Goal: Task Accomplishment & Management: Complete application form

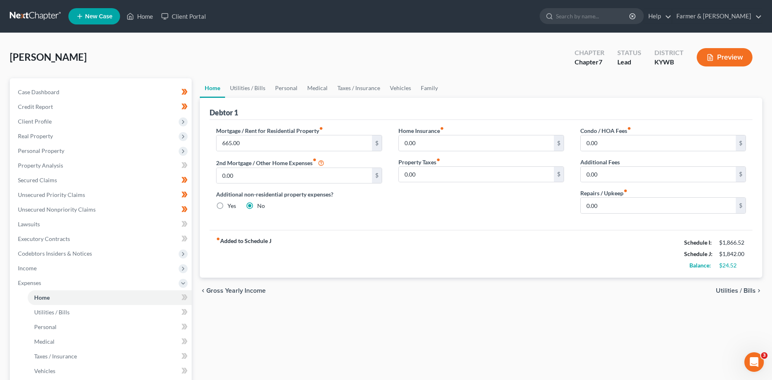
click at [36, 11] on link at bounding box center [36, 16] width 52 height 15
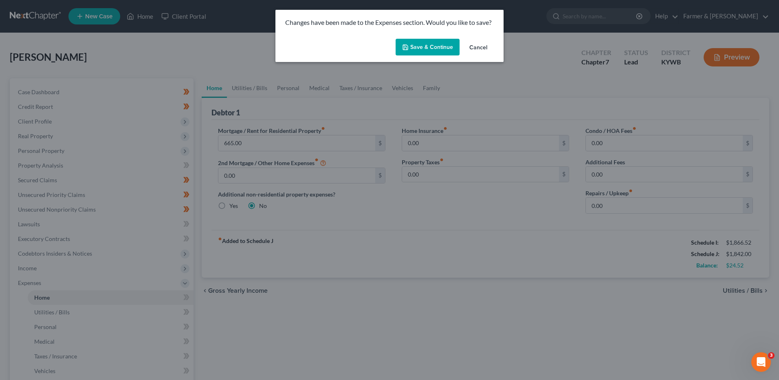
click at [434, 43] on button "Save & Continue" at bounding box center [427, 47] width 64 height 17
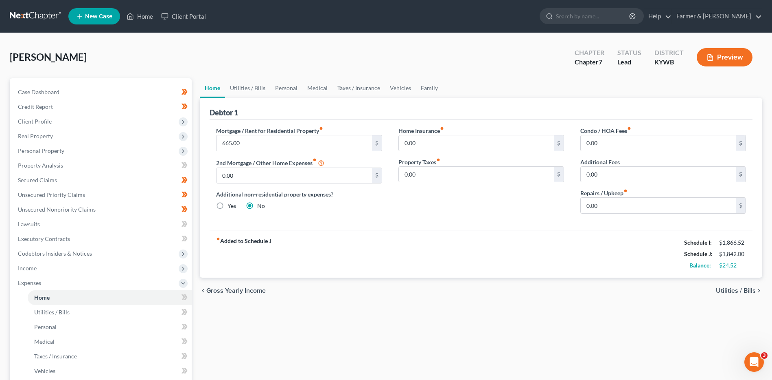
click at [36, 11] on link at bounding box center [36, 16] width 52 height 15
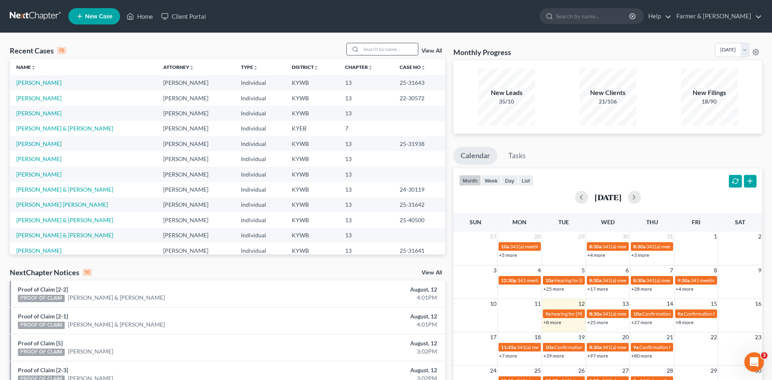
click at [373, 46] on input "search" at bounding box center [389, 49] width 57 height 12
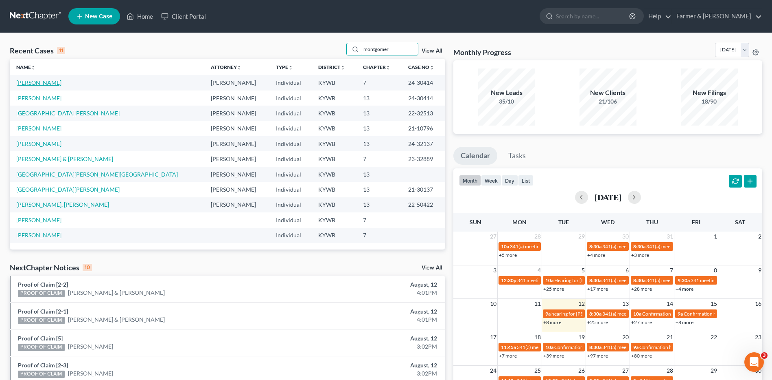
type input "montgomer"
click at [58, 82] on link "[PERSON_NAME]" at bounding box center [38, 82] width 45 height 7
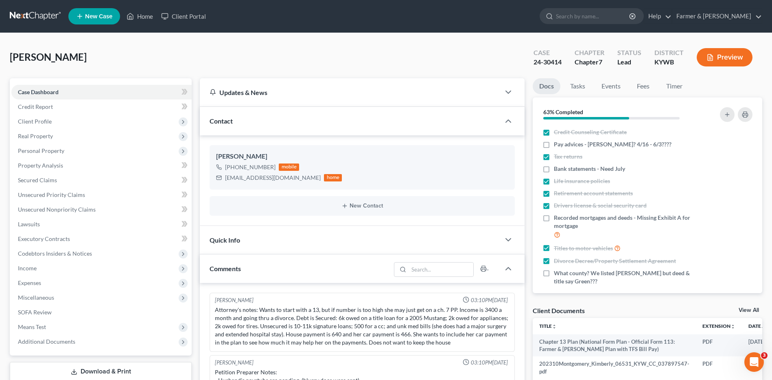
click at [39, 13] on link at bounding box center [36, 16] width 52 height 15
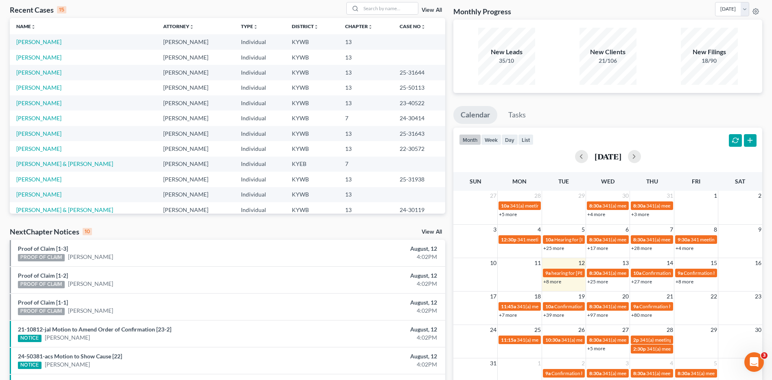
scroll to position [81, 0]
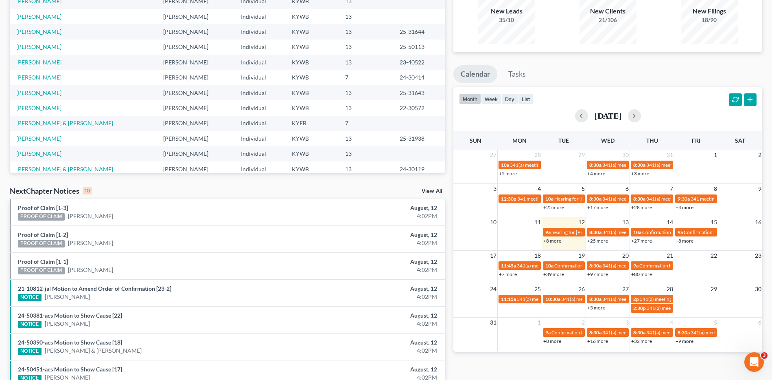
click at [643, 274] on link "+80 more" at bounding box center [642, 274] width 21 height 6
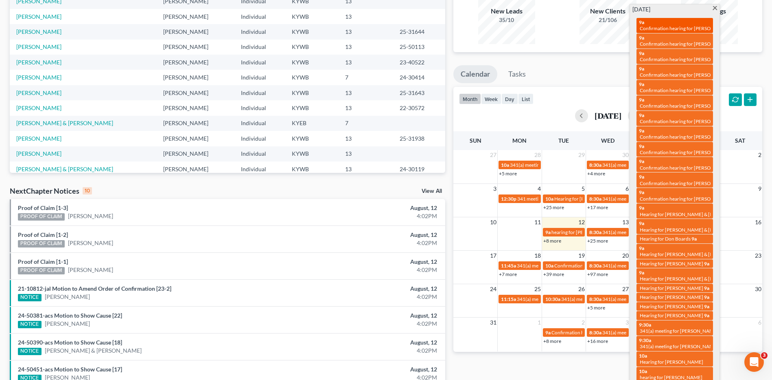
click at [685, 18] on link "9a Confirmation hearing for Albert Redmon" at bounding box center [675, 25] width 77 height 15
select select "Days"
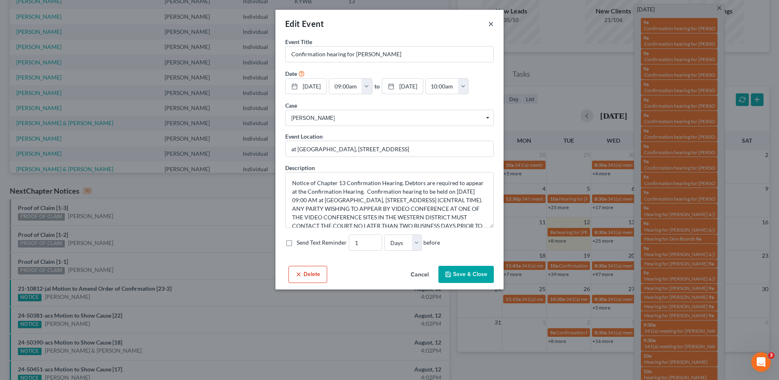
click at [490, 24] on button "×" at bounding box center [491, 24] width 6 height 10
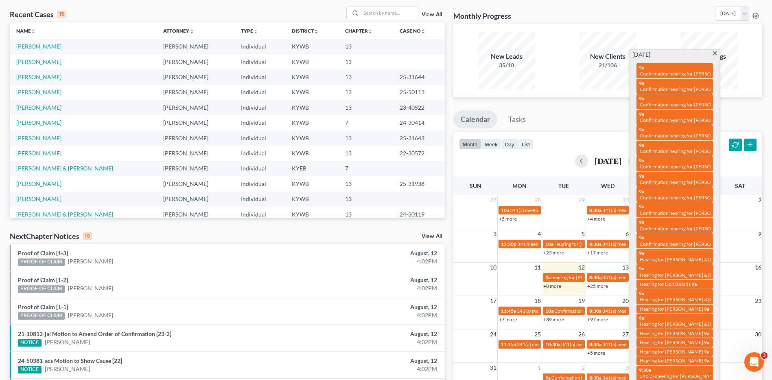
scroll to position [0, 0]
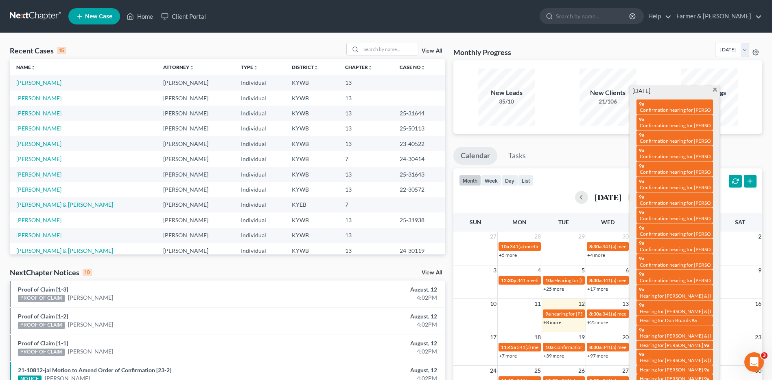
click at [714, 88] on span at bounding box center [715, 90] width 6 height 5
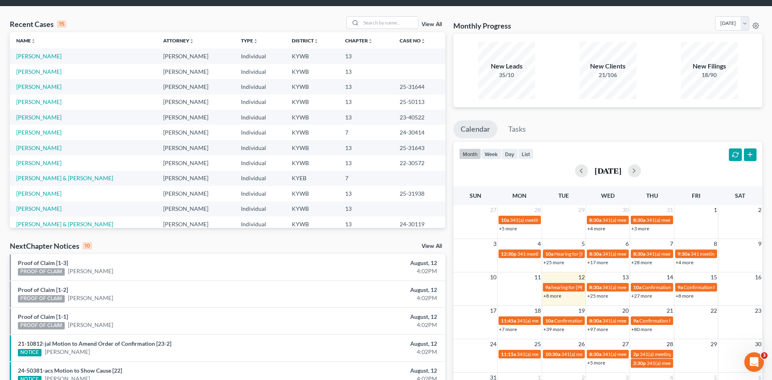
scroll to position [81, 0]
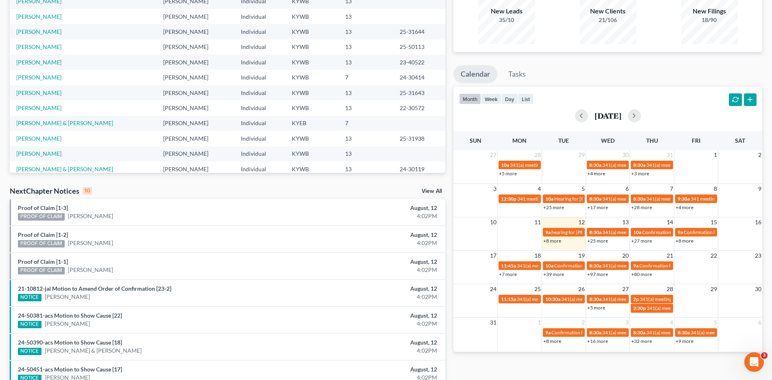
click at [644, 275] on link "+80 more" at bounding box center [642, 274] width 21 height 6
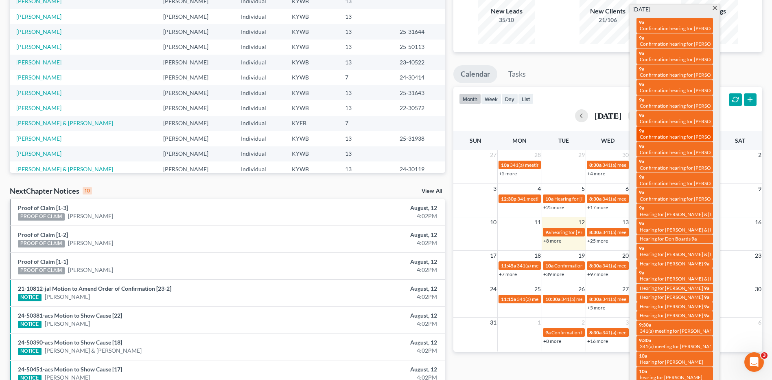
click at [672, 140] on span "Confirmation hearing for [PERSON_NAME]" at bounding box center [686, 137] width 92 height 6
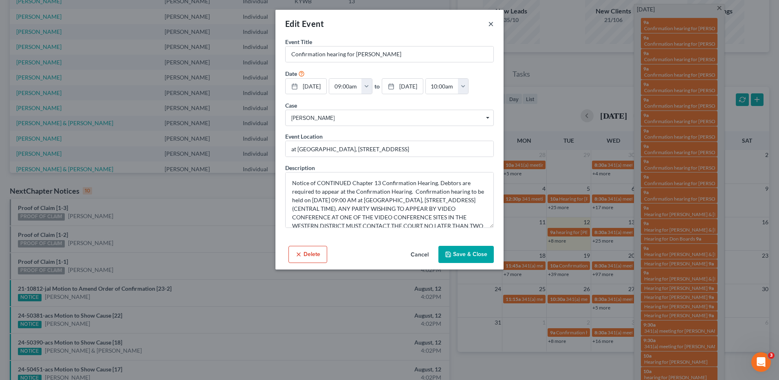
click at [491, 24] on button "×" at bounding box center [491, 24] width 6 height 10
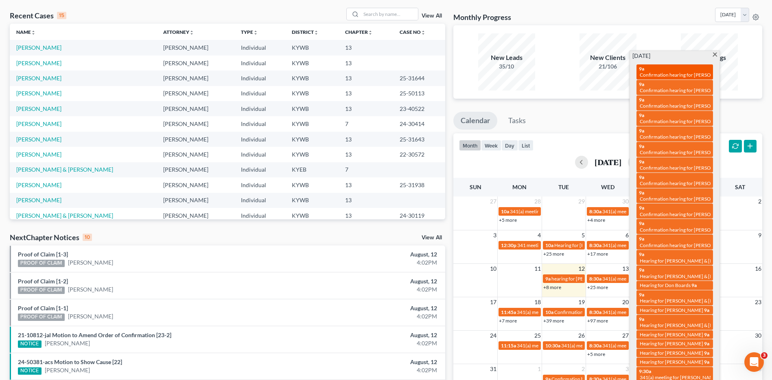
scroll to position [0, 0]
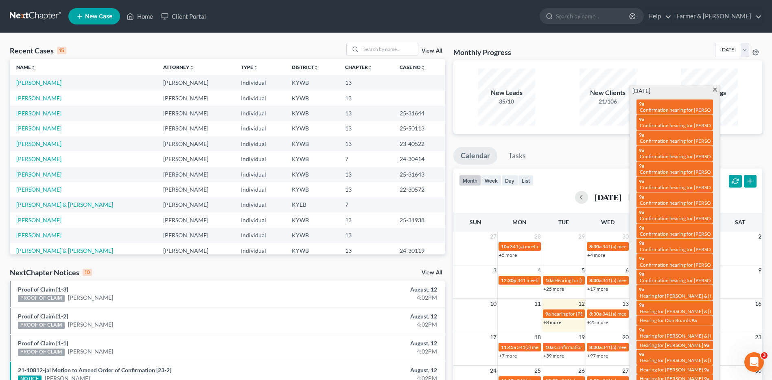
click at [715, 88] on span at bounding box center [715, 90] width 6 height 5
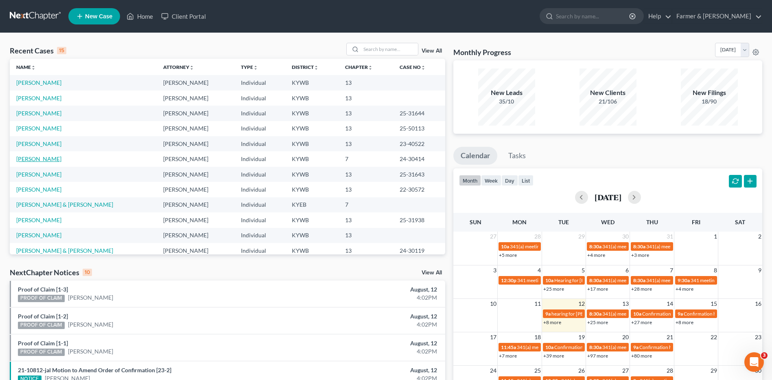
click at [49, 157] on link "[PERSON_NAME]" at bounding box center [38, 158] width 45 height 7
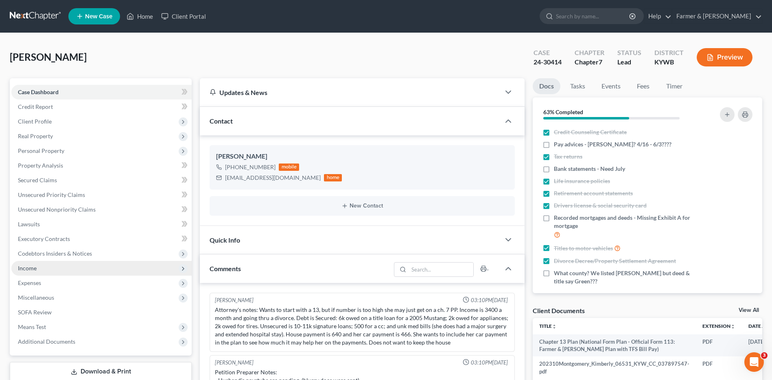
click at [43, 270] on span "Income" at bounding box center [101, 268] width 180 height 15
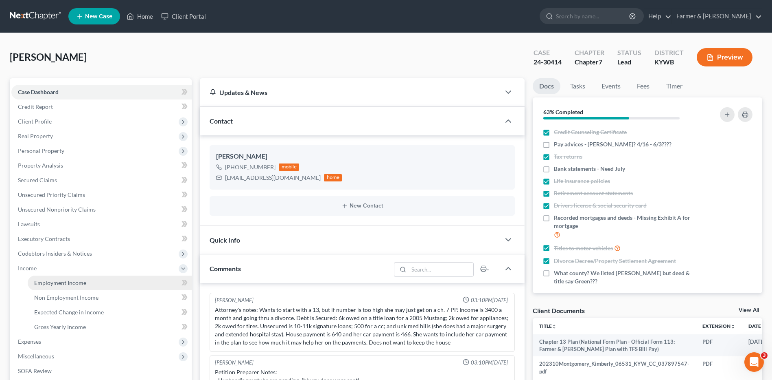
click at [51, 285] on span "Employment Income" at bounding box center [60, 282] width 52 height 7
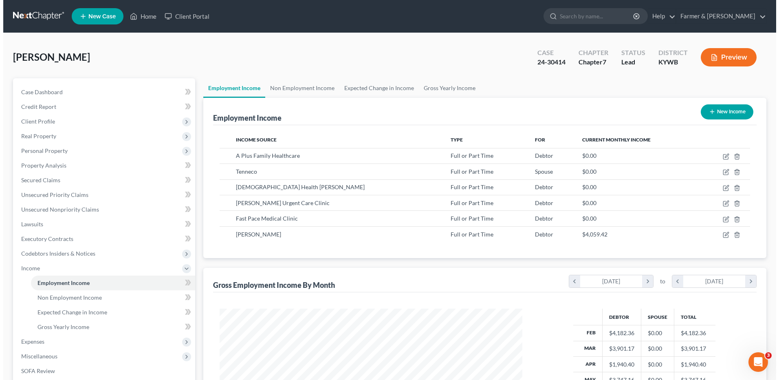
scroll to position [151, 318]
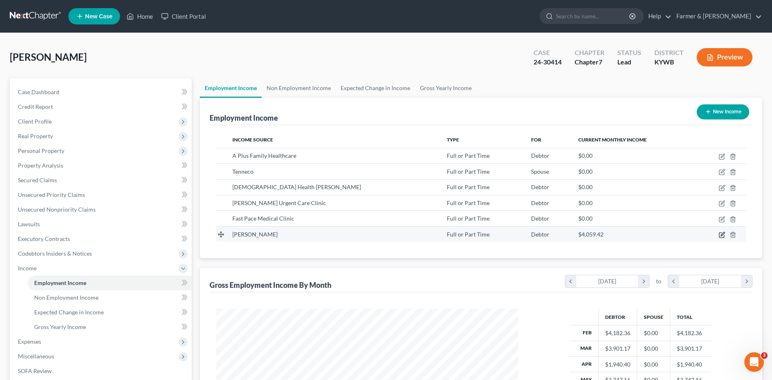
click at [722, 233] on icon "button" at bounding box center [722, 234] width 7 height 7
select select "0"
select select "2"
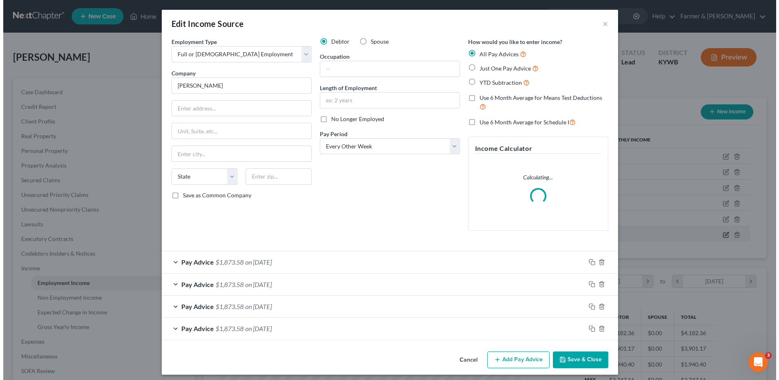
scroll to position [152, 322]
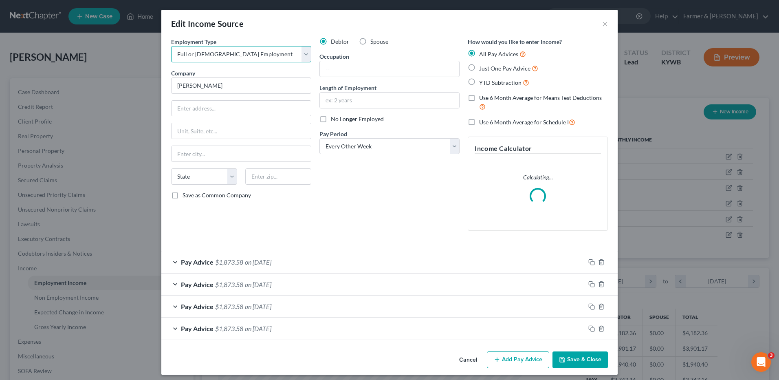
click at [208, 57] on select "Select Full or Part Time Employment Self Employment" at bounding box center [241, 54] width 140 height 16
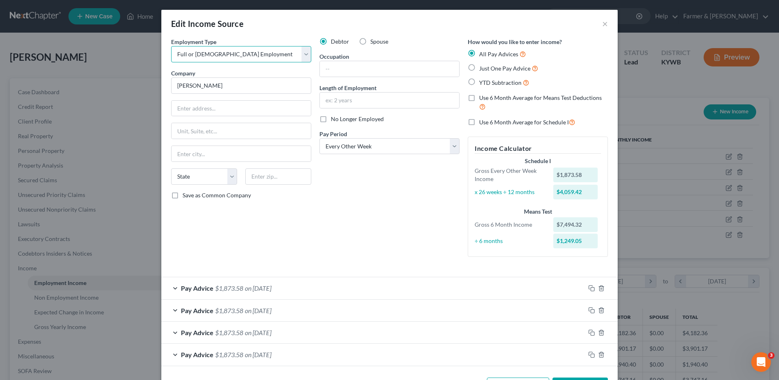
click at [213, 56] on select "Select Full or Part Time Employment Self Employment" at bounding box center [241, 54] width 140 height 16
click at [340, 67] on input "text" at bounding box center [389, 68] width 139 height 15
type input "Missionary"
click at [331, 118] on label "No Longer Employed" at bounding box center [357, 119] width 53 height 8
click at [334, 118] on input "No Longer Employed" at bounding box center [336, 117] width 5 height 5
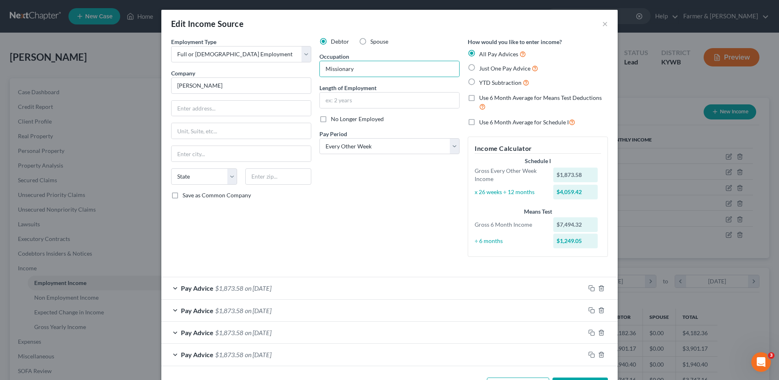
checkbox input "true"
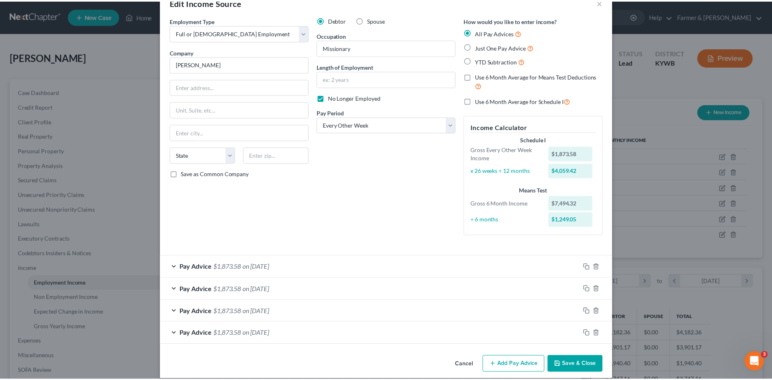
scroll to position [31, 0]
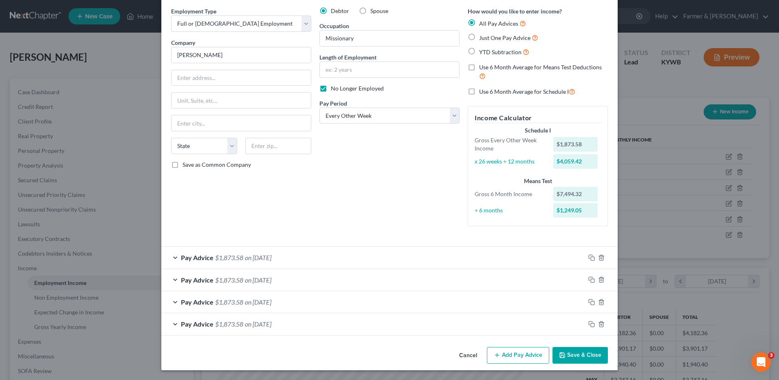
click at [573, 354] on button "Save & Close" at bounding box center [579, 355] width 55 height 17
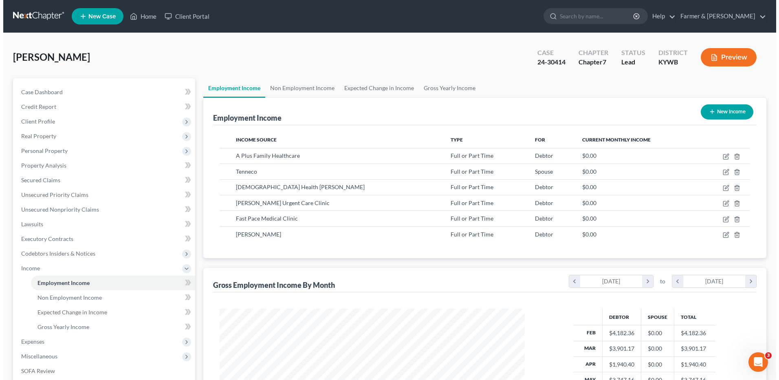
scroll to position [407053, 406885]
click at [82, 83] on div "Case Dashboard Payments Invoices Payments Payments Credit Report Client Profile…" at bounding box center [101, 246] width 182 height 336
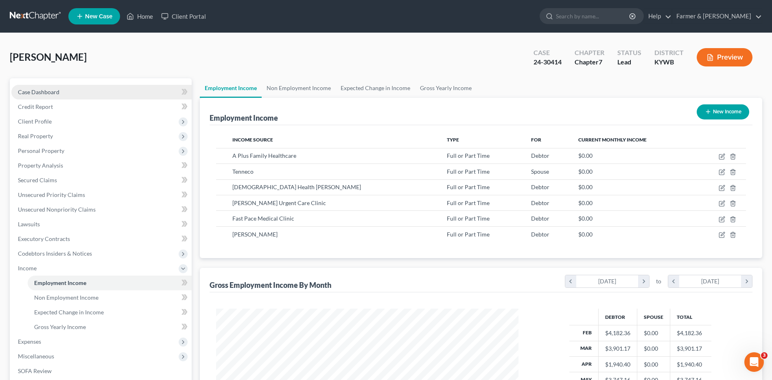
click at [98, 90] on link "Case Dashboard" at bounding box center [101, 92] width 180 height 15
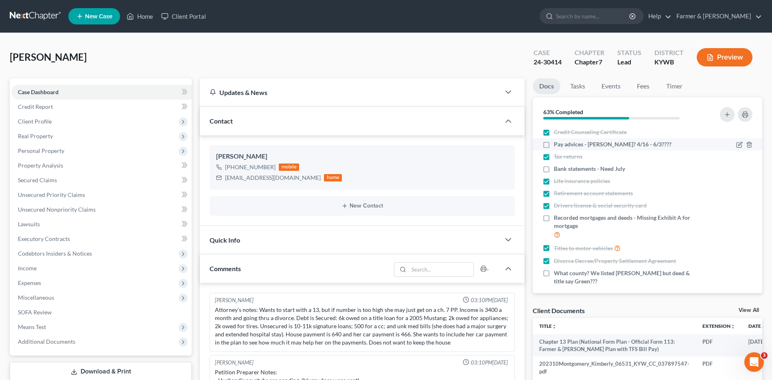
click at [554, 145] on label "Pay advices - Jean Ellis Payroll? 4/16 - 6/3????" at bounding box center [613, 144] width 118 height 8
click at [557, 145] on input "Pay advices - Jean Ellis Payroll? 4/16 - 6/3????" at bounding box center [559, 142] width 5 height 5
checkbox input "true"
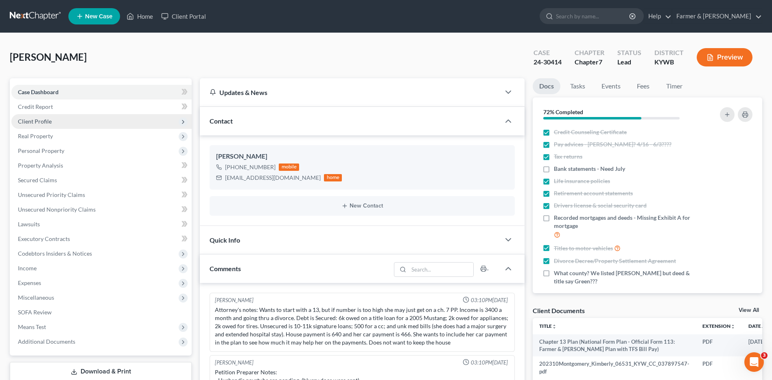
click at [46, 120] on span "Client Profile" at bounding box center [35, 121] width 34 height 7
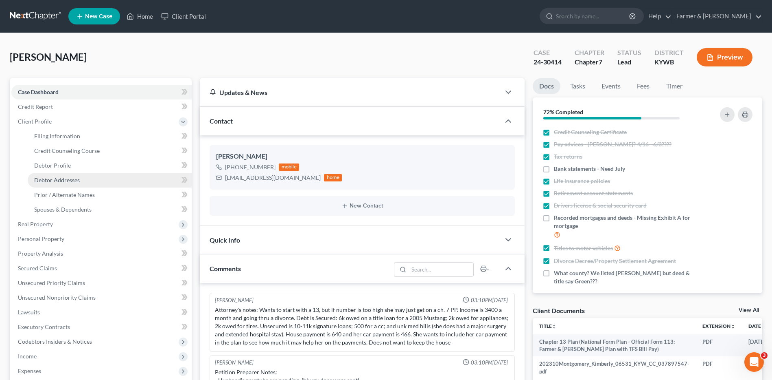
click at [67, 179] on span "Debtor Addresses" at bounding box center [57, 179] width 46 height 7
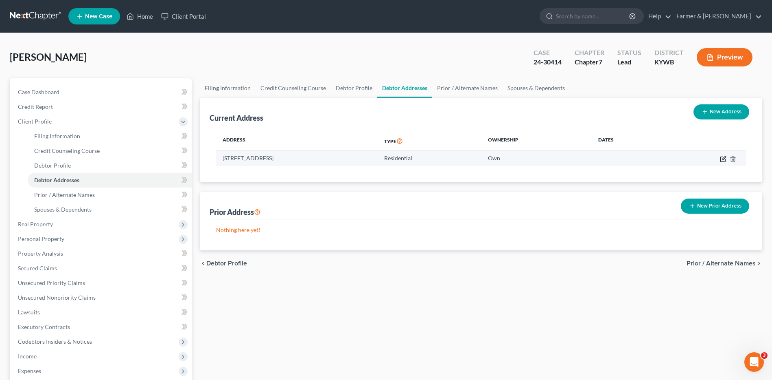
click at [724, 159] on icon "button" at bounding box center [724, 158] width 4 height 4
select select "18"
select select "0"
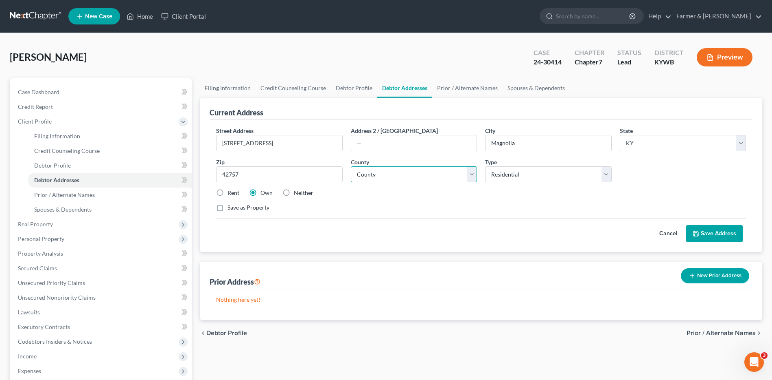
click at [472, 173] on select "County Adair County Allen County Anderson County Ballard County Barren County B…" at bounding box center [414, 174] width 126 height 16
select select "43"
click at [351, 166] on select "County Adair County Allen County Anderson County Ballard County Barren County B…" at bounding box center [414, 174] width 126 height 16
click at [58, 164] on span "Debtor Profile" at bounding box center [52, 165] width 37 height 7
select select "2"
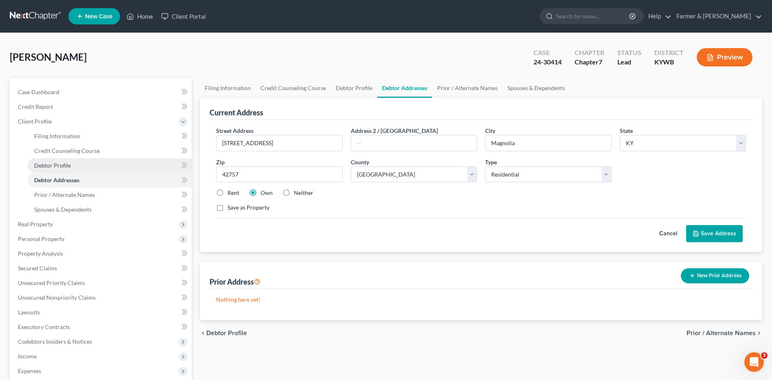
select select "0"
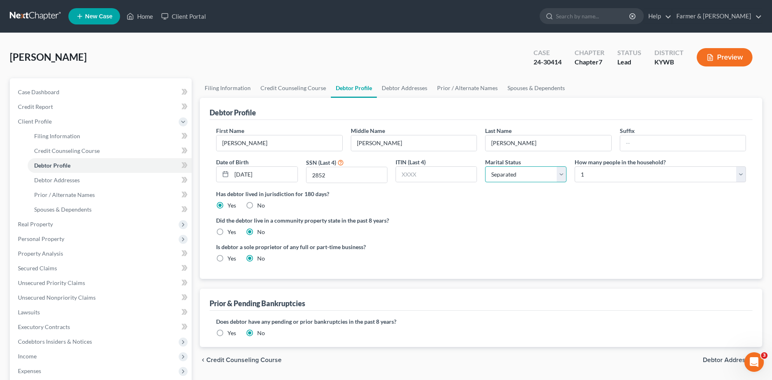
click at [534, 175] on select "Select Single Married Separated Divorced Widowed" at bounding box center [525, 174] width 81 height 16
select select "3"
click at [485, 166] on select "Select Single Married Separated Divorced Widowed" at bounding box center [525, 174] width 81 height 16
click at [410, 92] on link "Debtor Addresses" at bounding box center [404, 88] width 55 height 20
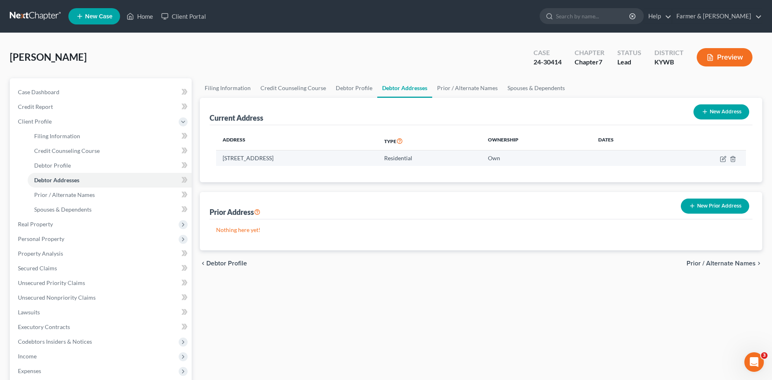
drag, startPoint x: 344, startPoint y: 157, endPoint x: 222, endPoint y: 164, distance: 122.7
click at [222, 164] on td "4690 State Highway 566, Magnolia, KY 42757" at bounding box center [297, 157] width 162 height 15
click at [708, 206] on button "New Prior Address" at bounding box center [715, 205] width 68 height 15
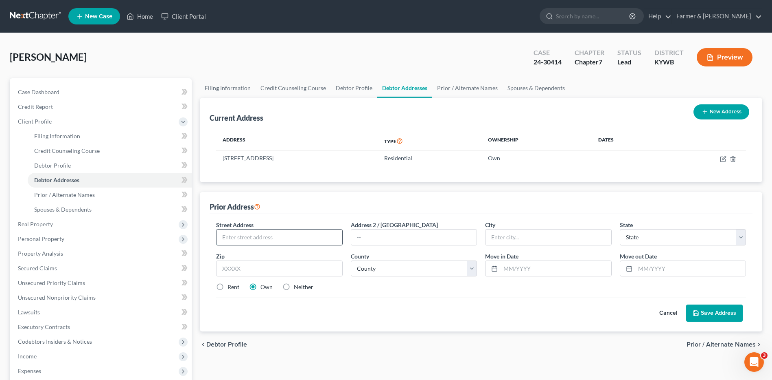
click at [258, 234] on input "text" at bounding box center [279, 236] width 125 height 15
paste input "4690 State Highway 566, Magnolia, KY 427"
type input "4690 State Highway 566, Magnolia, KY 427"
type input "Magnolia"
select select "18"
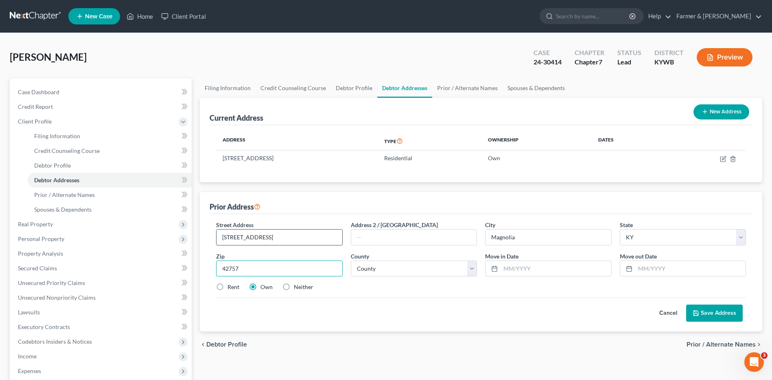
type input "42757"
select select "43"
click at [675, 270] on input "text" at bounding box center [691, 268] width 110 height 15
type input "05/2024"
drag, startPoint x: 283, startPoint y: 238, endPoint x: 347, endPoint y: 237, distance: 64.3
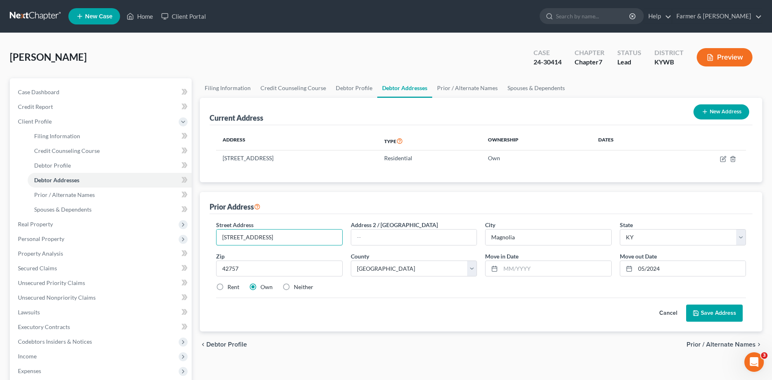
click at [347, 237] on div "Street Address * 4690 State Highway 566, Magnolia, KY 427 Address 2 / PO Box Ci…" at bounding box center [481, 258] width 538 height 77
type input "4690 State Highway 566"
click at [555, 264] on input "text" at bounding box center [556, 268] width 110 height 15
click at [545, 268] on input "05/2012" at bounding box center [556, 268] width 110 height 15
click at [538, 267] on input "05/2013" at bounding box center [556, 268] width 110 height 15
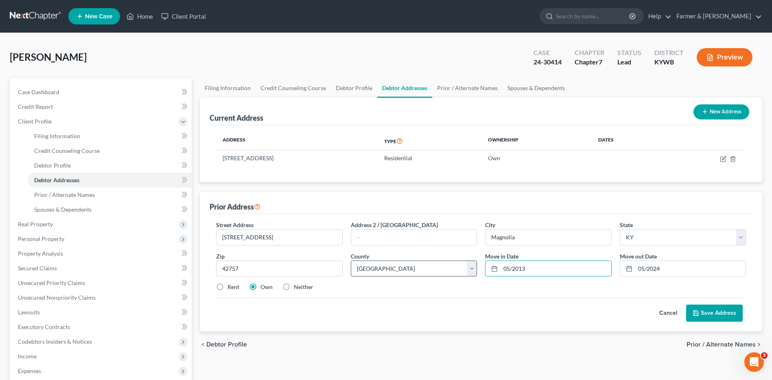
drag, startPoint x: 552, startPoint y: 267, endPoint x: 476, endPoint y: 271, distance: 75.8
click at [476, 271] on div "Street Address * 4690 State Highway 566 Address 2 / PO Box City * Magnolia Stat…" at bounding box center [481, 258] width 538 height 77
type input "09/2012"
click at [732, 315] on button "Save Address" at bounding box center [715, 312] width 57 height 17
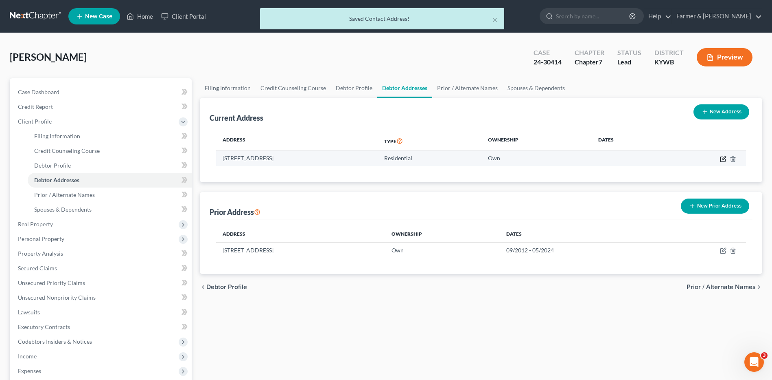
click at [723, 160] on icon "button" at bounding box center [724, 158] width 4 height 4
select select "18"
select select "61"
select select "0"
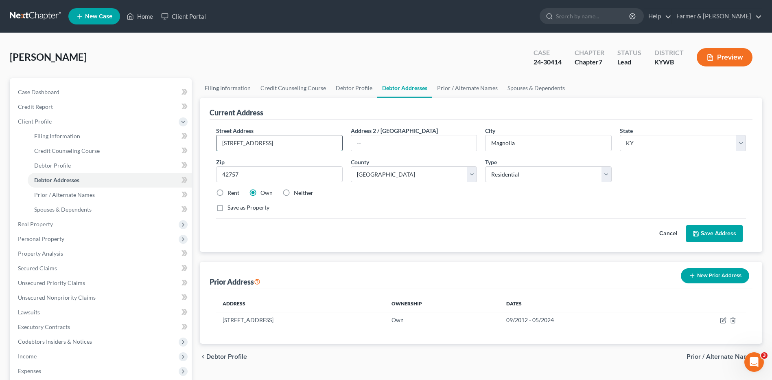
click at [294, 142] on input "4690 State Highway 566" at bounding box center [279, 142] width 125 height 15
drag, startPoint x: 268, startPoint y: 143, endPoint x: 220, endPoint y: 142, distance: 48.1
click at [220, 142] on input "4690 State Highway 566" at bounding box center [279, 142] width 125 height 15
click at [248, 145] on input "7" at bounding box center [279, 142] width 125 height 15
drag, startPoint x: 261, startPoint y: 144, endPoint x: 234, endPoint y: 142, distance: 27.0
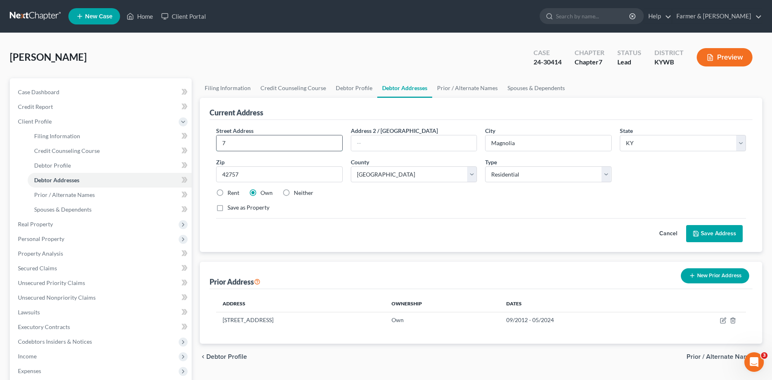
click at [234, 142] on input "7" at bounding box center [279, 142] width 125 height 15
type input "715 Cypress Avenue"
type input "Cookeville"
select select "44"
select select
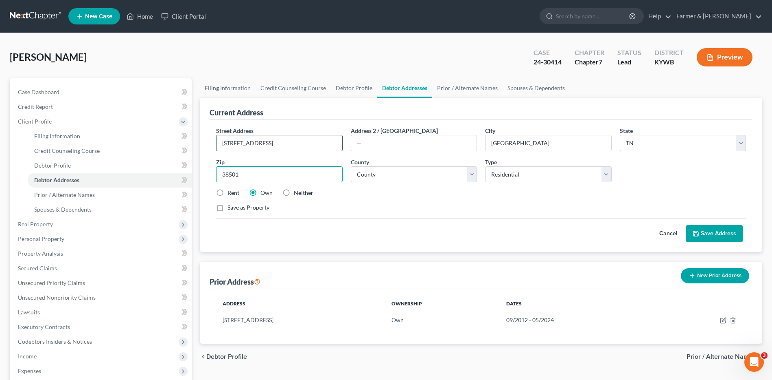
type input "38501"
drag, startPoint x: 284, startPoint y: 196, endPoint x: 288, endPoint y: 193, distance: 4.7
click at [294, 196] on label "Neither" at bounding box center [304, 193] width 20 height 8
click at [297, 194] on input "Neither" at bounding box center [299, 191] width 5 height 5
radio input "true"
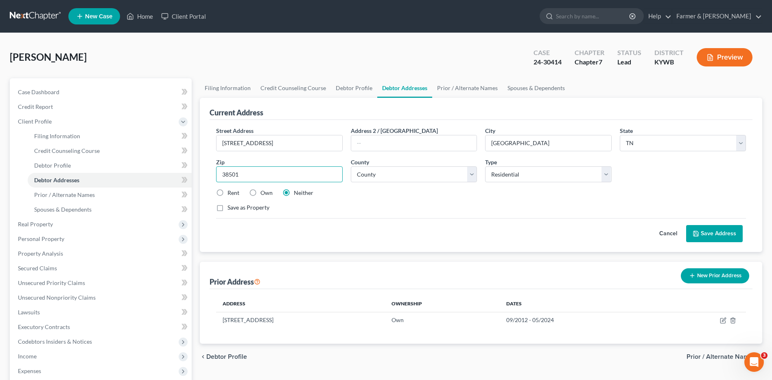
click at [301, 173] on input "38501" at bounding box center [279, 174] width 126 height 16
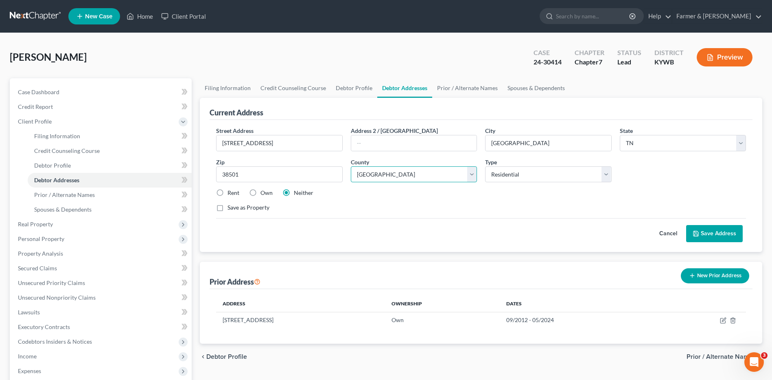
select select "70"
click at [730, 236] on button "Save Address" at bounding box center [715, 233] width 57 height 17
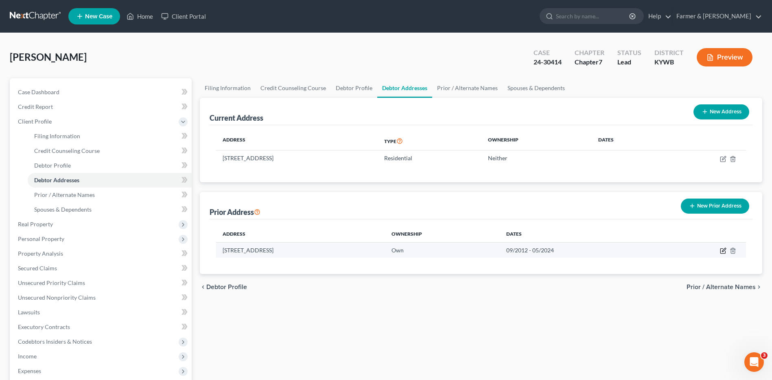
click at [720, 252] on icon "button" at bounding box center [723, 250] width 7 height 7
select select "18"
select select "43"
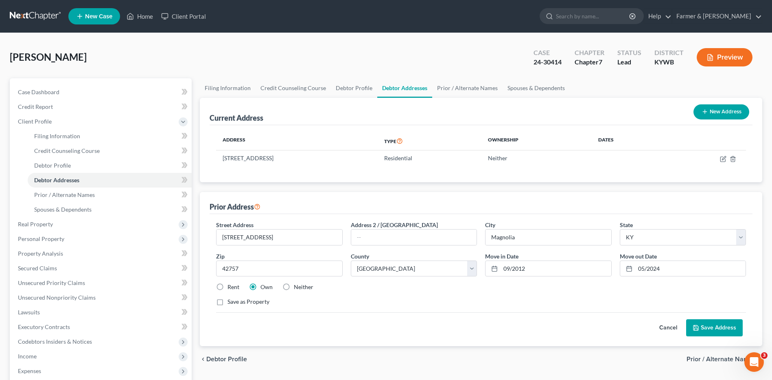
click at [708, 330] on button "Save Address" at bounding box center [715, 327] width 57 height 17
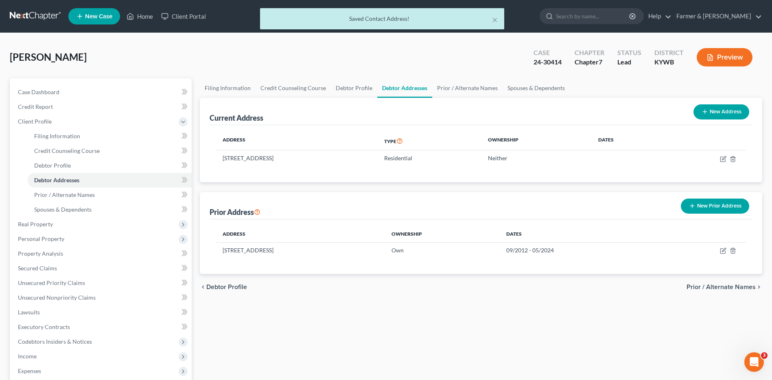
click at [711, 112] on button "New Address" at bounding box center [722, 111] width 56 height 15
select select "0"
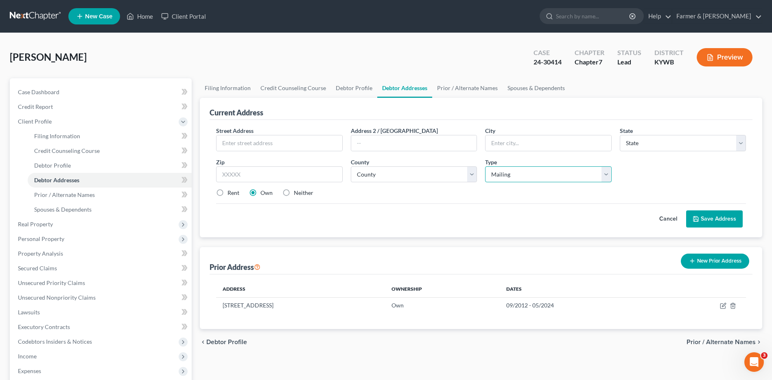
click at [501, 177] on select "Select Mailing Rental Business" at bounding box center [548, 174] width 126 height 16
click at [294, 193] on label "Neither" at bounding box center [304, 193] width 20 height 8
click at [297, 193] on input "Neither" at bounding box center [299, 191] width 5 height 5
radio input "true"
click at [291, 147] on input "text" at bounding box center [279, 142] width 125 height 15
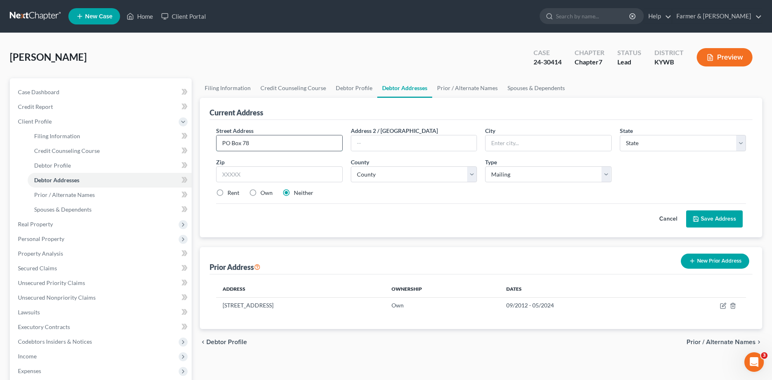
type input "PO Box 78"
type input "Greensburg"
select select "18"
type input "42743"
select select "43"
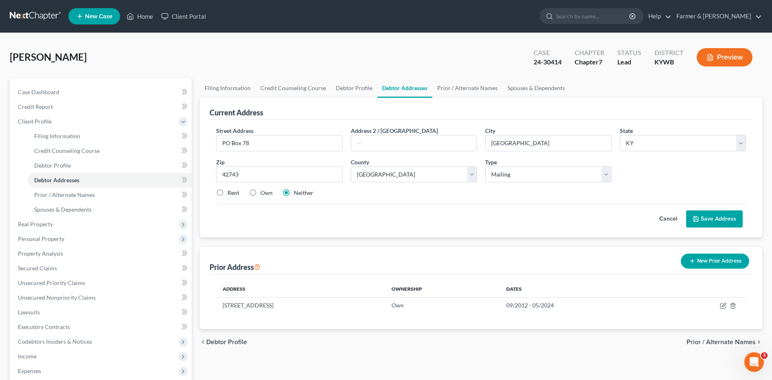
drag, startPoint x: 721, startPoint y: 225, endPoint x: 719, endPoint y: 228, distance: 4.4
click at [720, 226] on button "Save Address" at bounding box center [715, 218] width 57 height 17
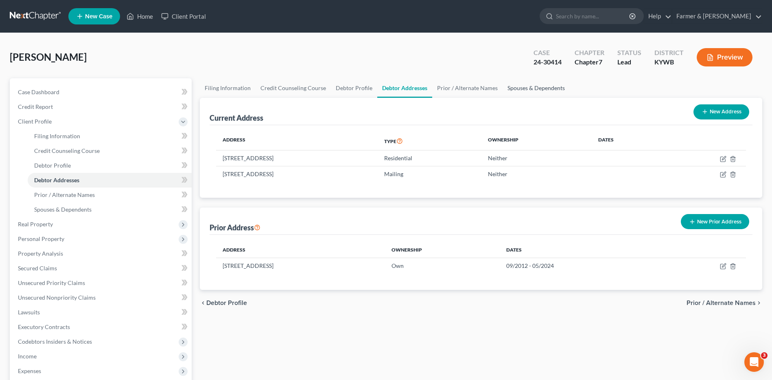
click at [524, 88] on link "Spouses & Dependents" at bounding box center [536, 88] width 67 height 20
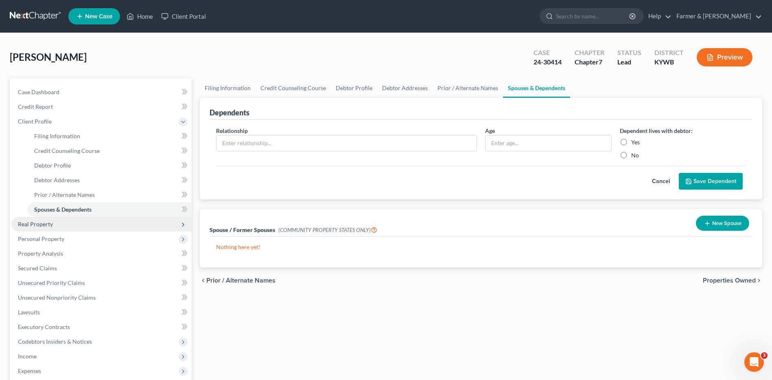
click at [63, 225] on span "Real Property" at bounding box center [101, 224] width 180 height 15
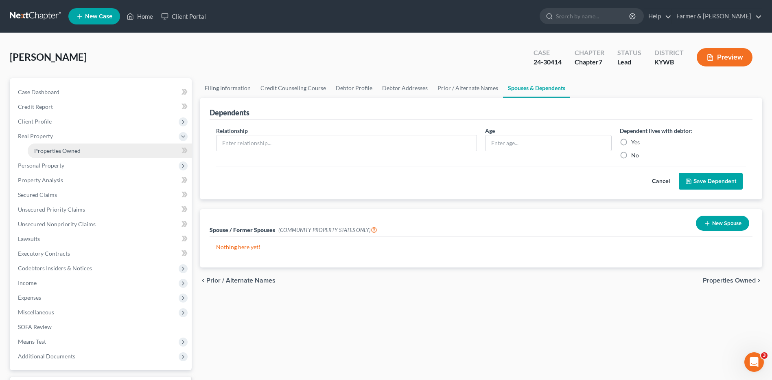
click at [88, 152] on link "Properties Owned" at bounding box center [110, 150] width 164 height 15
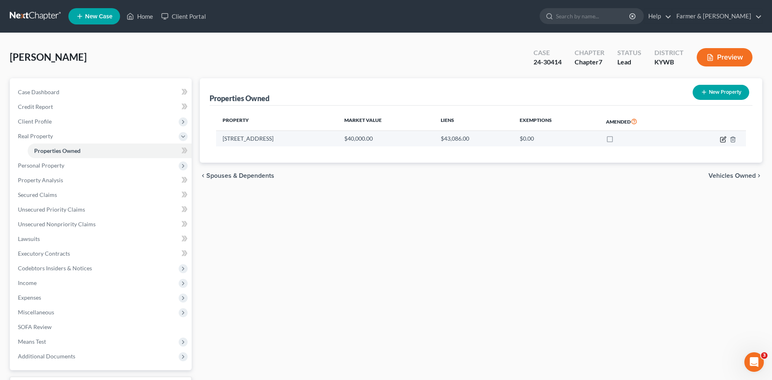
click at [724, 140] on icon "button" at bounding box center [724, 138] width 4 height 4
select select "18"
select select "61"
select select "3"
select select "0"
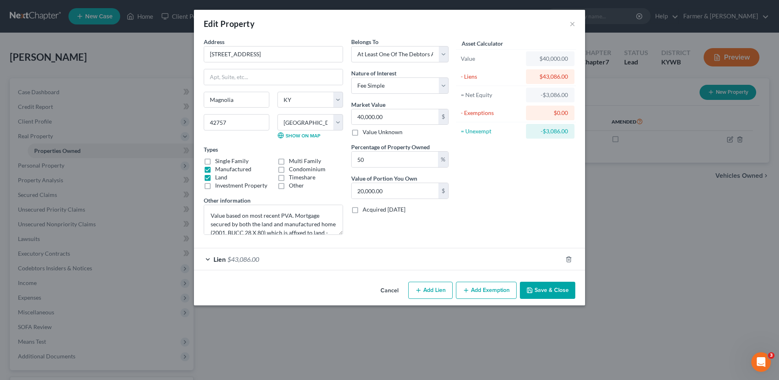
click at [545, 291] on button "Save & Close" at bounding box center [547, 289] width 55 height 17
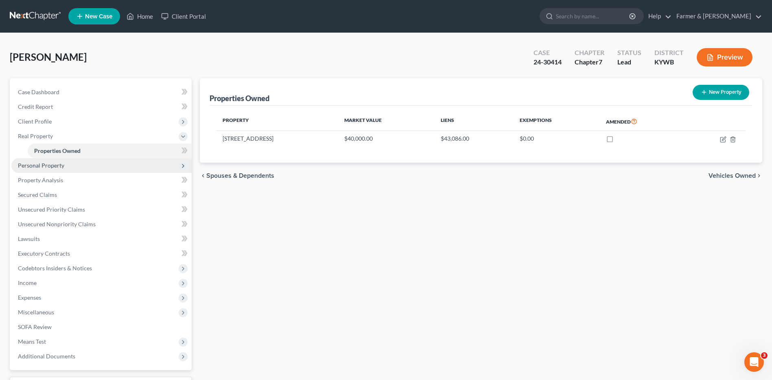
click at [66, 169] on span "Personal Property" at bounding box center [101, 165] width 180 height 15
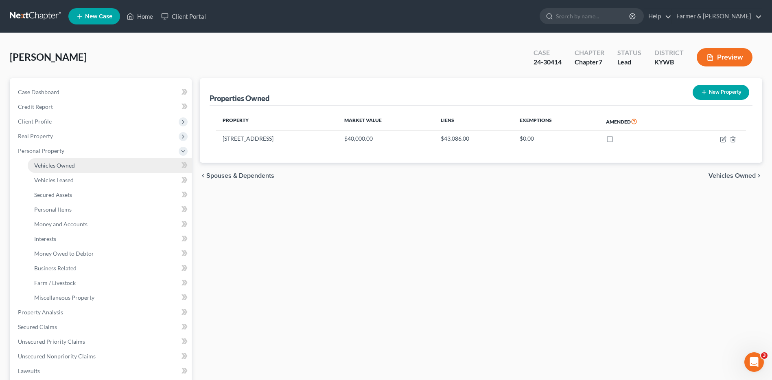
click at [67, 169] on link "Vehicles Owned" at bounding box center [110, 165] width 164 height 15
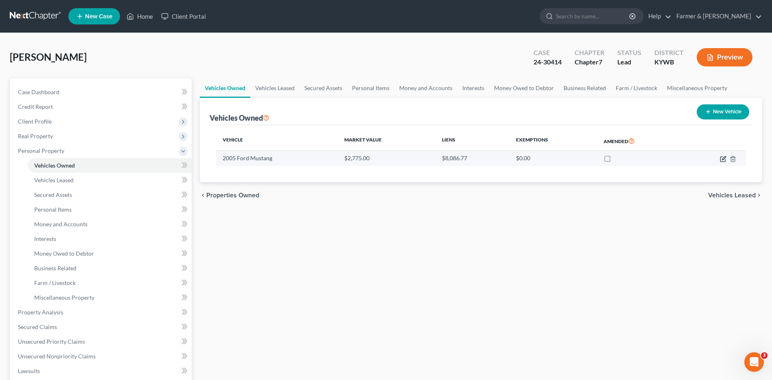
click at [722, 158] on icon "button" at bounding box center [723, 159] width 7 height 7
select select "0"
select select "21"
select select "2"
select select "0"
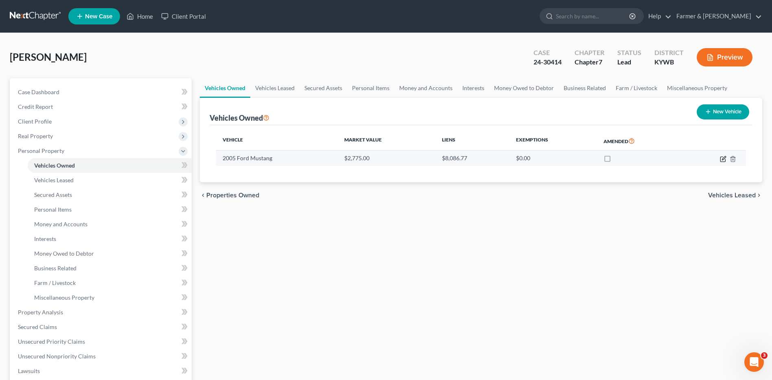
select select "15"
select select "0"
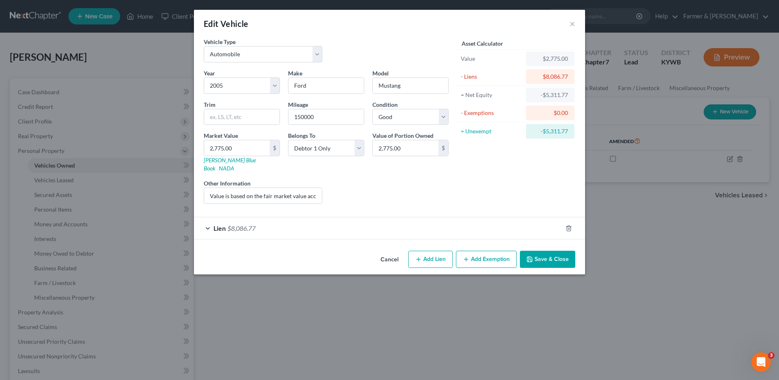
click at [240, 224] on span "$8,086.77" at bounding box center [241, 228] width 28 height 8
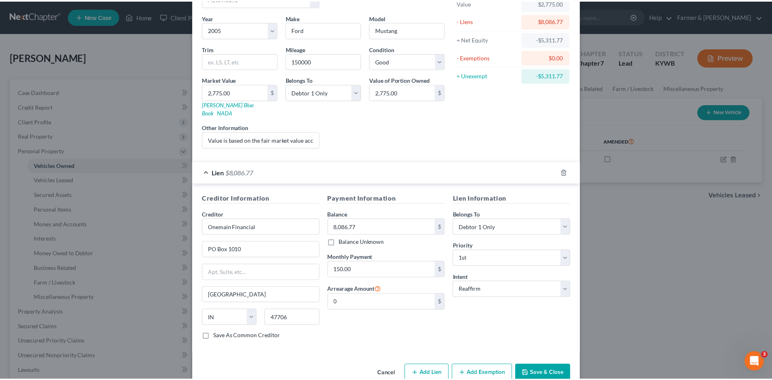
scroll to position [66, 0]
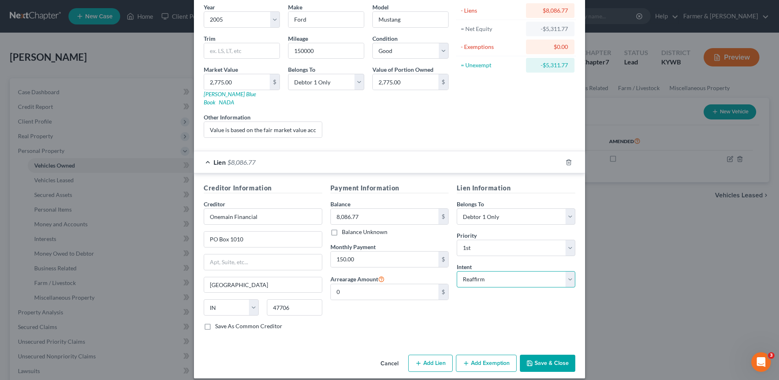
click at [481, 274] on select "Select Surrender Redeem Reaffirm Avoid Other" at bounding box center [515, 279] width 118 height 16
select select "0"
click at [456, 271] on select "Select Surrender Redeem Reaffirm Avoid Other" at bounding box center [515, 279] width 118 height 16
drag, startPoint x: 563, startPoint y: 347, endPoint x: 561, endPoint y: 351, distance: 4.2
click at [561, 354] on button "Save & Close" at bounding box center [547, 362] width 55 height 17
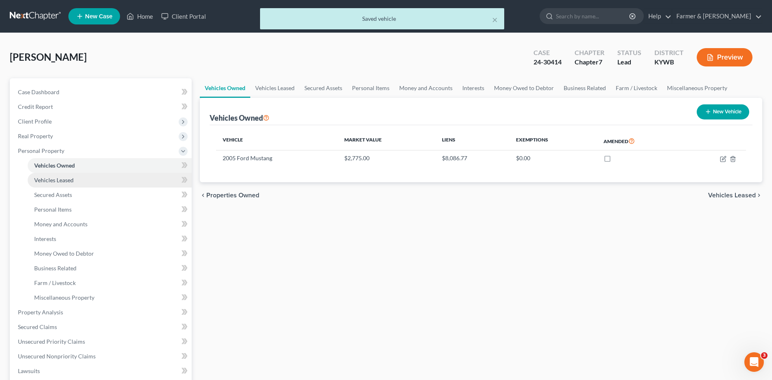
click at [64, 177] on span "Vehicles Leased" at bounding box center [53, 179] width 39 height 7
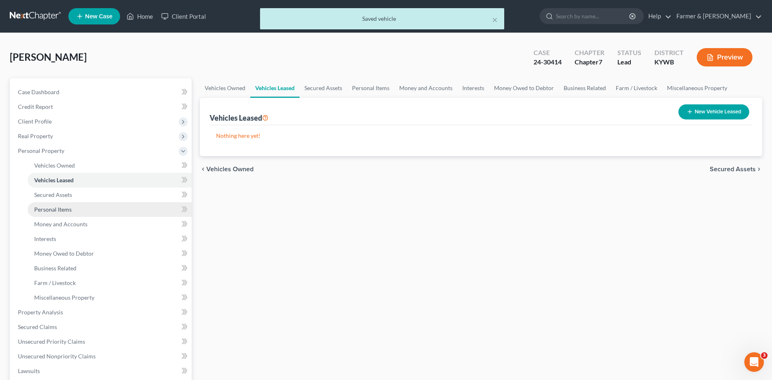
click at [67, 211] on span "Personal Items" at bounding box center [52, 209] width 37 height 7
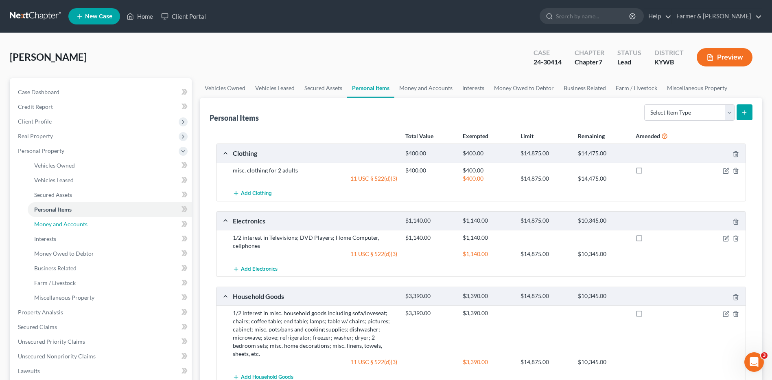
drag, startPoint x: 65, startPoint y: 227, endPoint x: 233, endPoint y: 224, distance: 168.6
click at [65, 227] on link "Money and Accounts" at bounding box center [110, 224] width 164 height 15
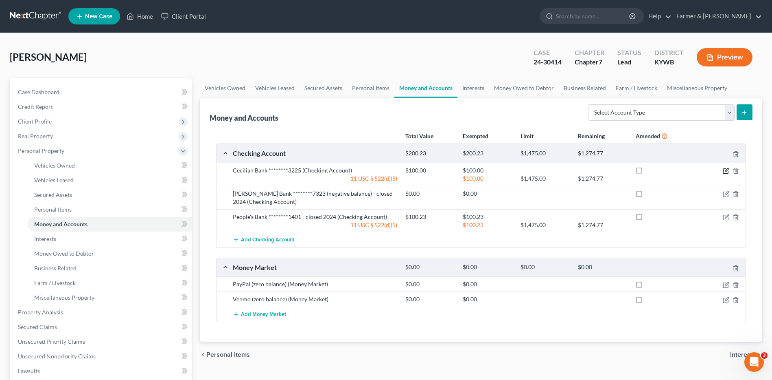
click at [725, 169] on icon "button" at bounding box center [726, 170] width 7 height 7
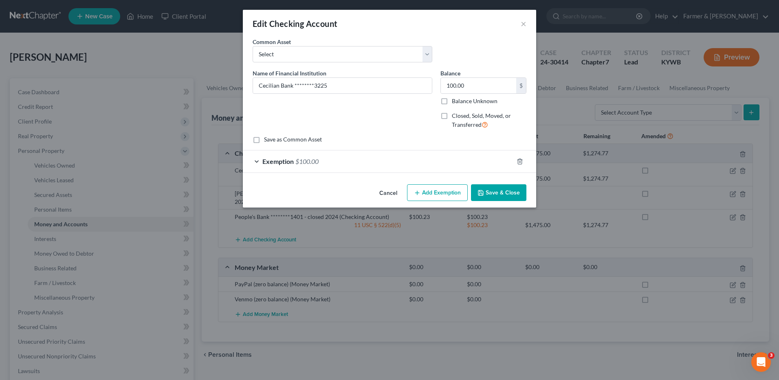
click at [390, 189] on button "Cancel" at bounding box center [388, 193] width 31 height 16
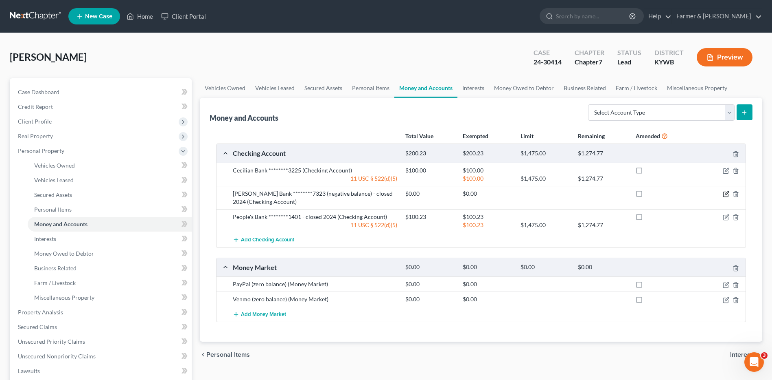
click at [726, 194] on icon "button" at bounding box center [726, 194] width 7 height 7
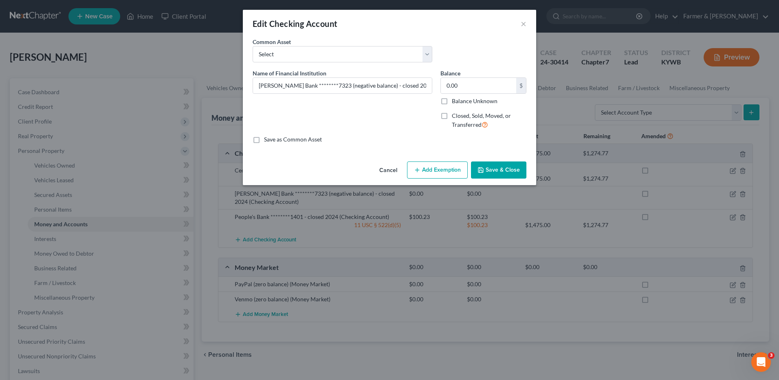
click at [384, 167] on button "Cancel" at bounding box center [388, 170] width 31 height 16
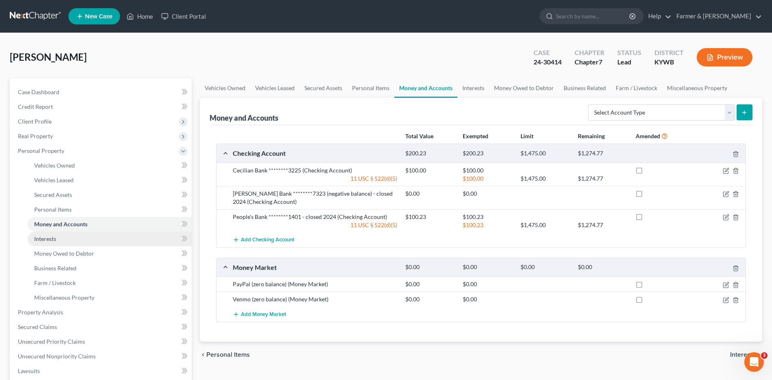
click at [69, 241] on link "Interests" at bounding box center [110, 238] width 164 height 15
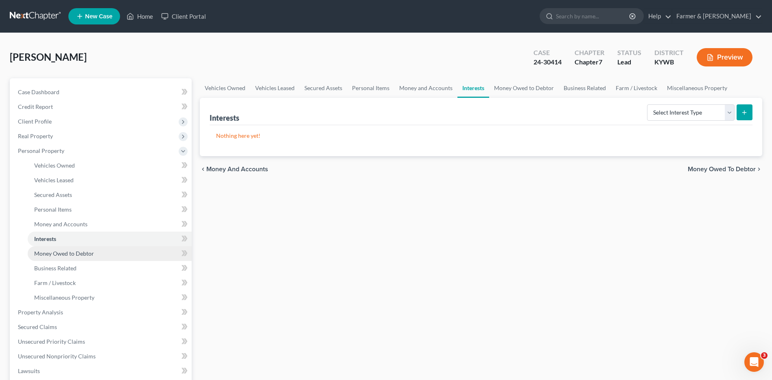
click at [79, 251] on span "Money Owed to Debtor" at bounding box center [64, 253] width 60 height 7
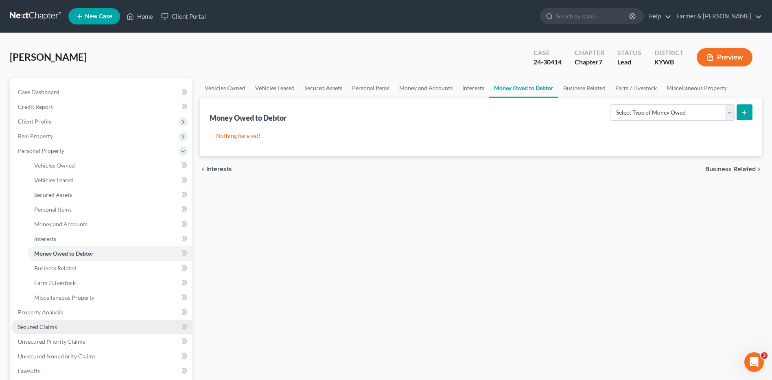
click at [64, 330] on link "Secured Claims" at bounding box center [101, 326] width 180 height 15
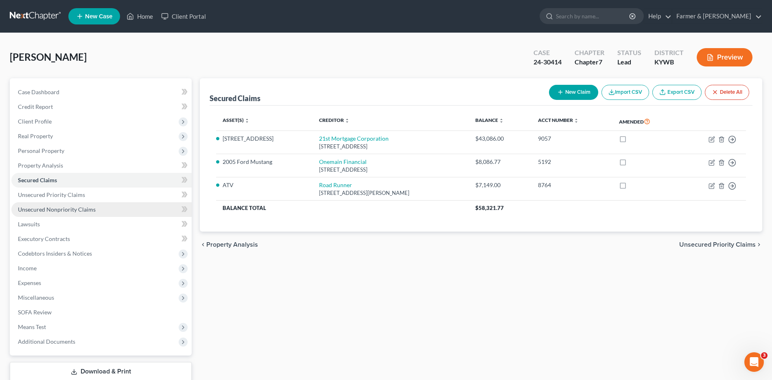
click at [89, 206] on span "Unsecured Nonpriority Claims" at bounding box center [57, 209] width 78 height 7
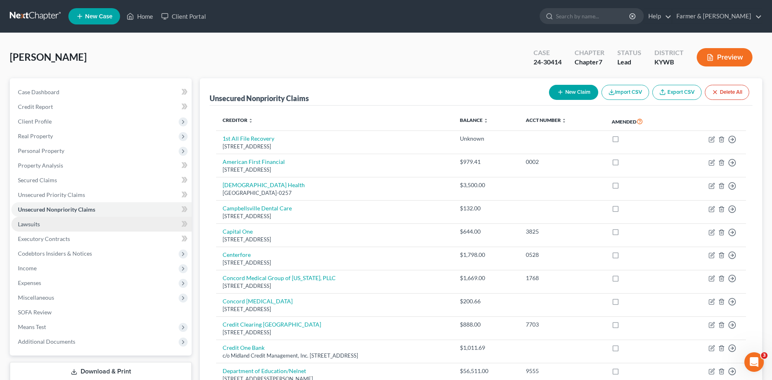
click at [48, 223] on link "Lawsuits" at bounding box center [101, 224] width 180 height 15
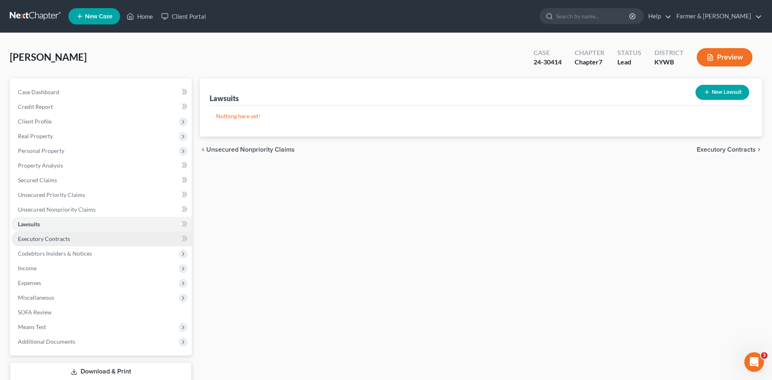
click at [47, 237] on span "Executory Contracts" at bounding box center [44, 238] width 52 height 7
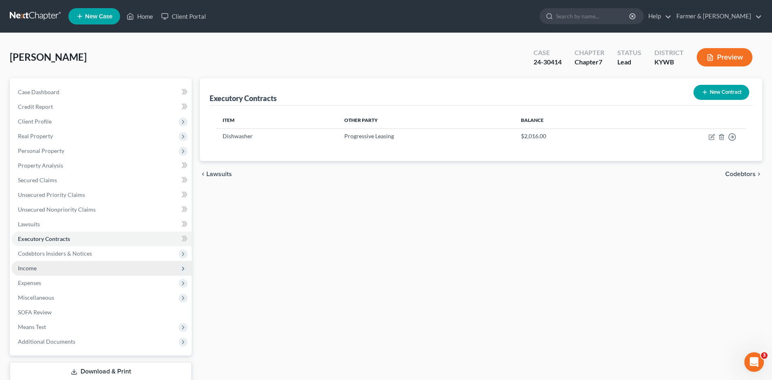
click at [57, 266] on span "Income" at bounding box center [101, 268] width 180 height 15
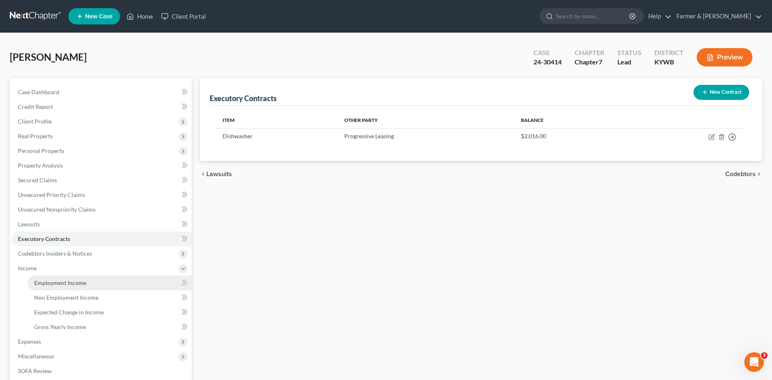
click at [61, 285] on span "Employment Income" at bounding box center [60, 282] width 52 height 7
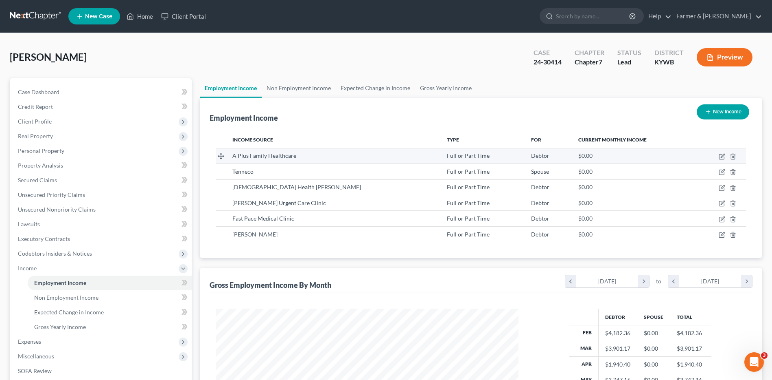
scroll to position [151, 318]
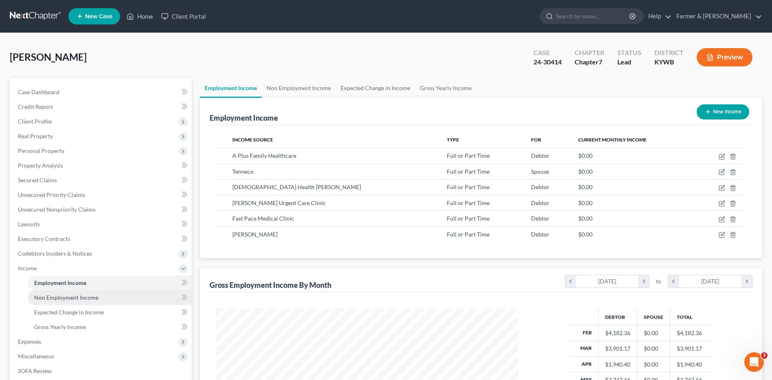
click at [93, 299] on span "Non Employment Income" at bounding box center [66, 297] width 64 height 7
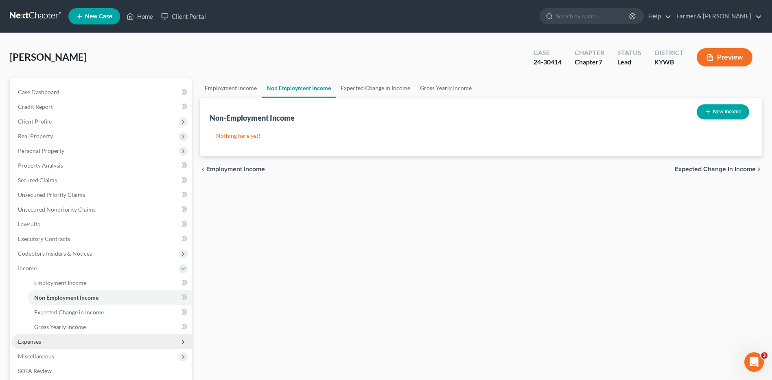
click at [64, 340] on span "Expenses" at bounding box center [101, 341] width 180 height 15
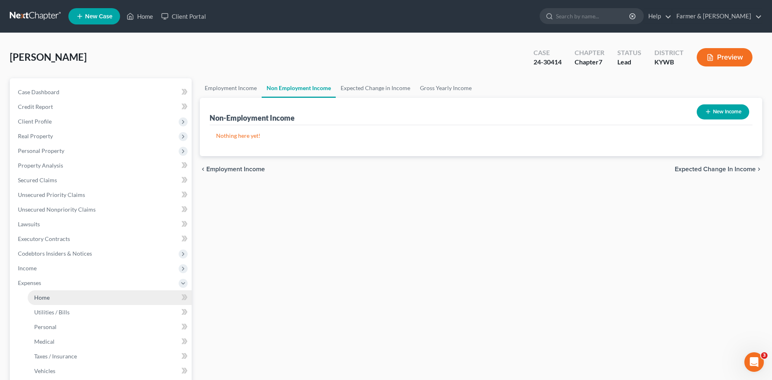
click at [59, 301] on link "Home" at bounding box center [110, 297] width 164 height 15
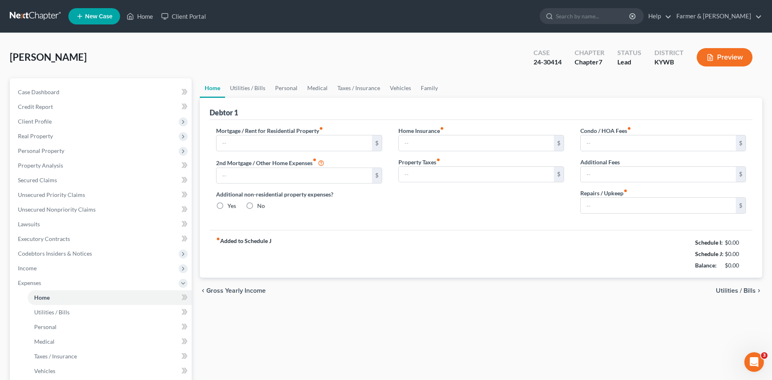
type input "650.00"
type input "0.00"
radio input "true"
type input "0.00"
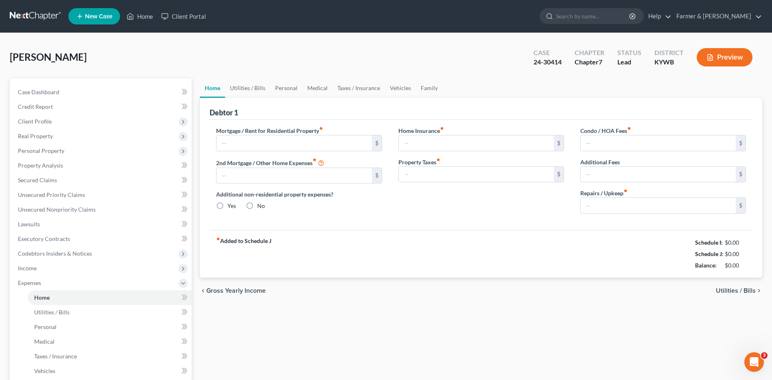
type input "0.00"
type input "100.00"
drag, startPoint x: 263, startPoint y: 139, endPoint x: 298, endPoint y: 144, distance: 35.4
click at [263, 139] on input "650.00" at bounding box center [294, 142] width 155 height 15
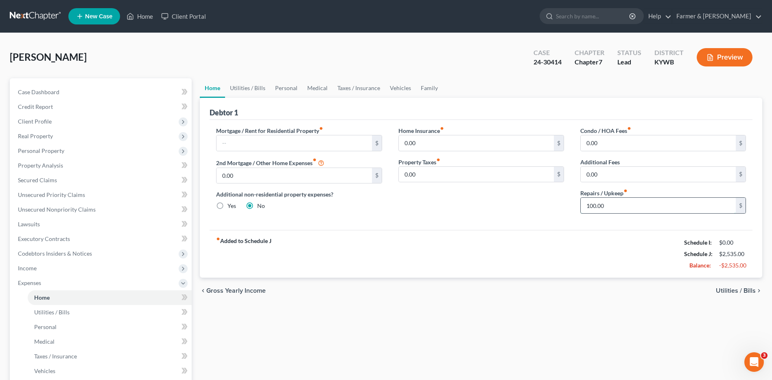
click at [638, 206] on input "100.00" at bounding box center [658, 204] width 155 height 15
drag, startPoint x: 67, startPoint y: 316, endPoint x: 98, endPoint y: 299, distance: 35.6
click at [67, 316] on link "Utilities / Bills" at bounding box center [110, 312] width 164 height 15
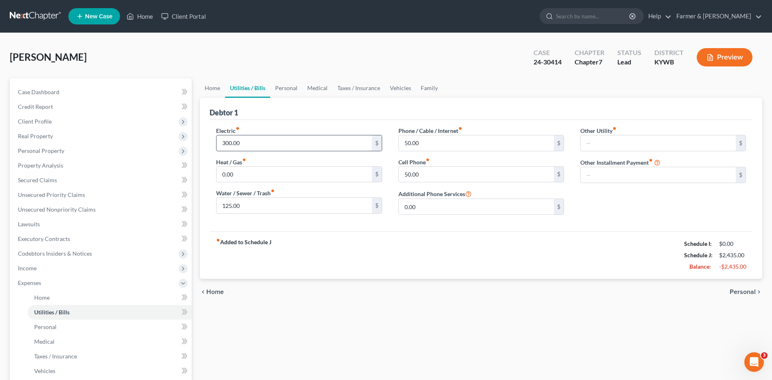
click at [248, 143] on input "300.00" at bounding box center [294, 142] width 155 height 15
click at [267, 204] on input "125.00" at bounding box center [294, 204] width 155 height 15
click at [427, 140] on input "50.00" at bounding box center [476, 142] width 155 height 15
click at [63, 321] on link "Personal" at bounding box center [110, 326] width 164 height 15
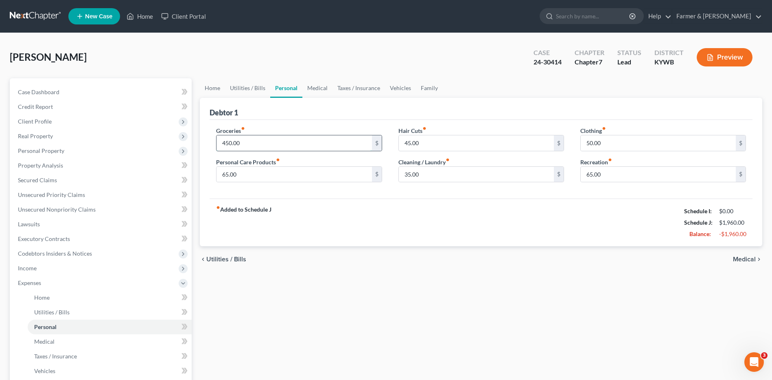
click at [252, 143] on input "450.00" at bounding box center [294, 142] width 155 height 15
type input "200.00"
type input "10.00"
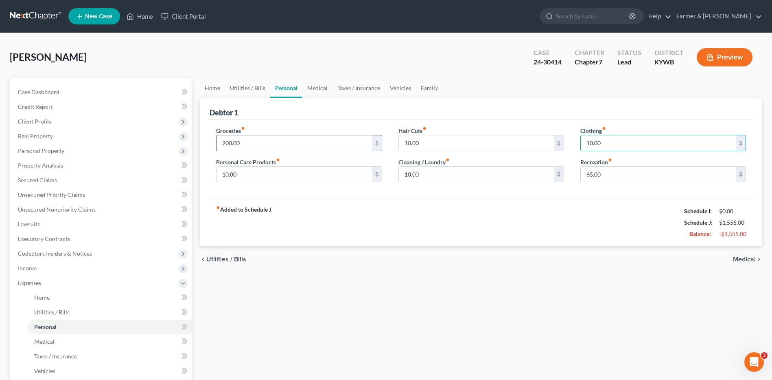
type input "10.00"
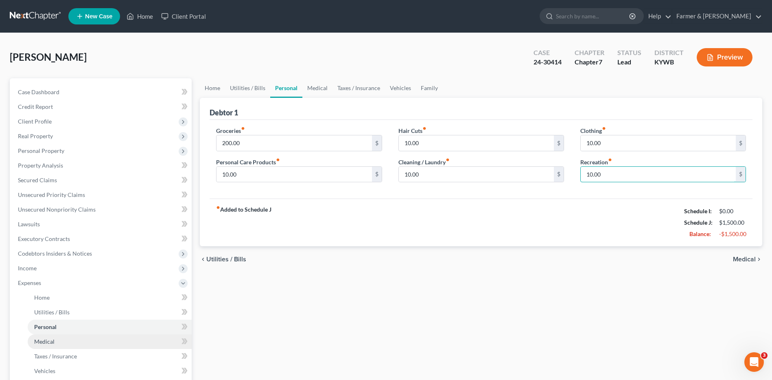
type input "10.00"
click at [42, 339] on span "Medical" at bounding box center [44, 341] width 20 height 7
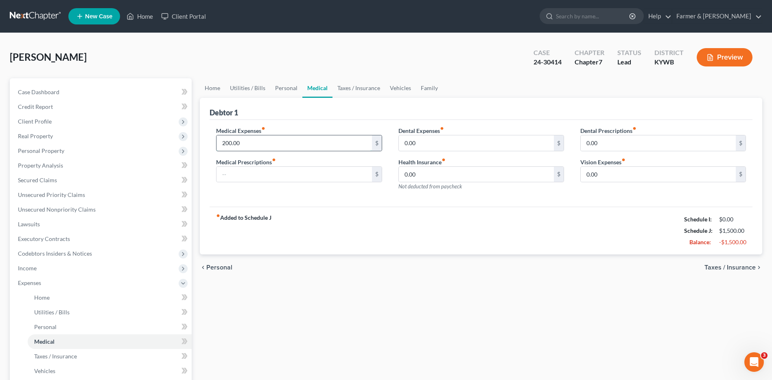
click at [255, 147] on input "200.00" at bounding box center [294, 142] width 155 height 15
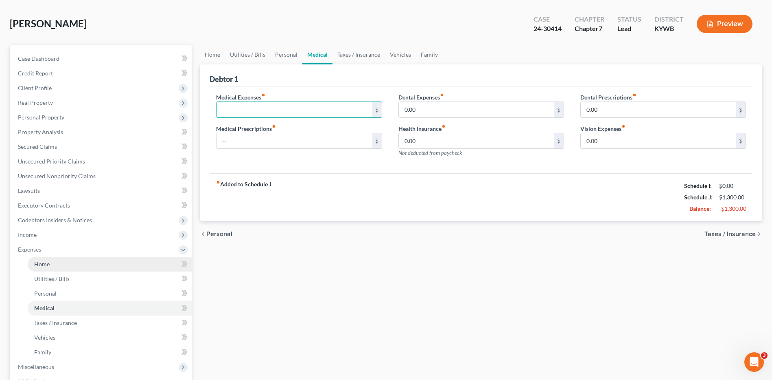
scroll to position [81, 0]
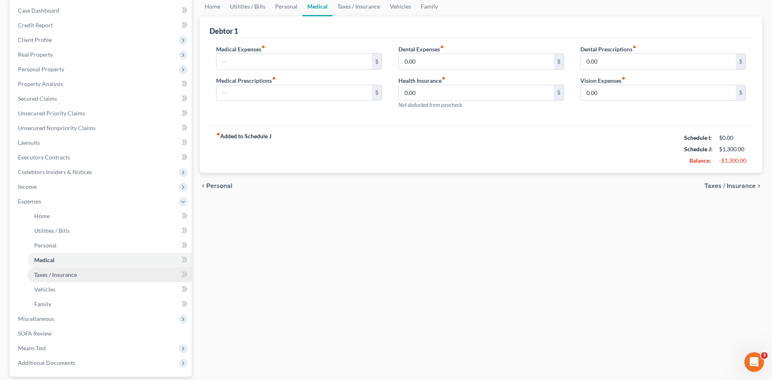
click at [76, 274] on span "Taxes / Insurance" at bounding box center [55, 274] width 43 height 7
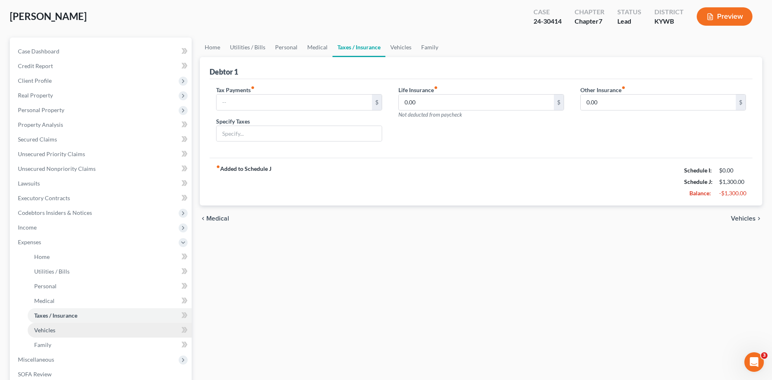
click at [52, 330] on span "Vehicles" at bounding box center [44, 329] width 21 height 7
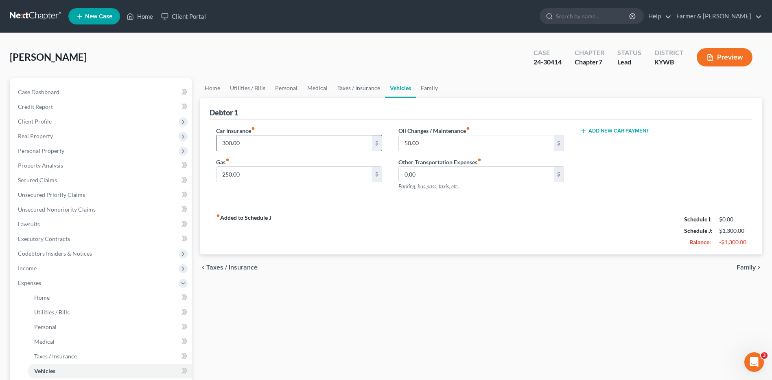
click at [255, 144] on input "300.00" at bounding box center [294, 142] width 155 height 15
type input "50.00"
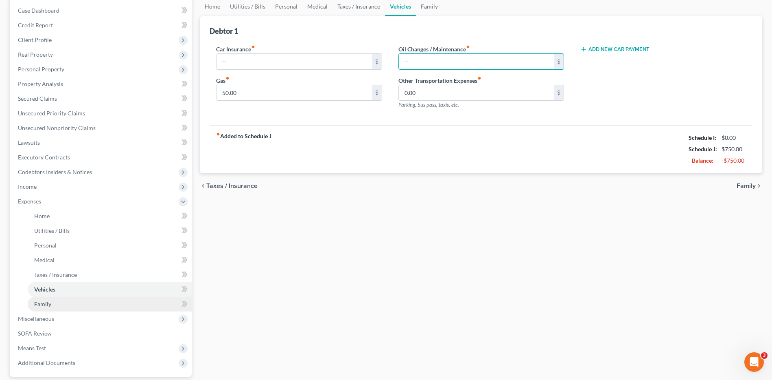
click at [38, 305] on span "Family" at bounding box center [42, 303] width 17 height 7
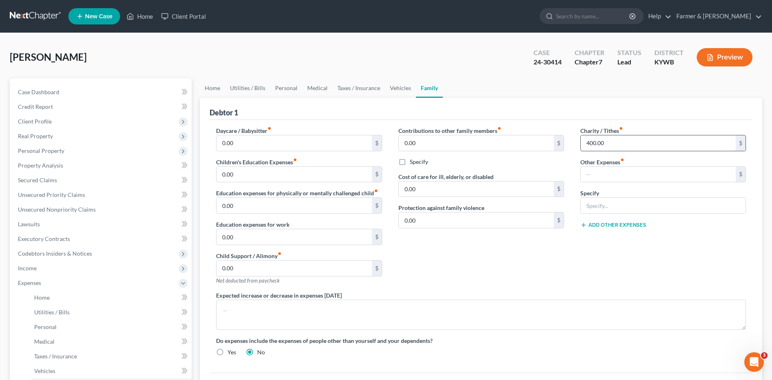
click at [619, 140] on input "400.00" at bounding box center [658, 142] width 155 height 15
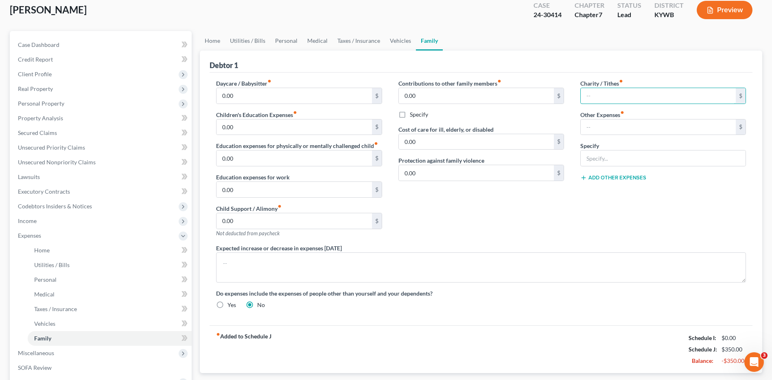
scroll to position [122, 0]
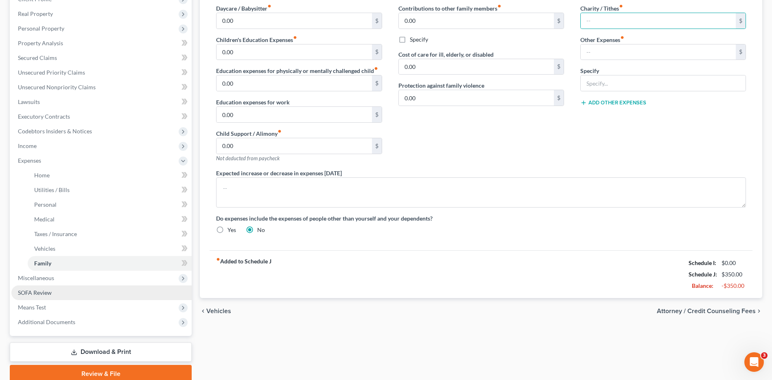
click at [52, 290] on link "SOFA Review" at bounding box center [101, 292] width 180 height 15
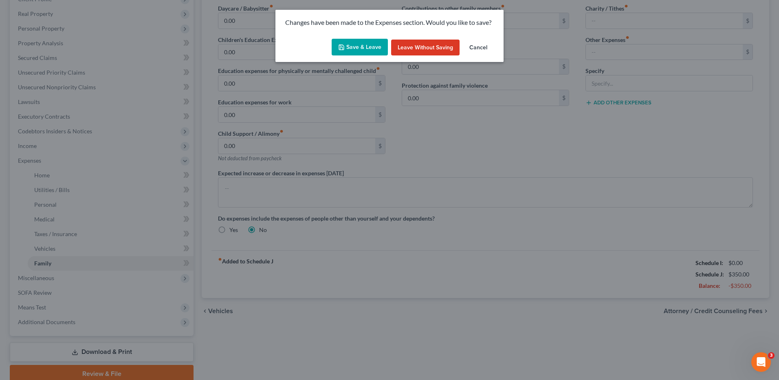
click at [360, 45] on button "Save & Leave" at bounding box center [359, 47] width 56 height 17
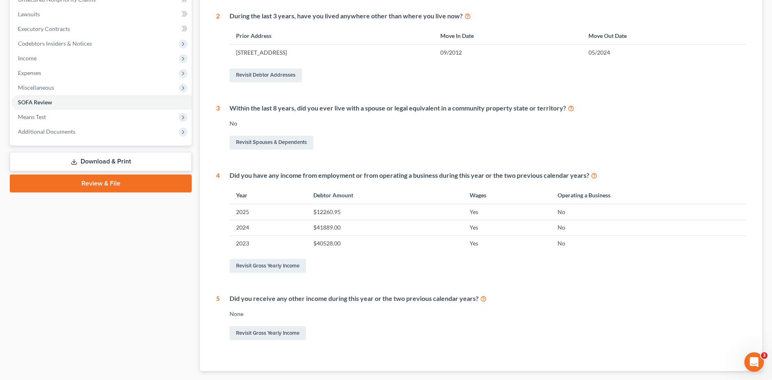
scroll to position [41, 0]
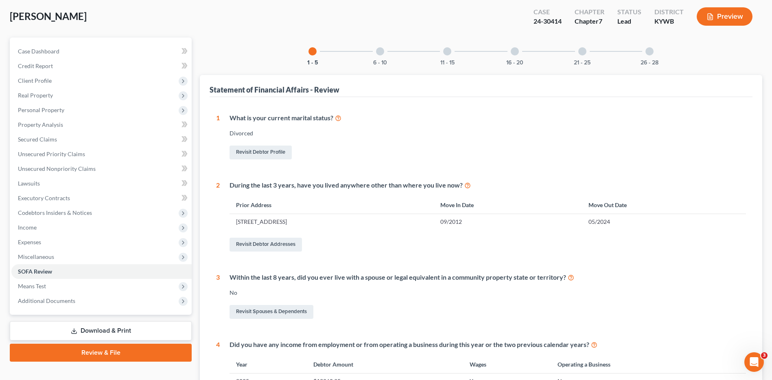
click at [390, 50] on div "6 - 10" at bounding box center [380, 51] width 28 height 28
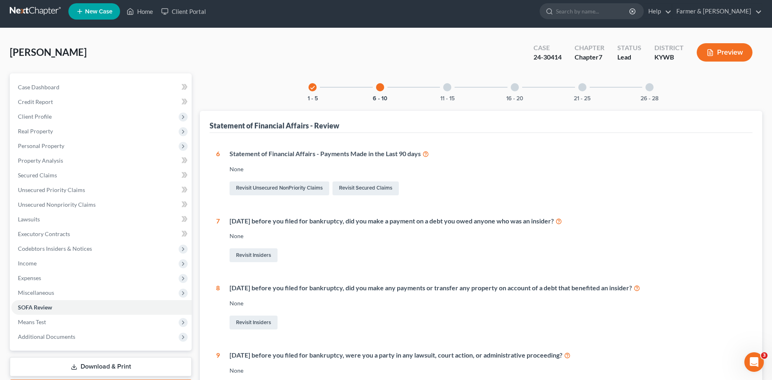
scroll to position [0, 0]
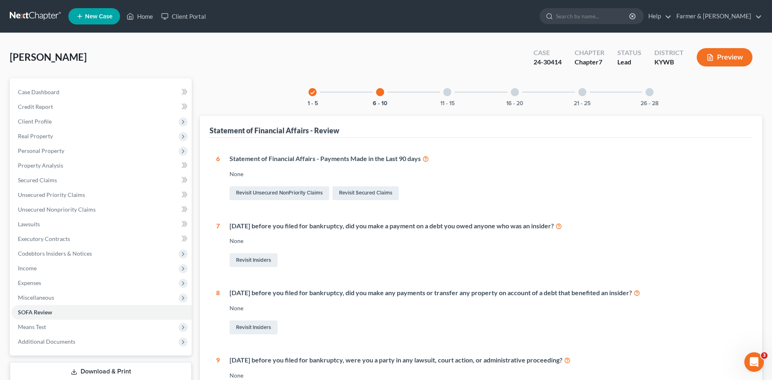
drag, startPoint x: 450, startPoint y: 93, endPoint x: 521, endPoint y: 70, distance: 74.9
click at [450, 93] on div at bounding box center [447, 92] width 8 height 8
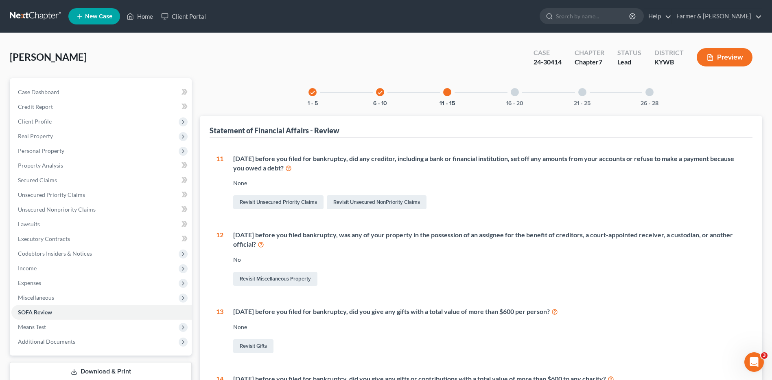
click at [513, 96] on div "16 - 20" at bounding box center [515, 92] width 28 height 28
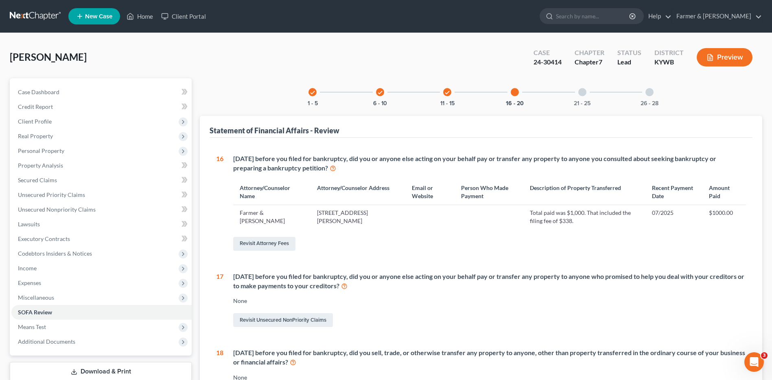
click at [581, 86] on div "21 - 25" at bounding box center [583, 92] width 28 height 28
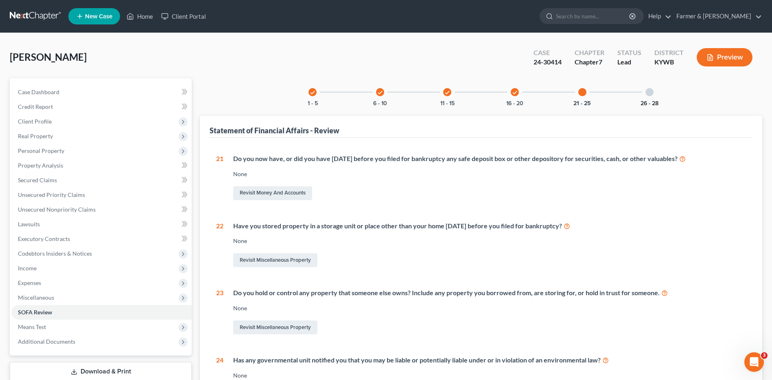
drag, startPoint x: 645, startPoint y: 105, endPoint x: 641, endPoint y: 93, distance: 12.1
click at [645, 105] on button "26 - 28" at bounding box center [650, 104] width 18 height 6
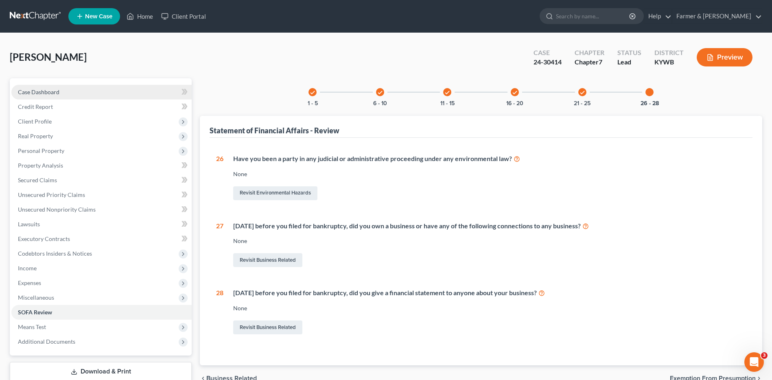
click at [29, 92] on span "Case Dashboard" at bounding box center [39, 91] width 42 height 7
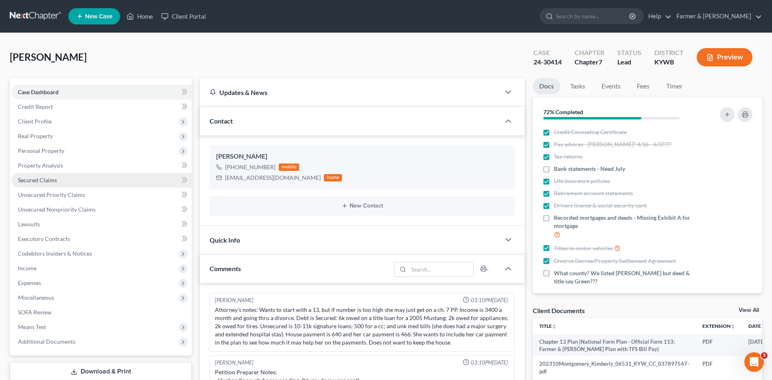
click at [15, 184] on link "Secured Claims" at bounding box center [101, 180] width 180 height 15
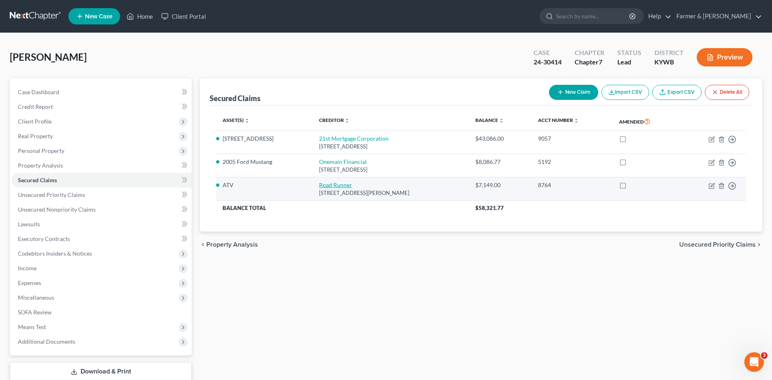
click at [336, 185] on link "Road Runner" at bounding box center [335, 184] width 33 height 7
select select "45"
select select "4"
select select "3"
select select "0"
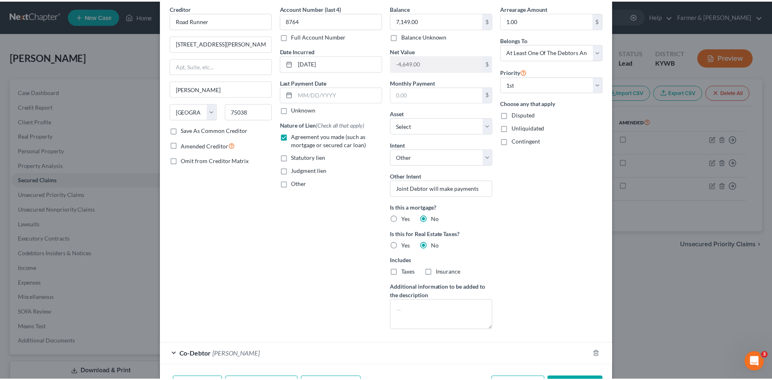
scroll to position [87, 0]
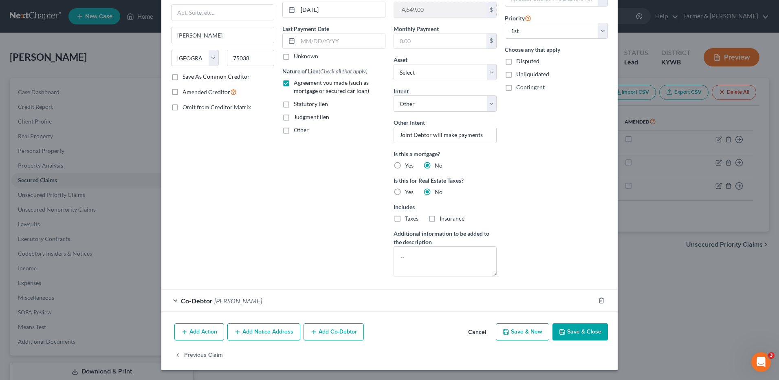
click at [476, 329] on button "Cancel" at bounding box center [476, 332] width 31 height 16
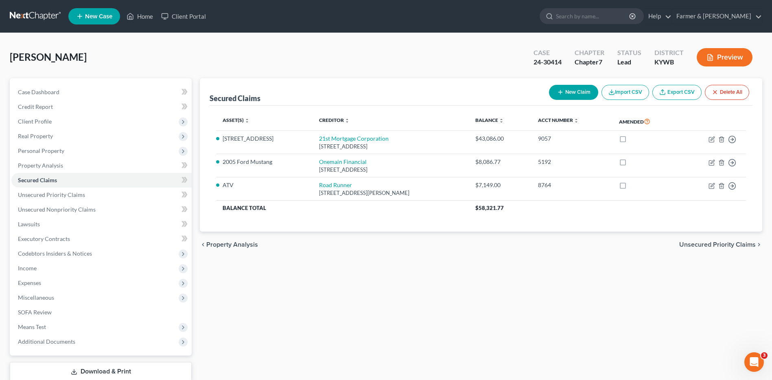
click at [47, 17] on link at bounding box center [36, 16] width 52 height 15
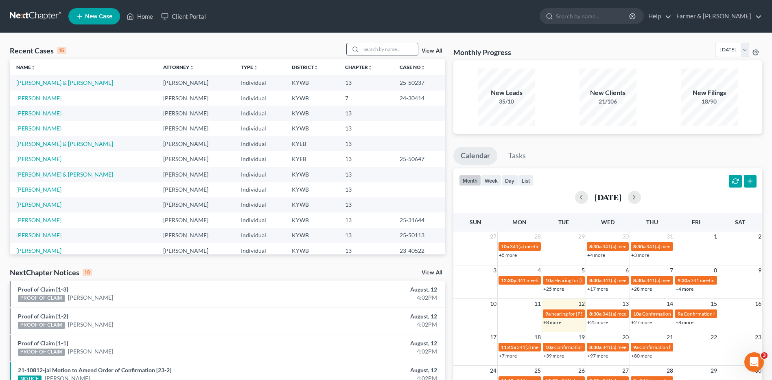
click at [411, 52] on input "search" at bounding box center [389, 49] width 57 height 12
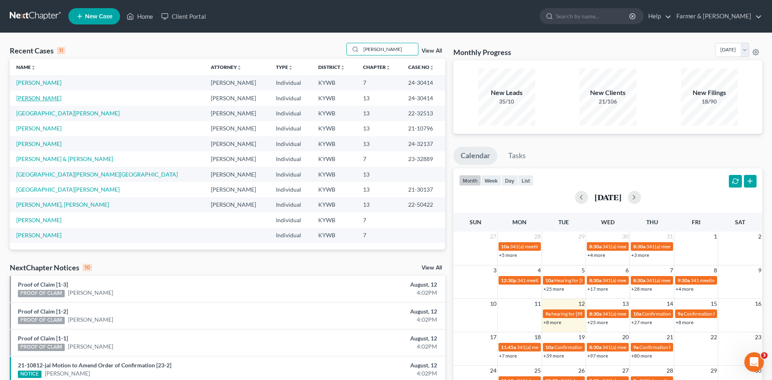
type input "montgomery"
click at [56, 96] on link "[PERSON_NAME]" at bounding box center [38, 97] width 45 height 7
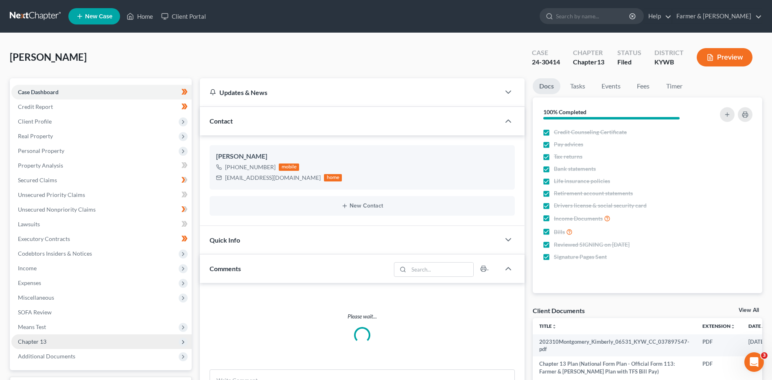
scroll to position [122, 0]
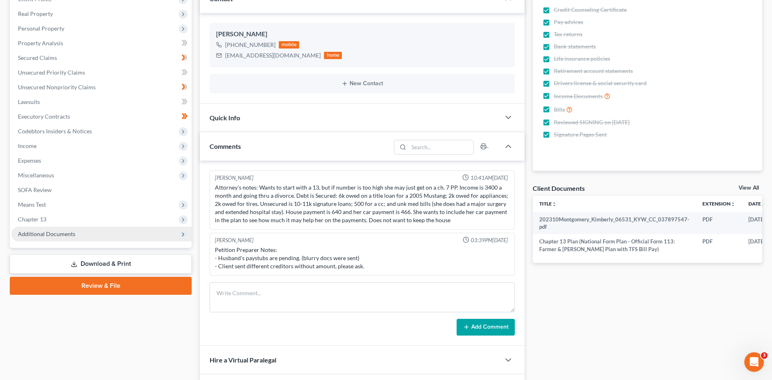
click at [70, 230] on span "Additional Documents" at bounding box center [46, 233] width 57 height 7
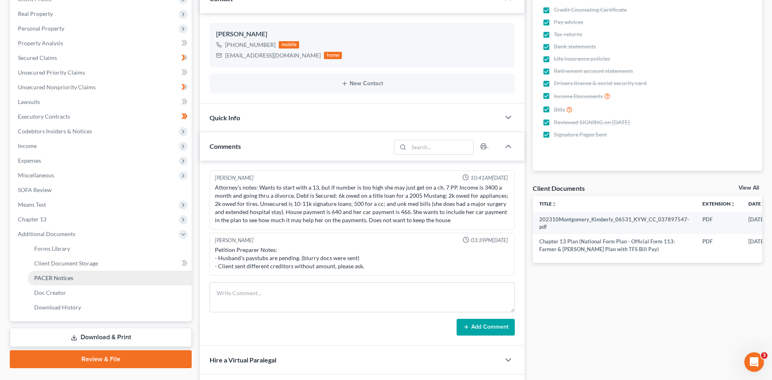
click at [77, 280] on link "PACER Notices" at bounding box center [110, 277] width 164 height 15
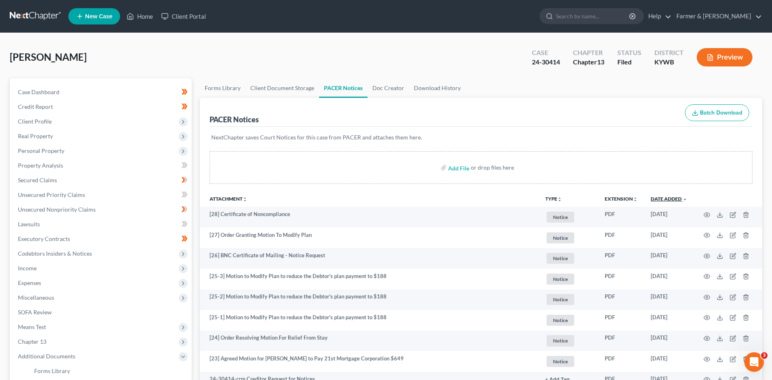
click at [678, 196] on link "Date Added unfold_more expand_more expand_less" at bounding box center [669, 198] width 37 height 6
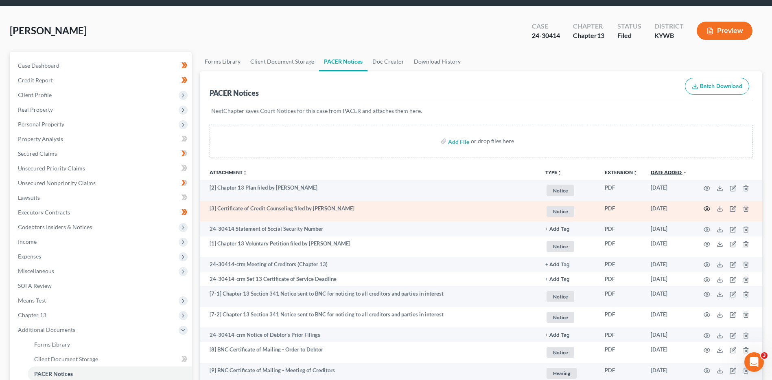
scroll to position [41, 0]
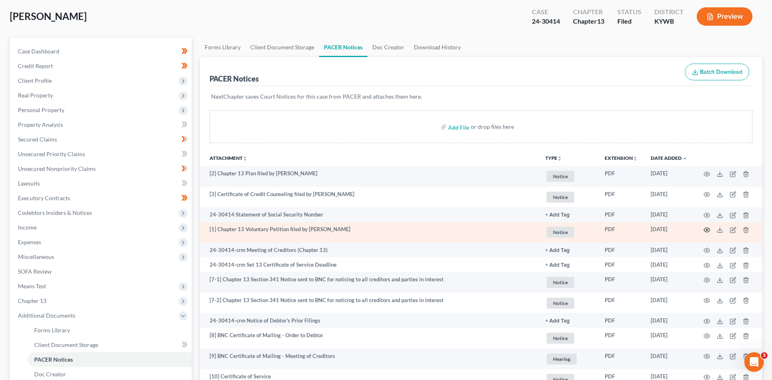
click at [708, 228] on icon "button" at bounding box center [707, 230] width 6 height 4
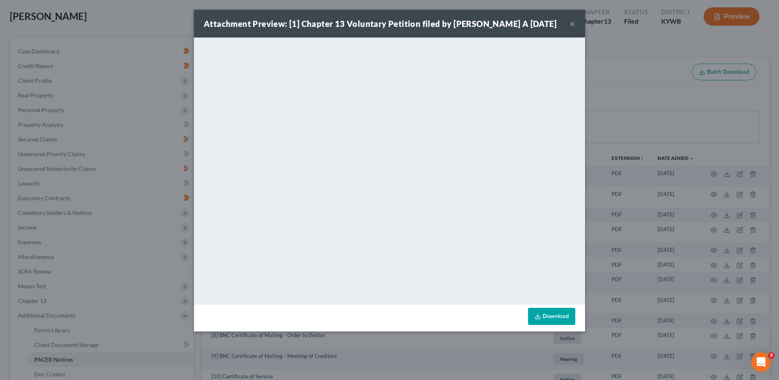
drag, startPoint x: 571, startPoint y: 25, endPoint x: 537, endPoint y: 4, distance: 40.1
click at [571, 25] on button "×" at bounding box center [572, 24] width 6 height 10
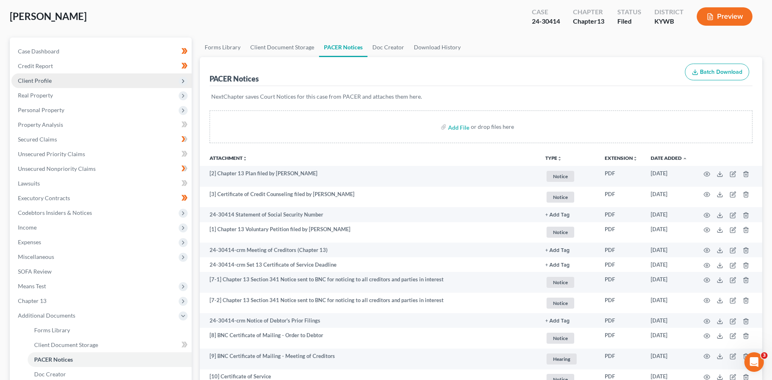
click at [54, 79] on span "Client Profile" at bounding box center [101, 80] width 180 height 15
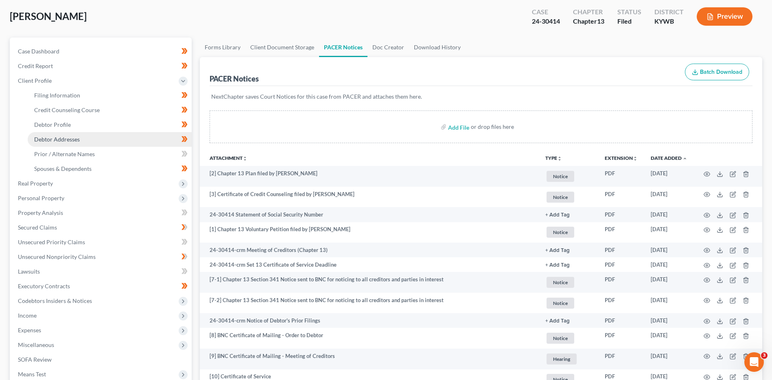
click at [77, 137] on span "Debtor Addresses" at bounding box center [57, 139] width 46 height 7
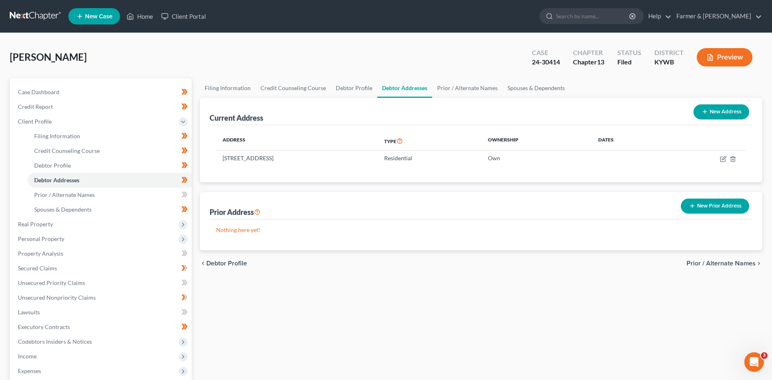
drag, startPoint x: 35, startPoint y: 17, endPoint x: 132, endPoint y: 24, distance: 96.4
click at [35, 17] on link at bounding box center [36, 16] width 52 height 15
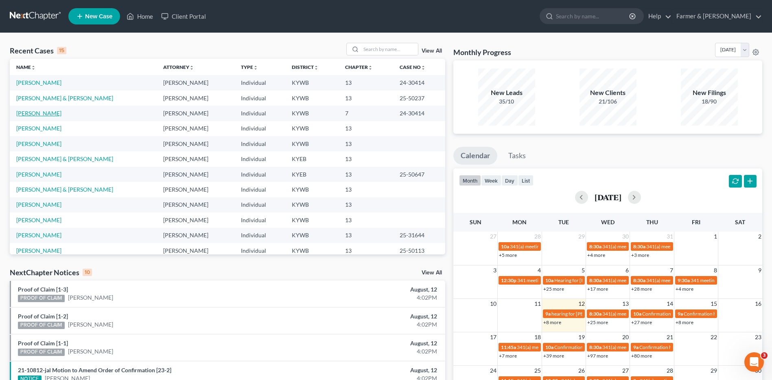
drag, startPoint x: 58, startPoint y: 114, endPoint x: 84, endPoint y: 114, distance: 25.7
click at [58, 114] on link "[PERSON_NAME]" at bounding box center [38, 113] width 45 height 7
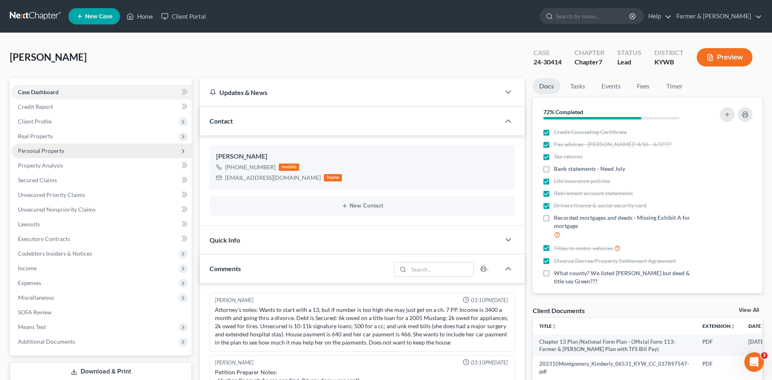
click at [48, 156] on span "Personal Property" at bounding box center [101, 150] width 180 height 15
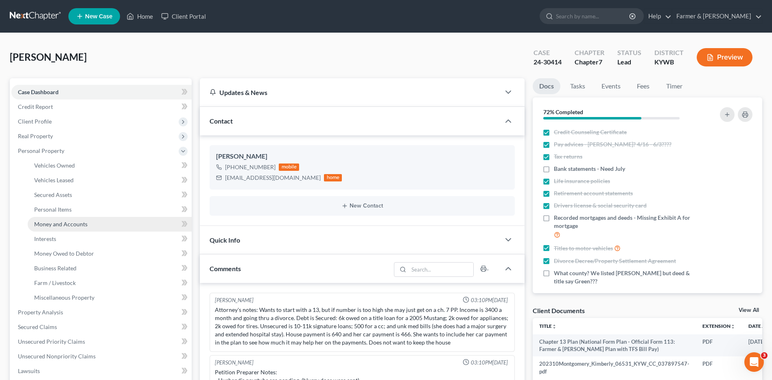
click at [64, 224] on span "Money and Accounts" at bounding box center [60, 223] width 53 height 7
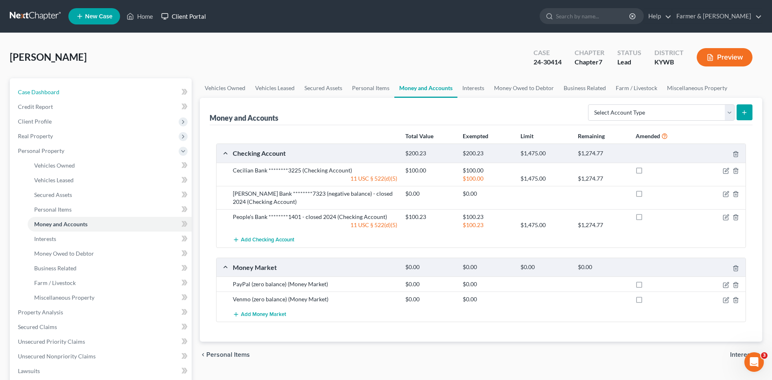
drag, startPoint x: 67, startPoint y: 96, endPoint x: 175, endPoint y: 18, distance: 133.6
click at [67, 96] on link "Case Dashboard" at bounding box center [101, 92] width 180 height 15
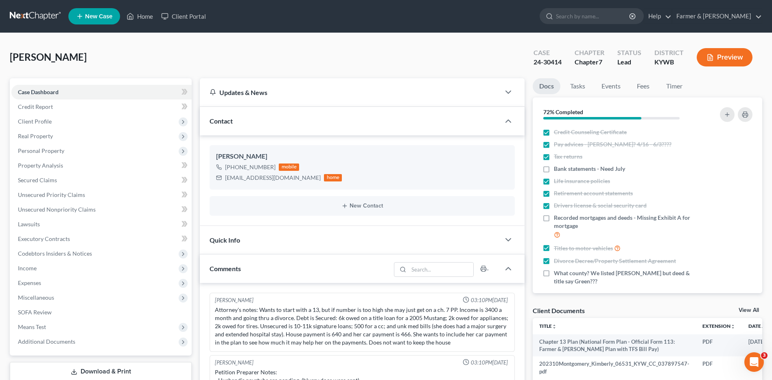
drag, startPoint x: 43, startPoint y: 15, endPoint x: 148, endPoint y: 32, distance: 106.8
click at [43, 15] on link at bounding box center [36, 16] width 52 height 15
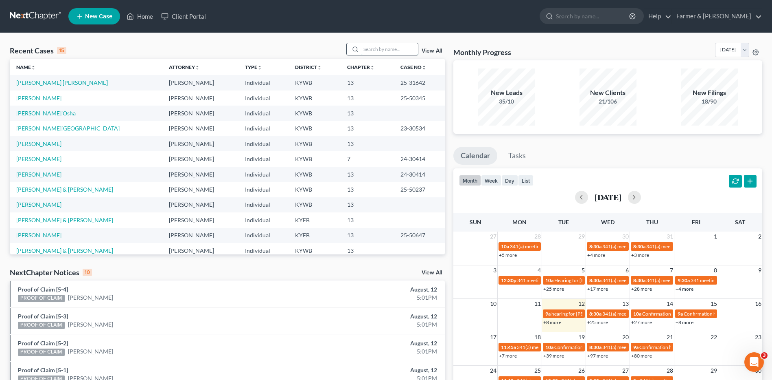
click at [389, 51] on input "search" at bounding box center [389, 49] width 57 height 12
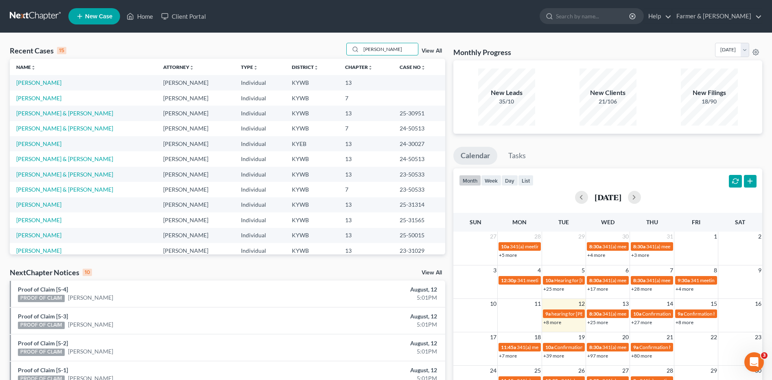
type input "[PERSON_NAME]"
click at [52, 98] on link "[PERSON_NAME]" at bounding box center [38, 97] width 45 height 7
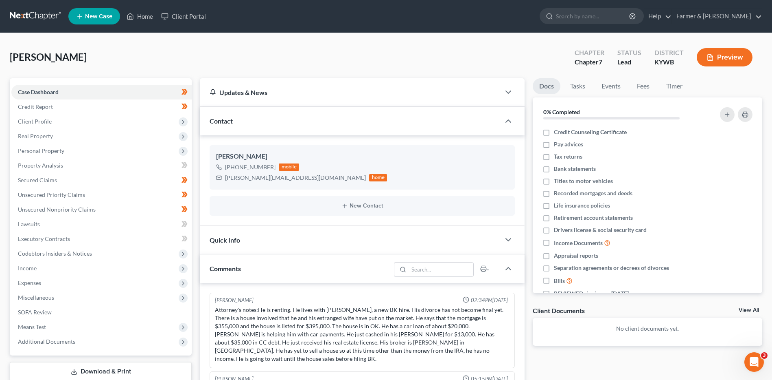
scroll to position [449, 0]
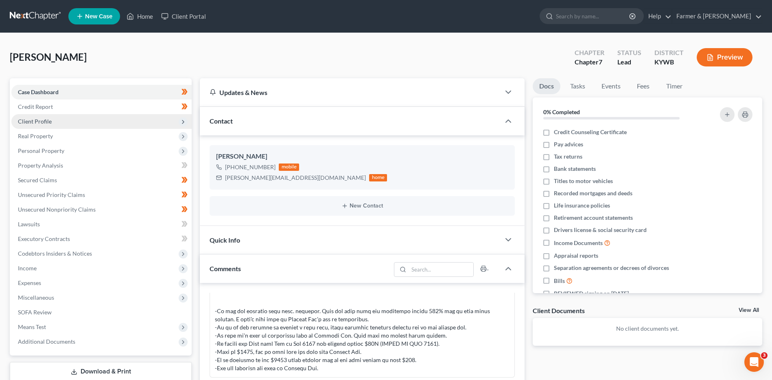
click at [82, 118] on span "Client Profile" at bounding box center [101, 121] width 180 height 15
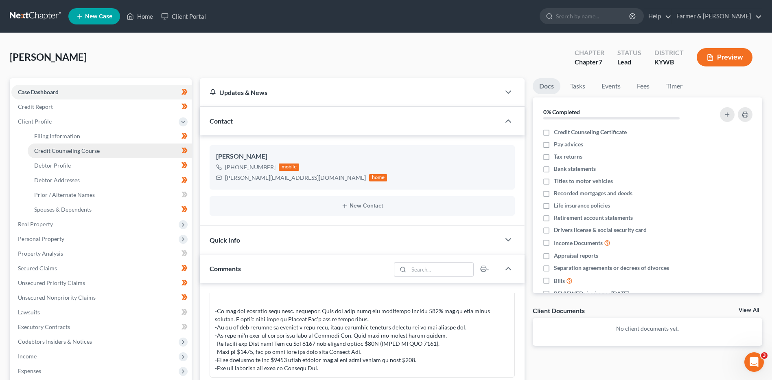
click at [87, 157] on link "Credit Counseling Course" at bounding box center [110, 150] width 164 height 15
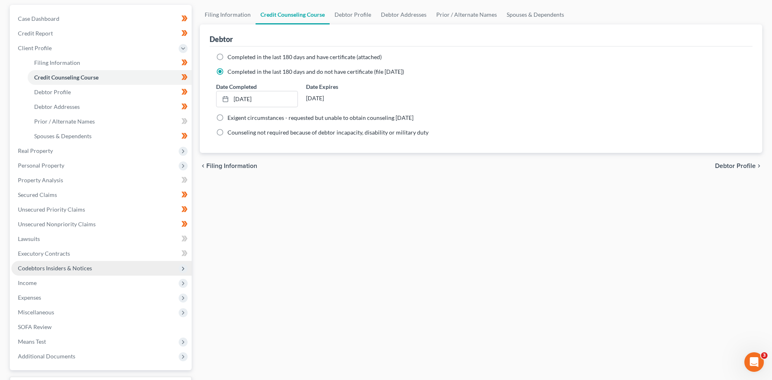
scroll to position [81, 0]
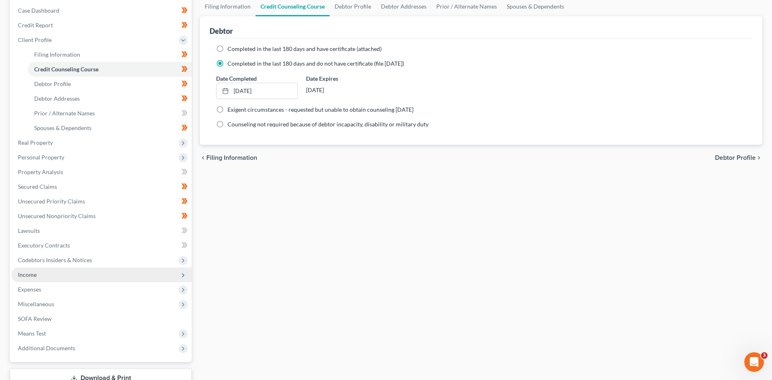
click at [59, 277] on span "Income" at bounding box center [101, 274] width 180 height 15
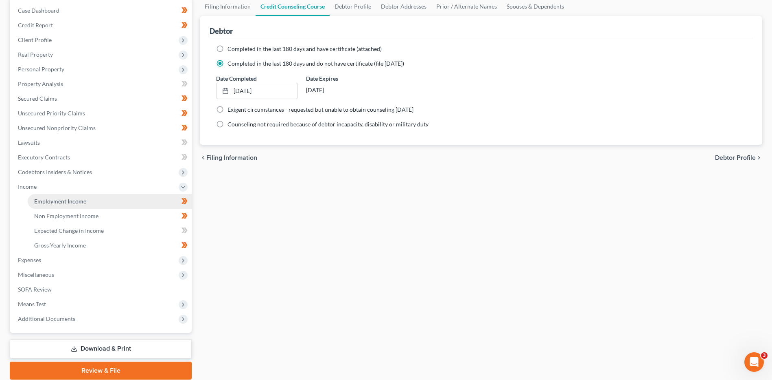
click at [98, 203] on link "Employment Income" at bounding box center [110, 201] width 164 height 15
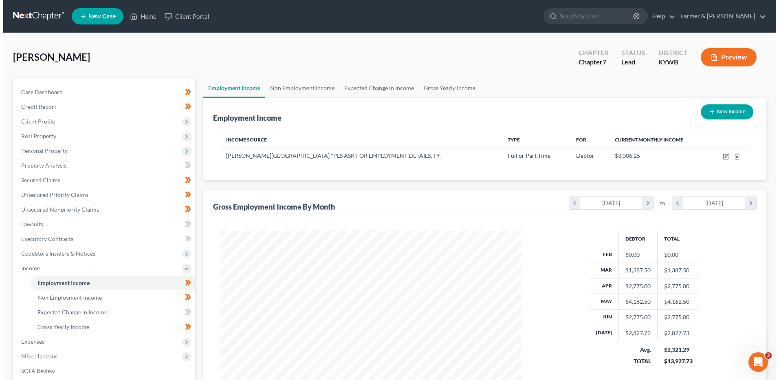
scroll to position [151, 318]
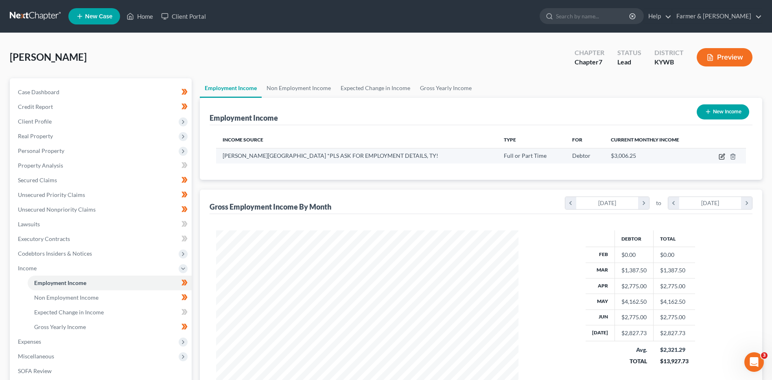
click at [723, 154] on icon "button" at bounding box center [722, 156] width 7 height 7
select select "0"
select select "18"
select select "2"
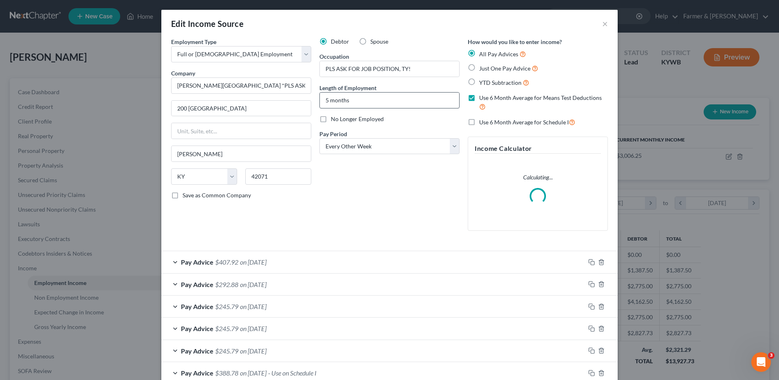
scroll to position [152, 322]
drag, startPoint x: 430, startPoint y: 66, endPoint x: 315, endPoint y: 71, distance: 115.7
click at [315, 71] on div "Debtor Spouse Occupation PLS ASK FOR JOB POSITION, TY! Length of Employment 5 m…" at bounding box center [389, 137] width 148 height 200
drag, startPoint x: 235, startPoint y: 85, endPoint x: 501, endPoint y: 86, distance: 266.3
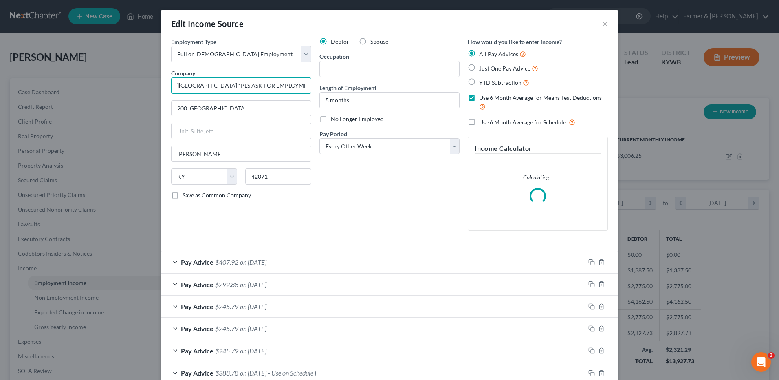
click at [479, 87] on div "Employment Type * Select Full or Part Time Employment Self Employment Company *…" at bounding box center [389, 140] width 445 height 206
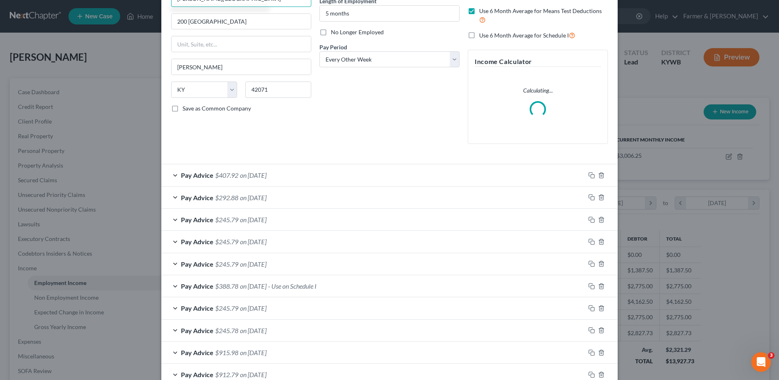
scroll to position [159, 0]
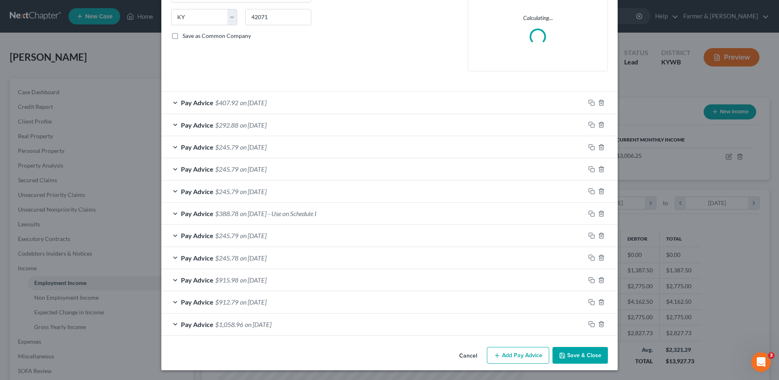
click at [310, 319] on div "Pay Advice $1,058.96 on 03/21/2025" at bounding box center [372, 324] width 423 height 22
type input "Murray State University"
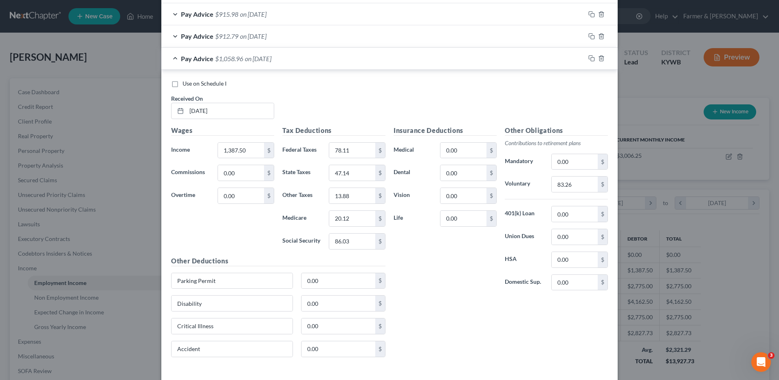
scroll to position [363, 0]
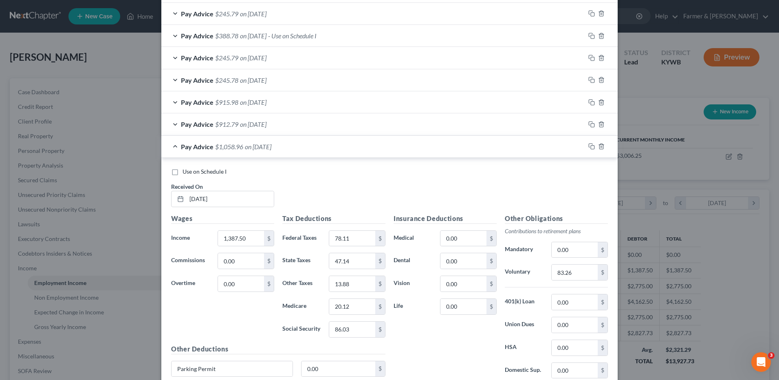
click at [252, 123] on span "on 04/04/2025" at bounding box center [253, 124] width 26 height 8
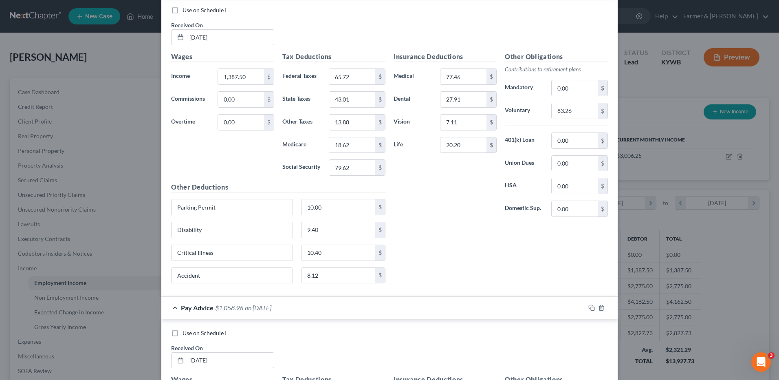
scroll to position [444, 0]
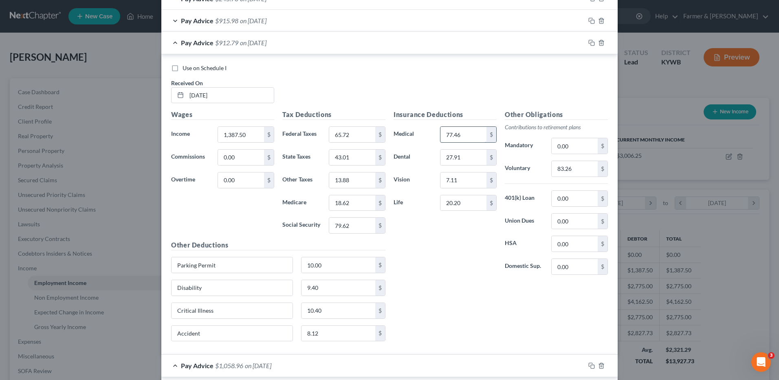
click at [465, 135] on input "77.46" at bounding box center [463, 134] width 46 height 15
type input "61.36"
click at [330, 259] on input "10.00" at bounding box center [338, 264] width 74 height 15
click at [333, 265] on input "7.00" at bounding box center [338, 264] width 74 height 15
type input "7"
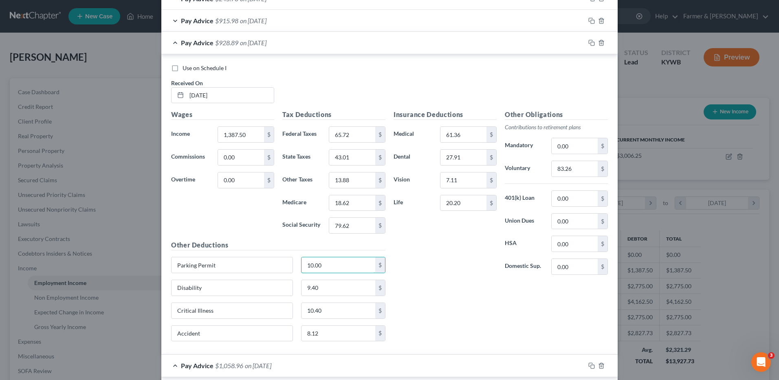
type input "10.00"
click at [472, 204] on input "20.20" at bounding box center [463, 202] width 46 height 15
type input "17.00"
click at [334, 310] on input "10.40" at bounding box center [338, 310] width 74 height 15
type input "8.12"
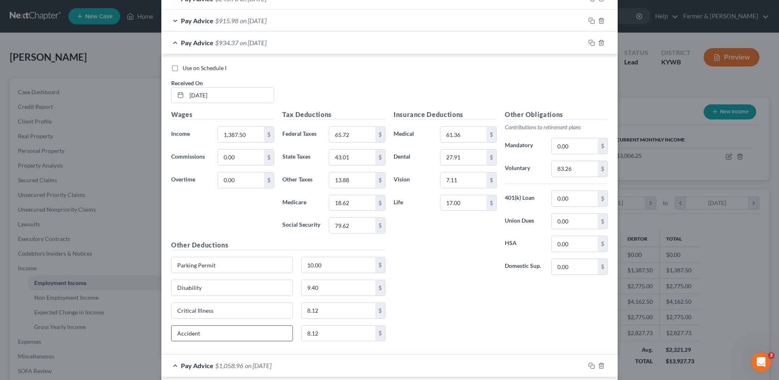
click at [206, 336] on input "Accident" at bounding box center [231, 332] width 121 height 15
type input "AccidentHospital"
type input "10.40"
drag, startPoint x: 197, startPoint y: 331, endPoint x: 123, endPoint y: 338, distance: 75.2
click at [123, 338] on div "Edit Income Source × Employment Type * Select Full or Part Time Employment Self…" at bounding box center [389, 190] width 779 height 380
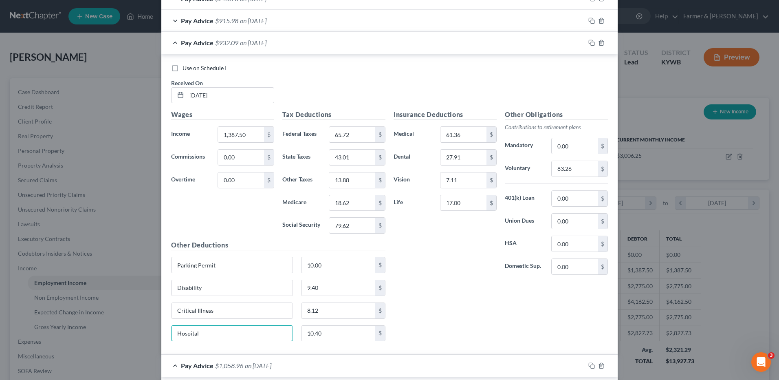
type input "Hospital"
click at [348, 331] on input "10.40" at bounding box center [338, 332] width 74 height 15
type input "9.10"
click at [318, 307] on input "8.12" at bounding box center [338, 310] width 74 height 15
type input "10.40"
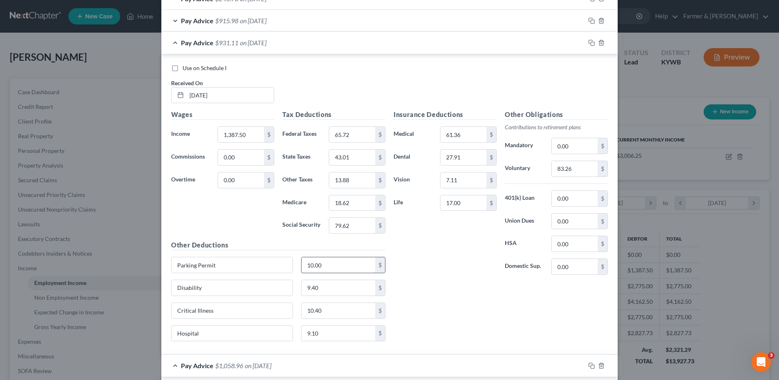
click at [331, 264] on input "10.00" at bounding box center [338, 264] width 74 height 15
type input "17.00"
click at [233, 287] on input "Disability" at bounding box center [231, 287] width 121 height 15
type input "Disability/Accident"
click at [334, 287] on input "9.40" at bounding box center [338, 287] width 74 height 15
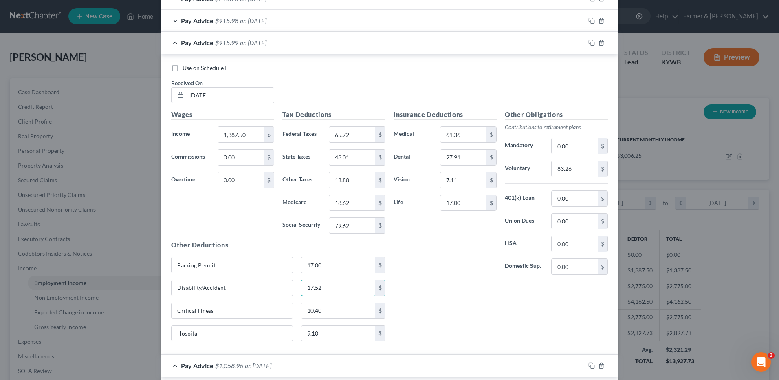
type input "17.52"
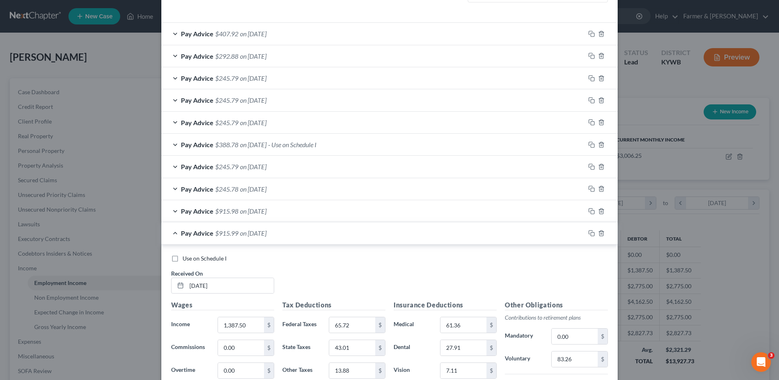
scroll to position [241, 0]
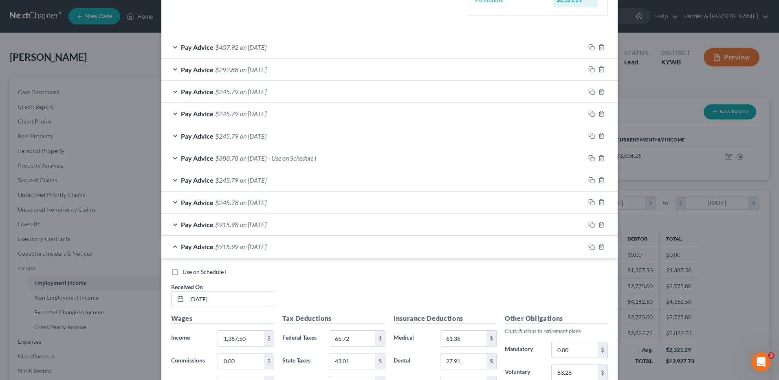
click at [263, 138] on span "on 06/13/2025" at bounding box center [253, 136] width 26 height 8
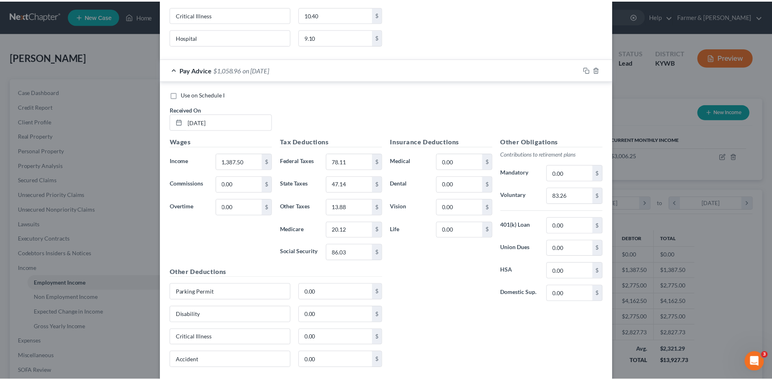
scroll to position [1086, 0]
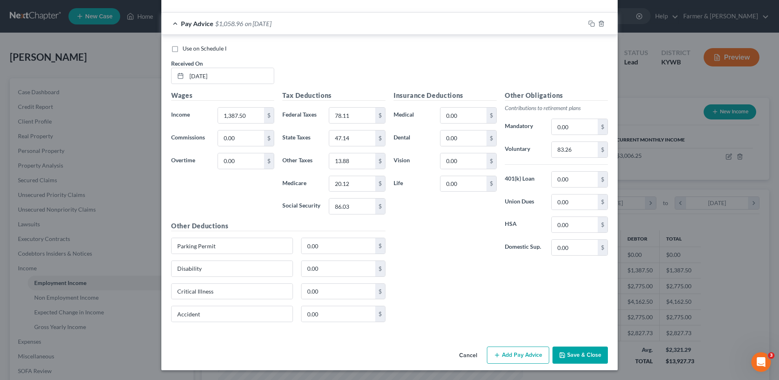
drag, startPoint x: 582, startPoint y: 351, endPoint x: 586, endPoint y: 349, distance: 4.3
click at [582, 351] on button "Save & Close" at bounding box center [579, 354] width 55 height 17
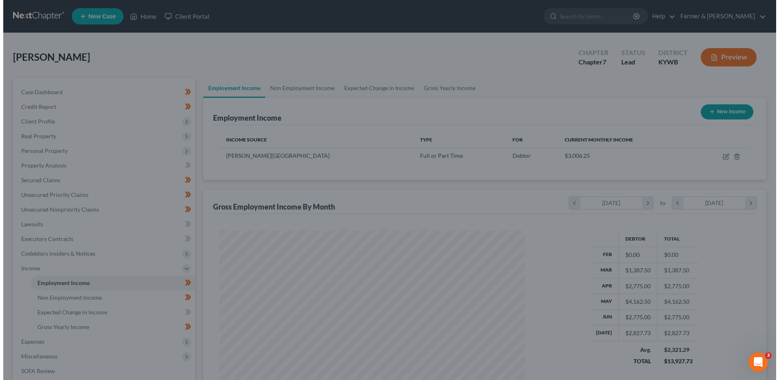
scroll to position [407053, 406885]
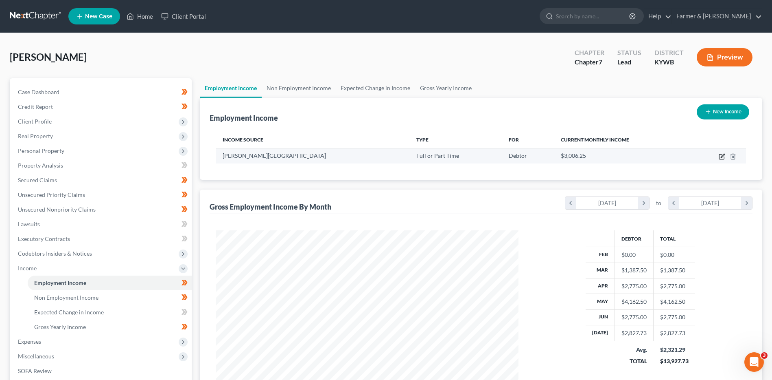
click at [721, 157] on icon "button" at bounding box center [722, 156] width 7 height 7
select select "0"
select select "18"
select select "2"
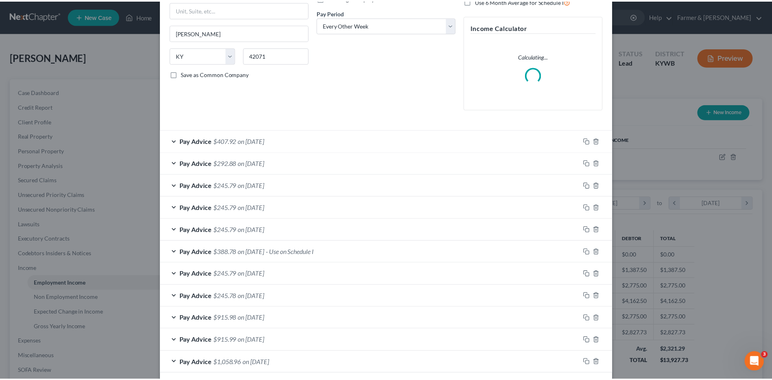
scroll to position [159, 0]
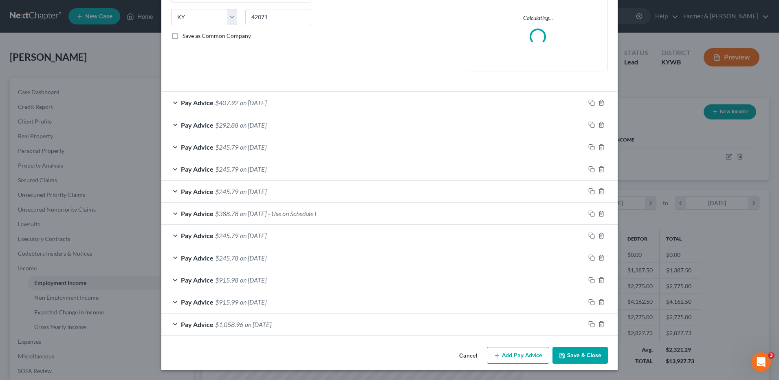
click at [559, 353] on icon "button" at bounding box center [562, 355] width 7 height 7
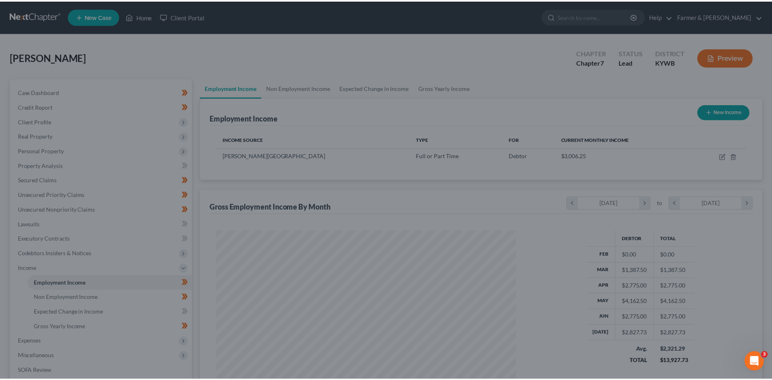
scroll to position [407053, 406885]
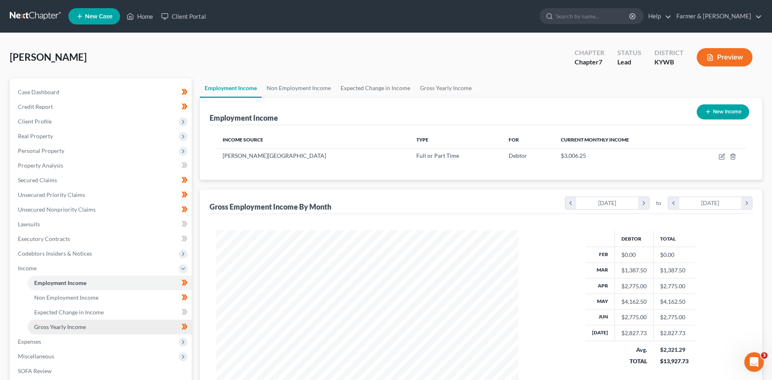
click at [62, 329] on span "Gross Yearly Income" at bounding box center [60, 326] width 52 height 7
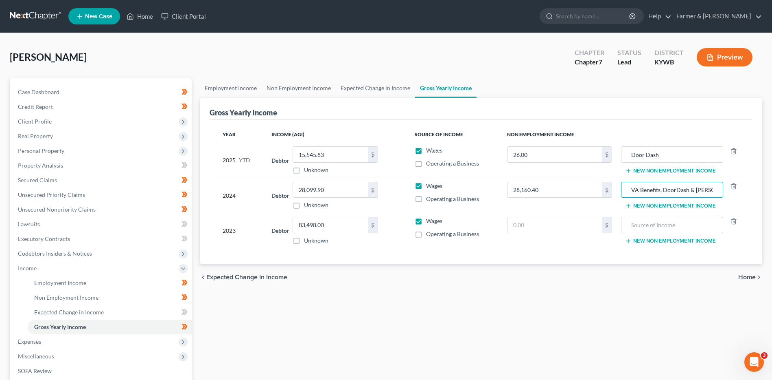
scroll to position [0, 4]
drag, startPoint x: 628, startPoint y: 187, endPoint x: 772, endPoint y: 193, distance: 143.9
click at [770, 194] on div "Anthony, Johnny Upgraded Chapter Chapter 7 Status Lead District KYWB Preview Pe…" at bounding box center [386, 255] width 772 height 444
drag, startPoint x: 571, startPoint y: 159, endPoint x: 609, endPoint y: 158, distance: 37.9
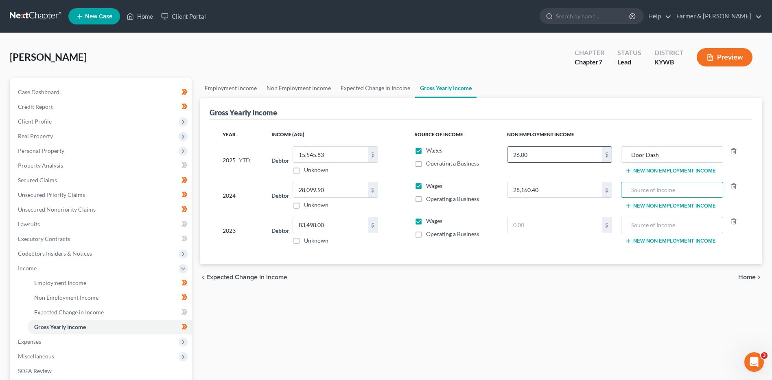
click at [570, 159] on input "26.00" at bounding box center [555, 154] width 94 height 15
type input "0"
click at [676, 153] on input "Door Dash" at bounding box center [672, 154] width 93 height 15
type input "Door Das"
drag, startPoint x: 694, startPoint y: 153, endPoint x: 621, endPoint y: 155, distance: 73.7
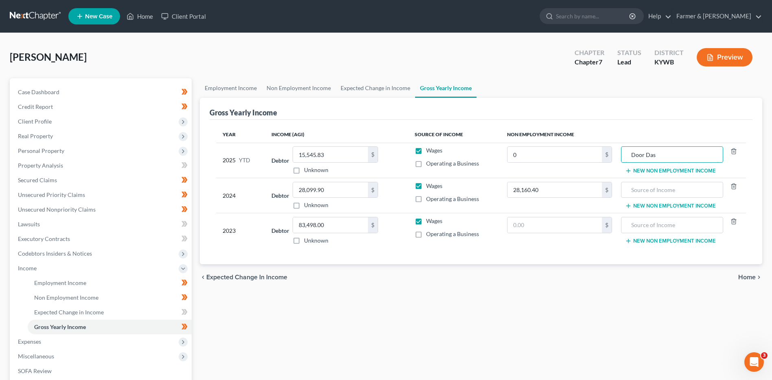
click at [616, 155] on tr "2025 YTD Debtor 15,545.83 $ Unknown Balance Undetermined 15,545.83 $ Unknown Wa…" at bounding box center [481, 160] width 530 height 35
click at [730, 149] on div at bounding box center [734, 154] width 20 height 16
click at [733, 150] on icon "button" at bounding box center [734, 151] width 7 height 7
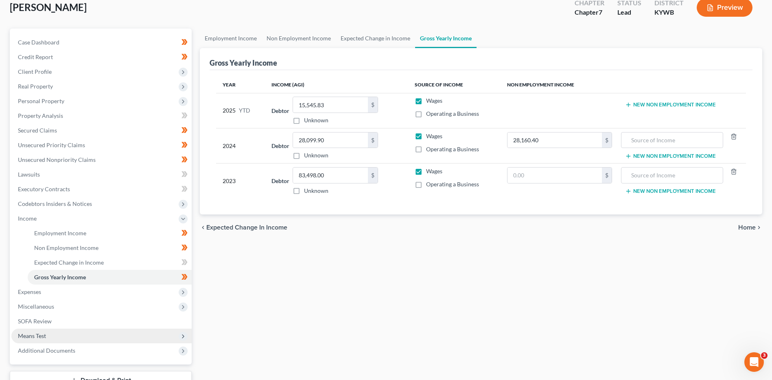
scroll to position [112, 0]
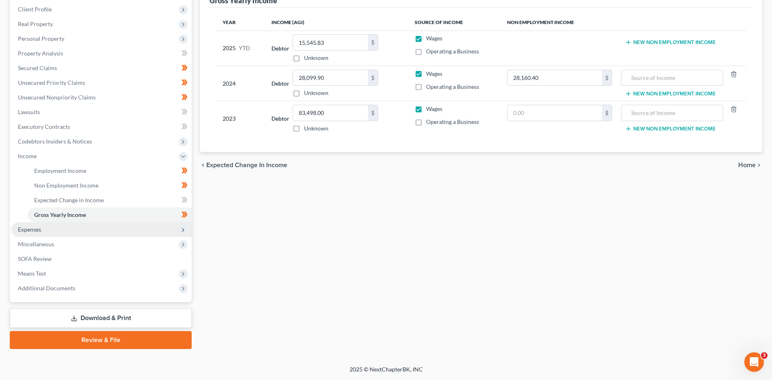
click at [79, 228] on span "Expenses" at bounding box center [101, 229] width 180 height 15
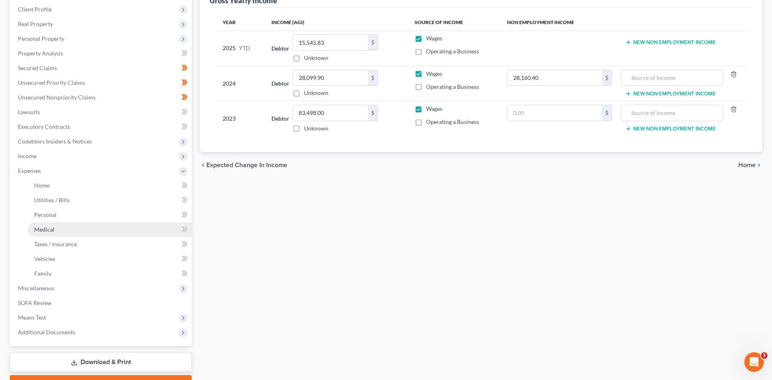
click at [81, 236] on link "Medical" at bounding box center [110, 229] width 164 height 15
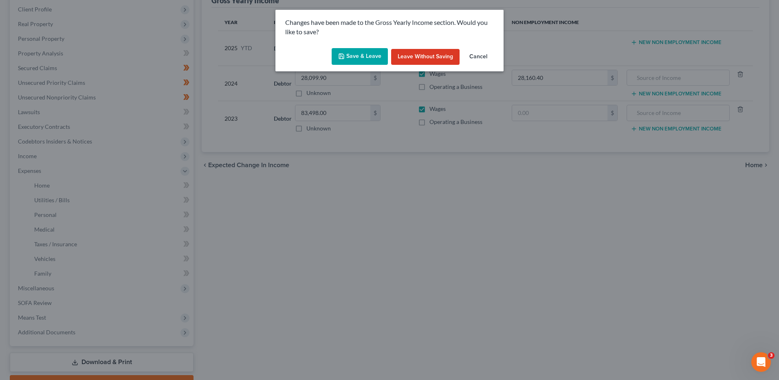
click at [358, 48] on button "Save & Leave" at bounding box center [359, 56] width 56 height 17
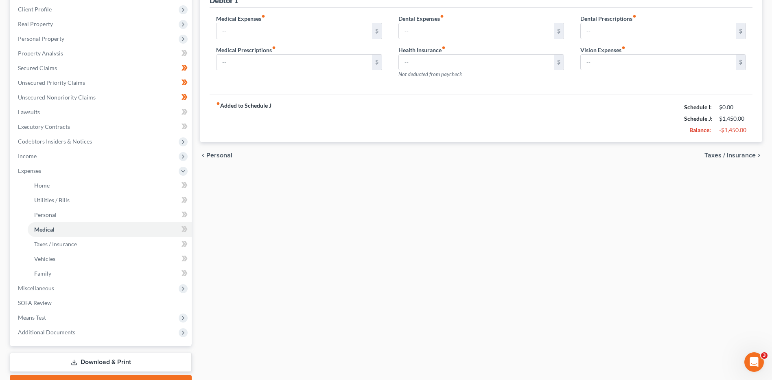
type input "0.00"
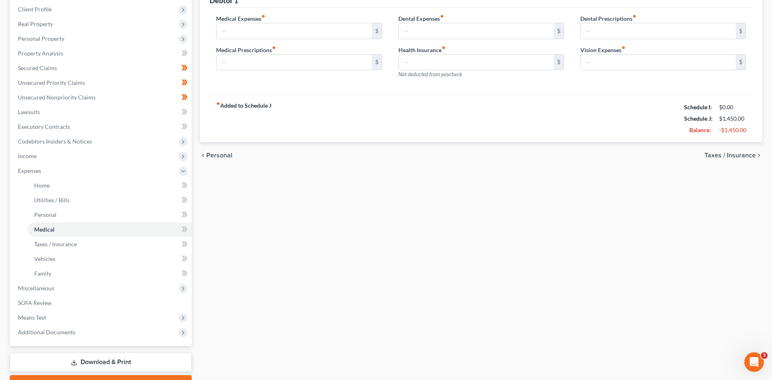
type input "0.00"
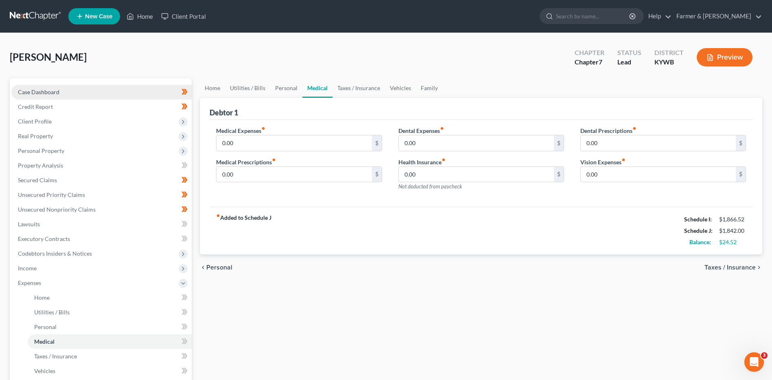
click at [69, 91] on link "Case Dashboard" at bounding box center [101, 92] width 180 height 15
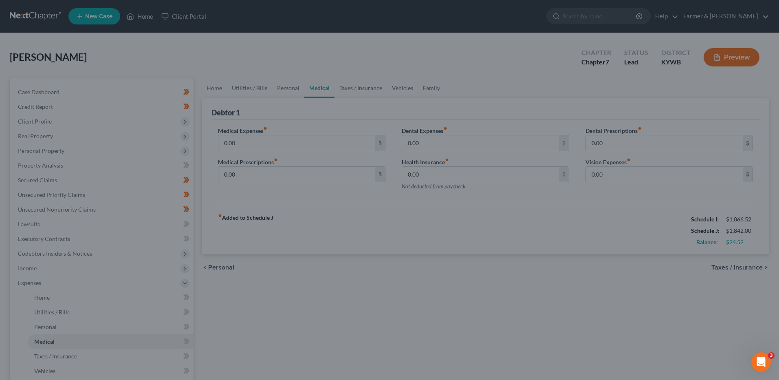
click at [225, 69] on div at bounding box center [389, 190] width 779 height 380
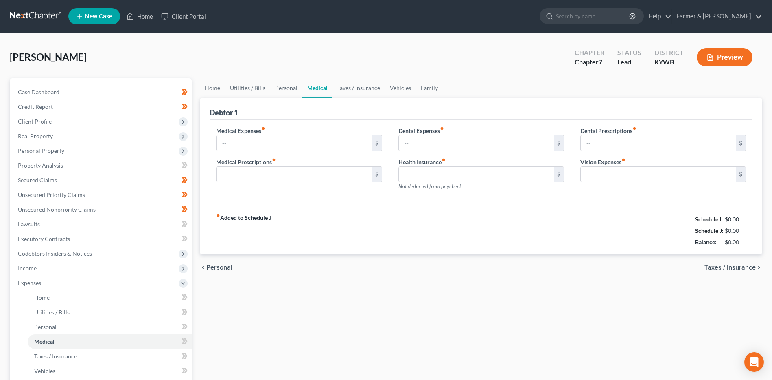
type input "0.00"
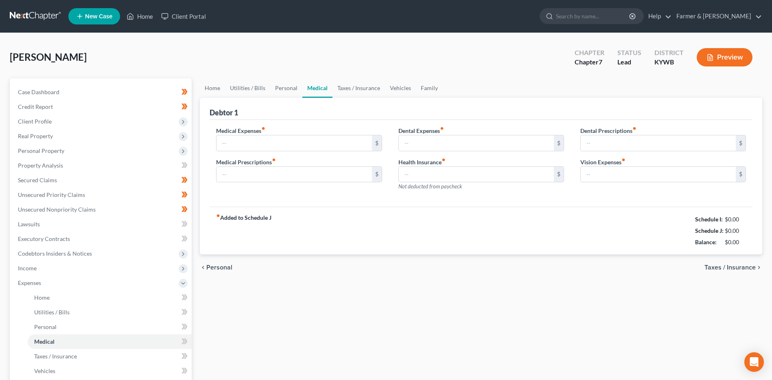
type input "0.00"
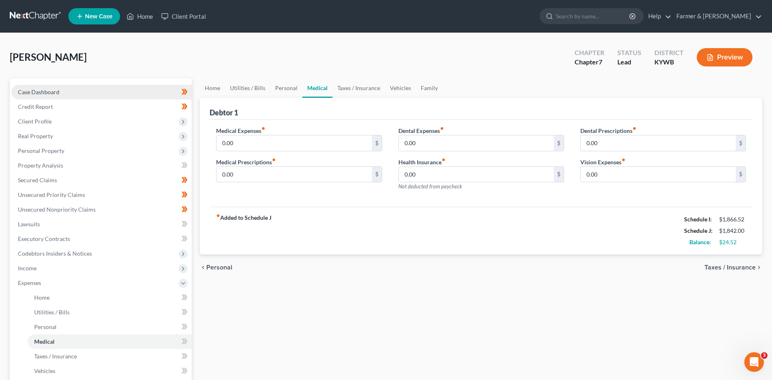
click at [105, 93] on link "Case Dashboard" at bounding box center [101, 92] width 180 height 15
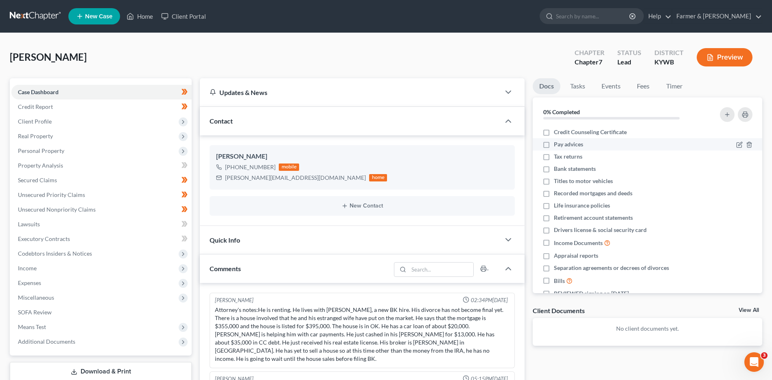
scroll to position [449, 0]
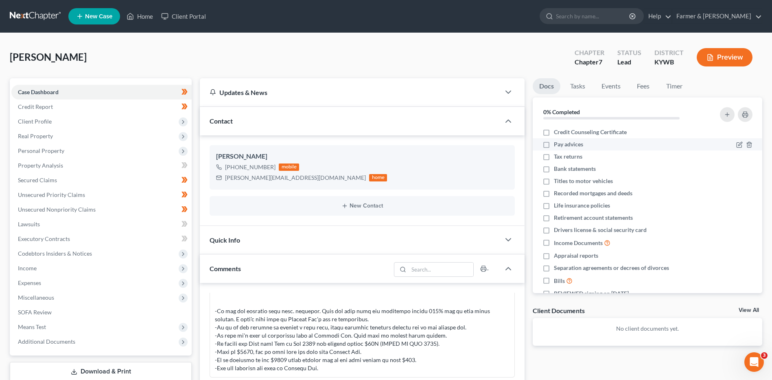
click at [554, 145] on label "Pay advices" at bounding box center [568, 144] width 29 height 8
click at [557, 145] on input "Pay advices" at bounding box center [559, 142] width 5 height 5
checkbox input "true"
drag, startPoint x: 547, startPoint y: 155, endPoint x: 438, endPoint y: 169, distance: 110.4
click at [554, 155] on label "Tax returns" at bounding box center [568, 156] width 29 height 8
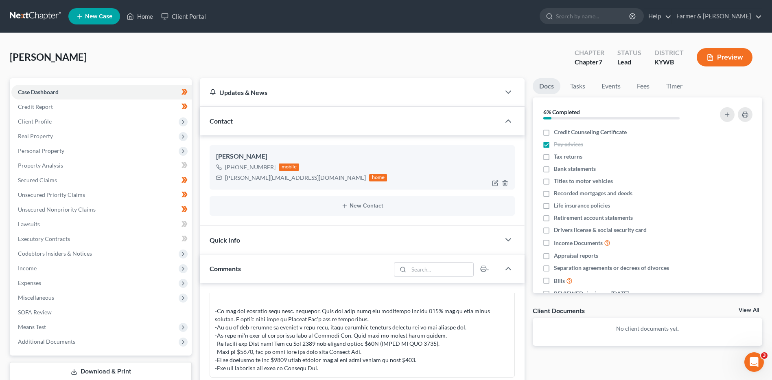
click at [557, 155] on input "Tax returns" at bounding box center [559, 154] width 5 height 5
checkbox input "true"
click at [53, 268] on span "Income" at bounding box center [101, 268] width 180 height 15
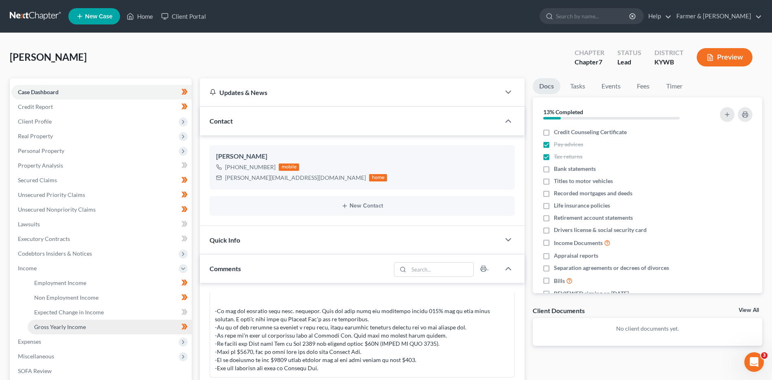
click at [57, 326] on span "Gross Yearly Income" at bounding box center [60, 326] width 52 height 7
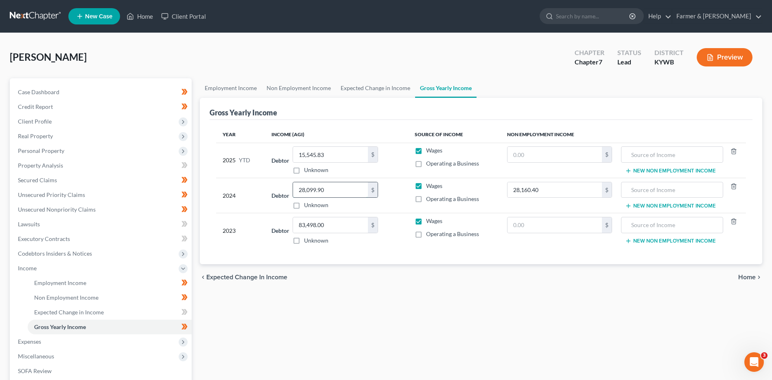
click at [340, 190] on input "28,099.90" at bounding box center [330, 189] width 75 height 15
type input "28,124.00"
click at [94, 92] on link "Case Dashboard" at bounding box center [101, 92] width 180 height 15
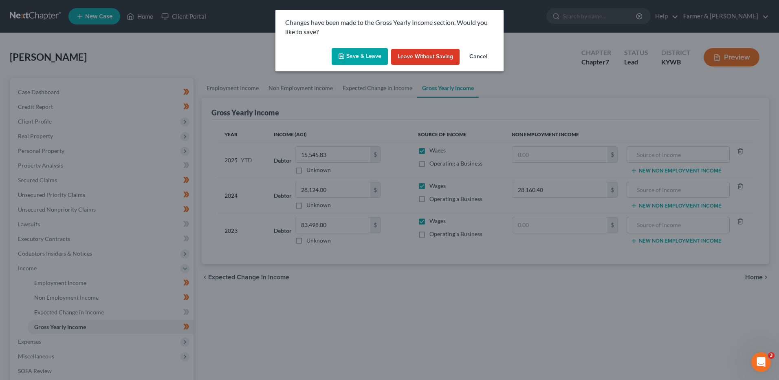
click at [348, 58] on button "Save & Leave" at bounding box center [359, 56] width 56 height 17
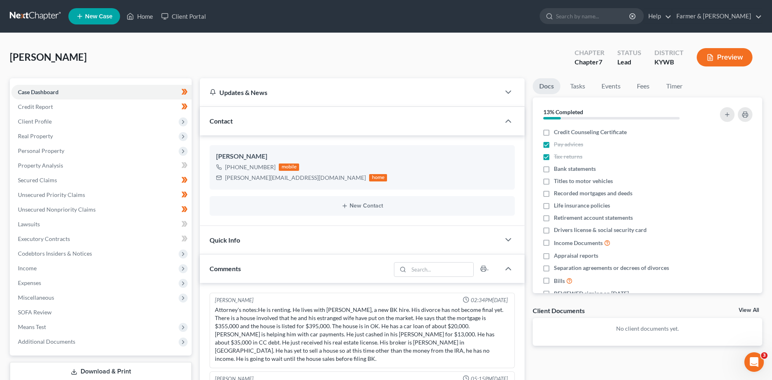
scroll to position [449, 0]
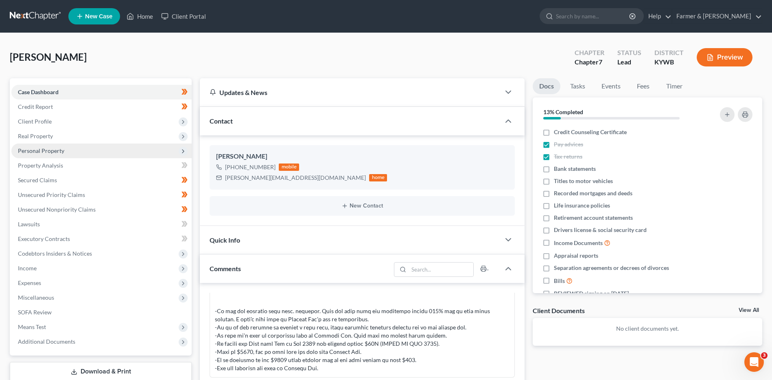
click at [55, 154] on span "Personal Property" at bounding box center [41, 150] width 46 height 7
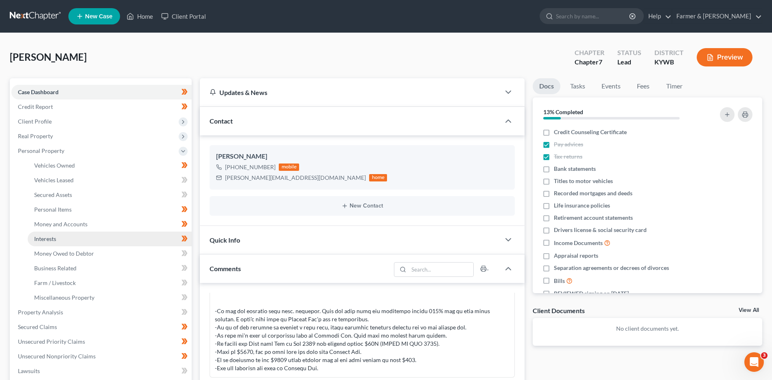
click at [59, 240] on link "Interests" at bounding box center [110, 238] width 164 height 15
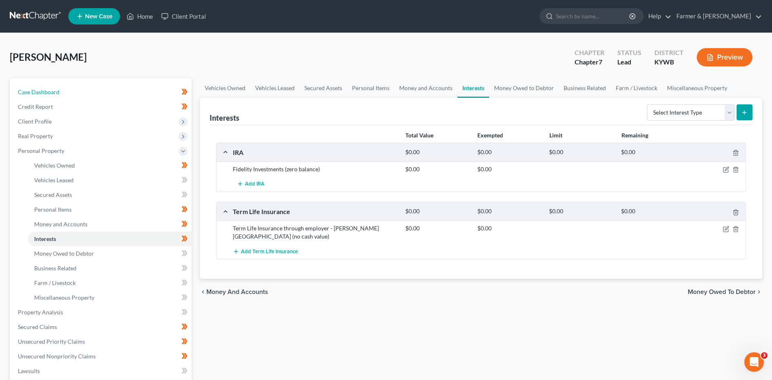
drag, startPoint x: 141, startPoint y: 92, endPoint x: 774, endPoint y: 257, distance: 653.5
click at [141, 92] on link "Case Dashboard" at bounding box center [101, 92] width 180 height 15
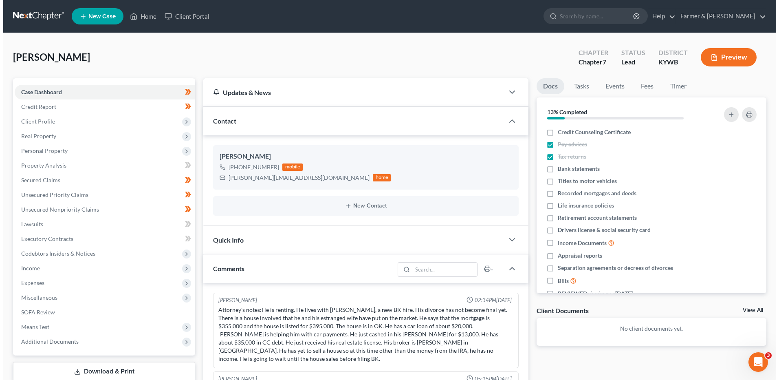
scroll to position [449, 0]
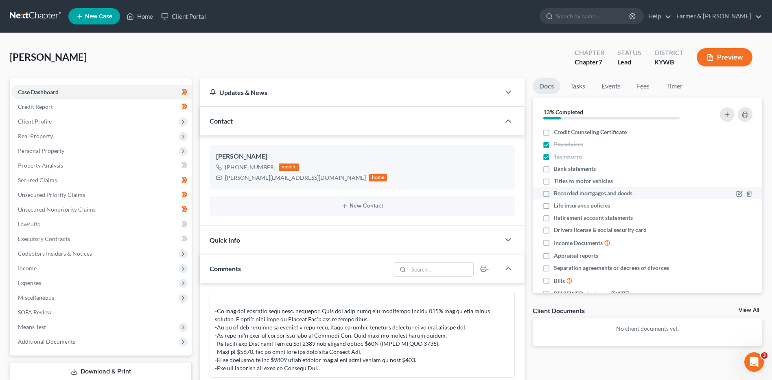
click at [554, 193] on label "Recorded mortgages and deeds" at bounding box center [593, 193] width 79 height 8
click at [557, 193] on input "Recorded mortgages and deeds" at bounding box center [559, 191] width 5 height 5
checkbox input "true"
click at [554, 205] on label "Life insurance policies" at bounding box center [582, 205] width 56 height 8
click at [557, 205] on input "Life insurance policies" at bounding box center [559, 203] width 5 height 5
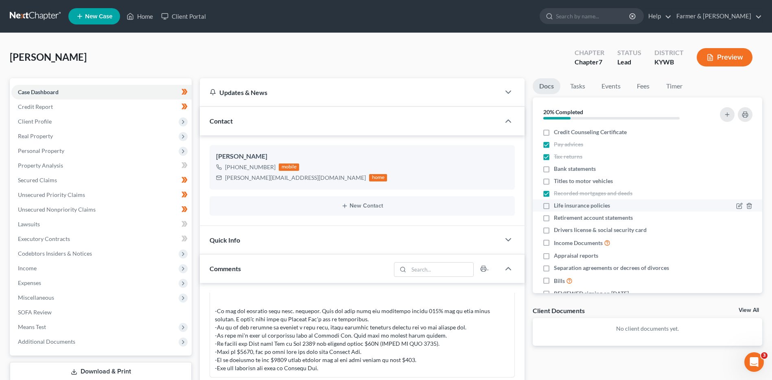
checkbox input "true"
click at [554, 215] on label "Retirement account statements" at bounding box center [593, 217] width 79 height 8
click at [557, 215] on input "Retirement account statements" at bounding box center [559, 215] width 5 height 5
checkbox input "true"
click at [554, 228] on label "Drivers license & social security card" at bounding box center [600, 230] width 93 height 8
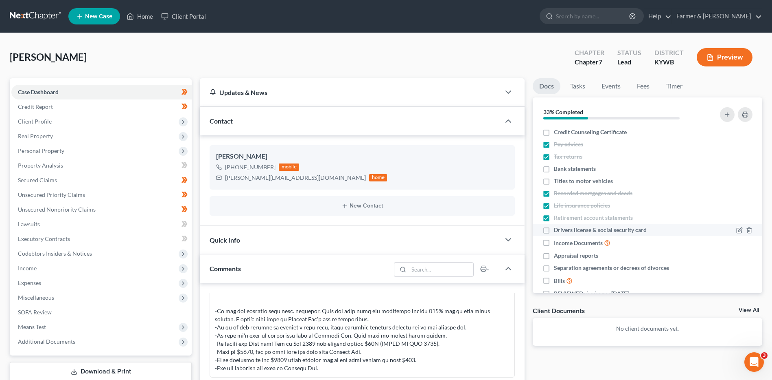
click at [557, 228] on input "Drivers license & social security card" at bounding box center [559, 228] width 5 height 5
checkbox input "true"
click at [554, 256] on label "Appraisal reports" at bounding box center [576, 255] width 44 height 8
click at [557, 256] on input "Appraisal reports" at bounding box center [559, 253] width 5 height 5
checkbox input "true"
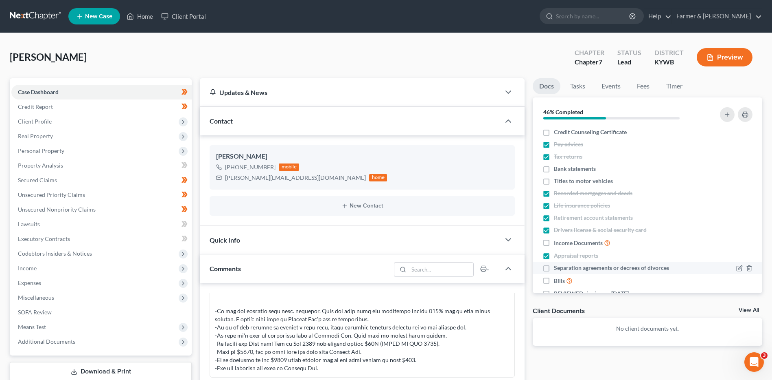
click at [554, 267] on label "Separation agreements or decrees of divorces" at bounding box center [611, 267] width 115 height 8
click at [557, 267] on input "Separation agreements or decrees of divorces" at bounding box center [559, 265] width 5 height 5
checkbox input "true"
click at [554, 279] on label "Bills" at bounding box center [563, 280] width 19 height 9
click at [557, 279] on input "Bills" at bounding box center [559, 278] width 5 height 5
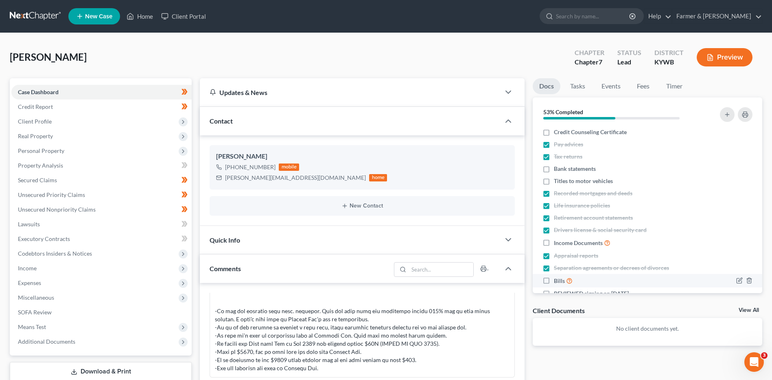
checkbox input "true"
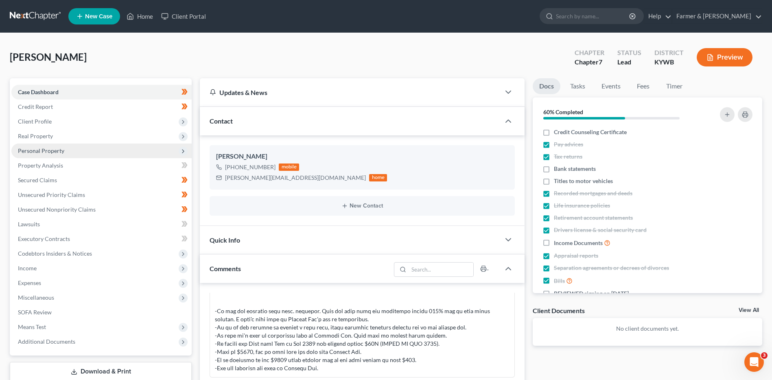
click at [63, 150] on span "Personal Property" at bounding box center [41, 150] width 46 height 7
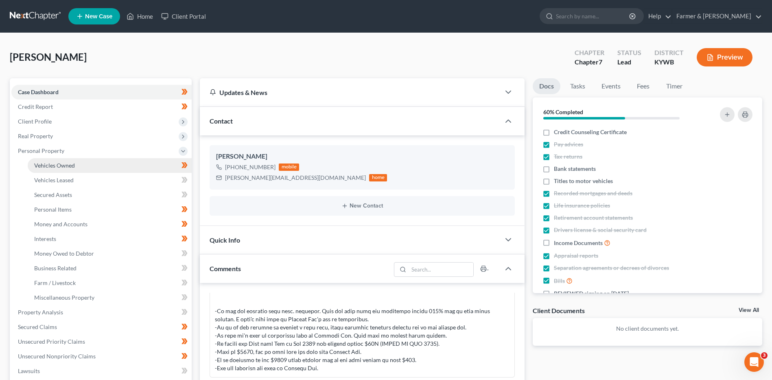
click at [72, 168] on span "Vehicles Owned" at bounding box center [54, 165] width 41 height 7
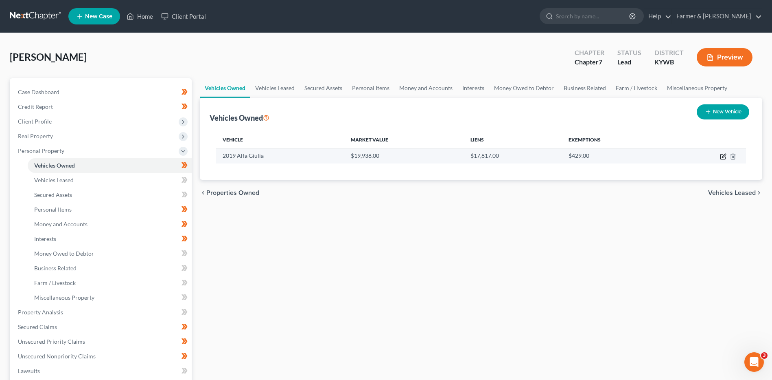
click at [725, 154] on icon "button" at bounding box center [724, 156] width 4 height 4
select select "0"
select select "7"
select select "2"
select select "0"
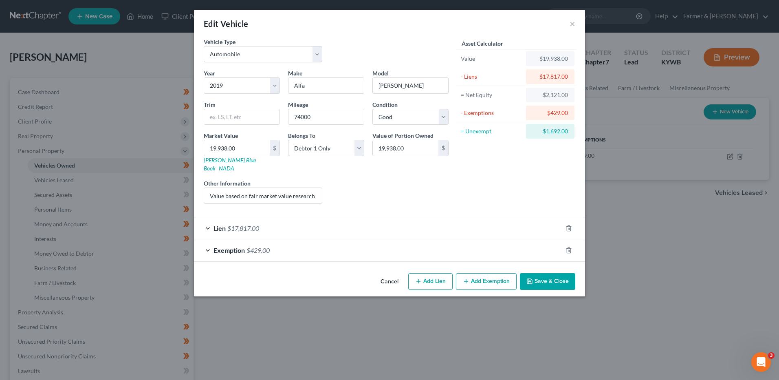
click at [252, 224] on span "$17,817.00" at bounding box center [243, 228] width 32 height 8
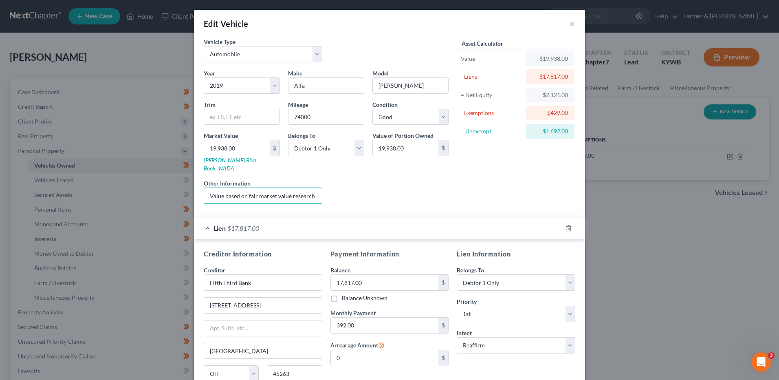
scroll to position [0, 115]
drag, startPoint x: 204, startPoint y: 187, endPoint x: 388, endPoint y: 180, distance: 184.2
click at [387, 181] on div "Year Select 2026 2025 2024 2023 2022 2021 2020 2019 2018 2017 2016 2015 2014 20…" at bounding box center [326, 139] width 253 height 141
click at [298, 118] on input "74000" at bounding box center [325, 116] width 75 height 15
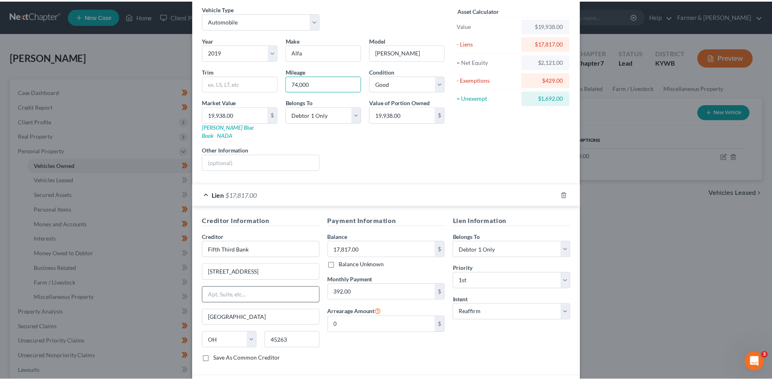
scroll to position [81, 0]
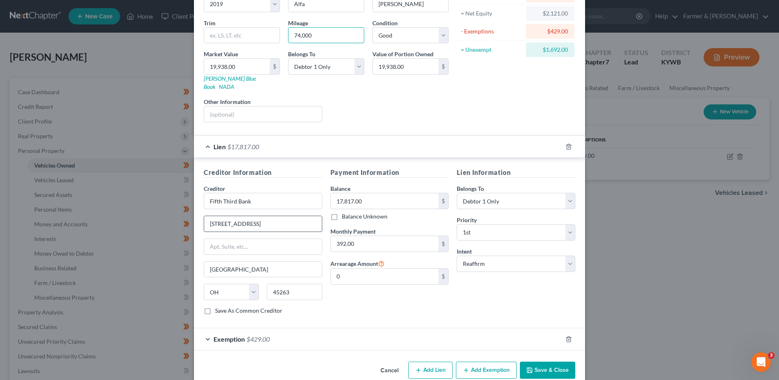
type input "74,000"
drag, startPoint x: 272, startPoint y: 216, endPoint x: 107, endPoint y: 219, distance: 165.8
click at [108, 219] on div "Edit Vehicle × Vehicle Type Select Automobile Truck Trailer Watercraft Aircraft…" at bounding box center [389, 190] width 779 height 380
type input "PO Box 674"
type input "Wilmington"
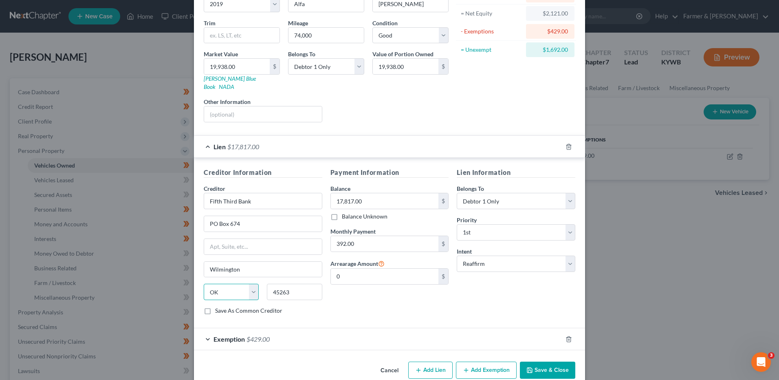
select select "36"
type input "45177-0674"
click at [539, 361] on button "Save & Close" at bounding box center [547, 369] width 55 height 17
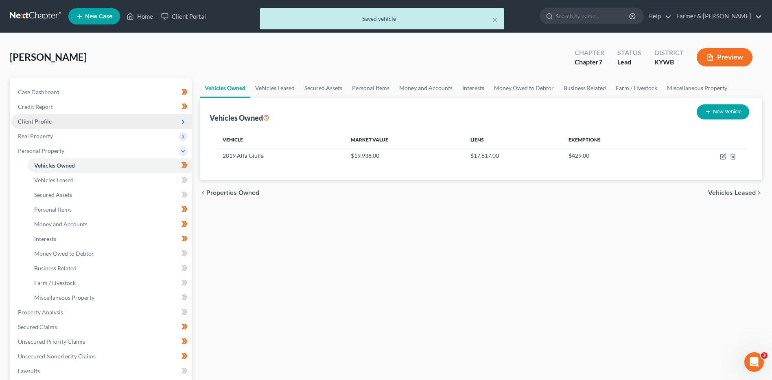
click at [75, 121] on span "Client Profile" at bounding box center [101, 121] width 180 height 15
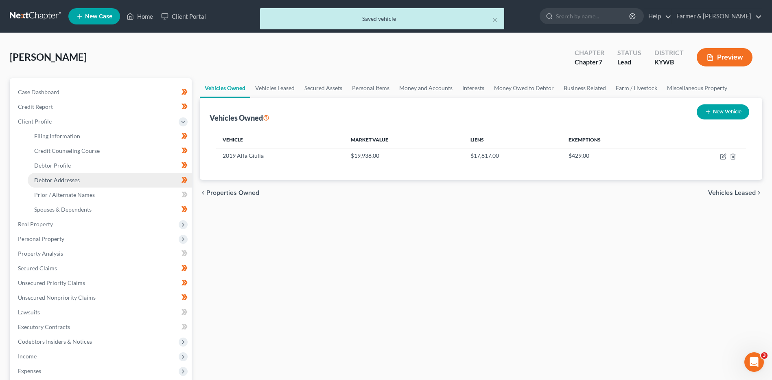
click at [79, 185] on link "Debtor Addresses" at bounding box center [110, 180] width 164 height 15
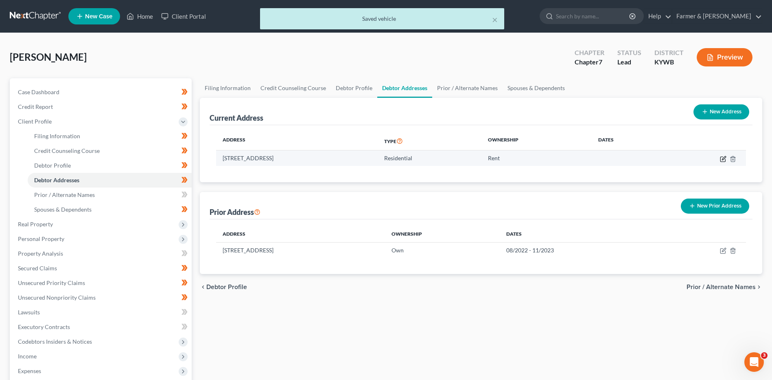
click at [724, 160] on icon "button" at bounding box center [723, 159] width 7 height 7
select select "18"
select select "0"
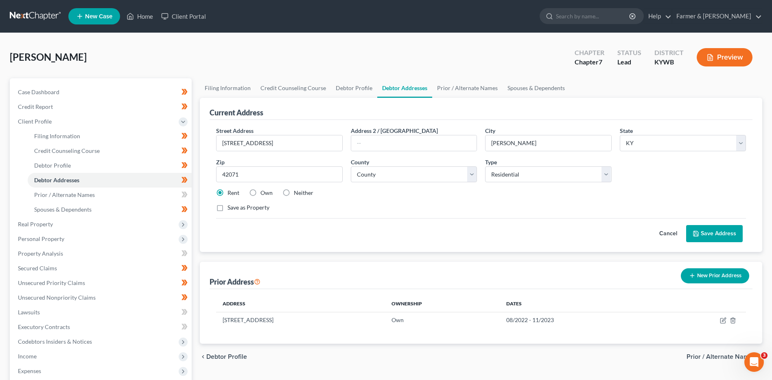
click at [667, 233] on button "Cancel" at bounding box center [669, 233] width 36 height 16
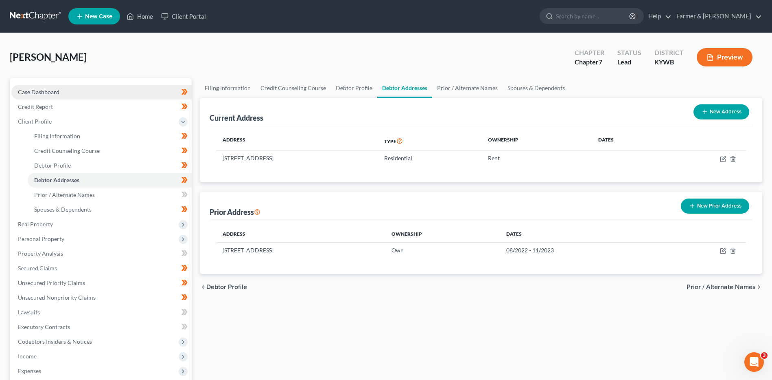
click at [92, 88] on link "Case Dashboard" at bounding box center [101, 92] width 180 height 15
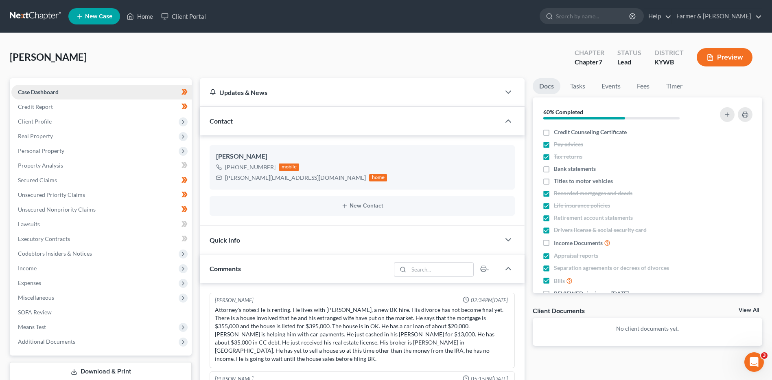
scroll to position [449, 0]
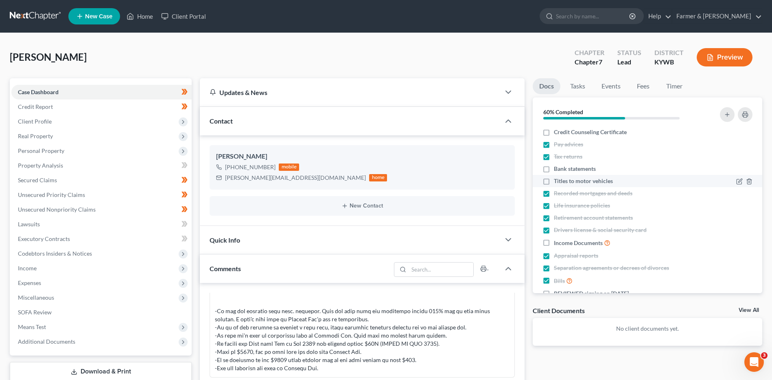
click at [554, 179] on label "Titles to motor vehicles" at bounding box center [583, 181] width 59 height 8
click at [557, 179] on input "Titles to motor vehicles" at bounding box center [559, 179] width 5 height 5
checkbox input "true"
click at [554, 241] on label "Income Documents" at bounding box center [582, 242] width 57 height 9
click at [557, 241] on input "Income Documents" at bounding box center [559, 240] width 5 height 5
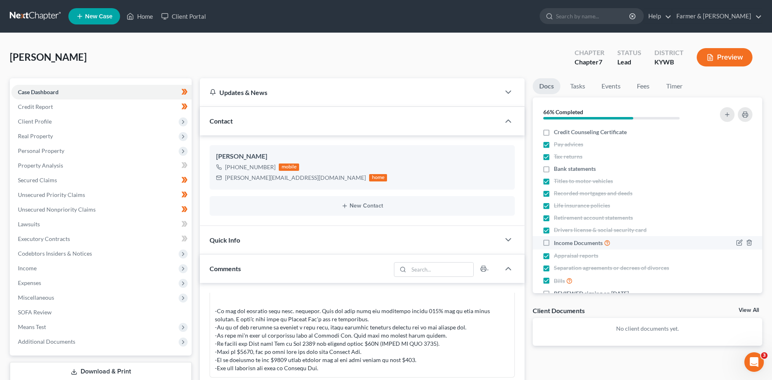
checkbox input "true"
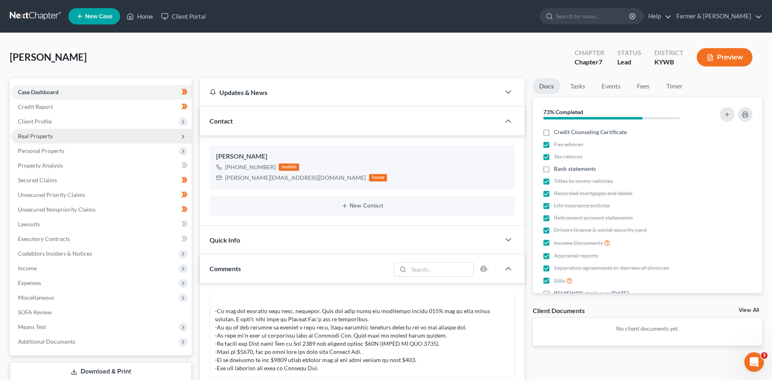
click at [54, 136] on span "Real Property" at bounding box center [101, 136] width 180 height 15
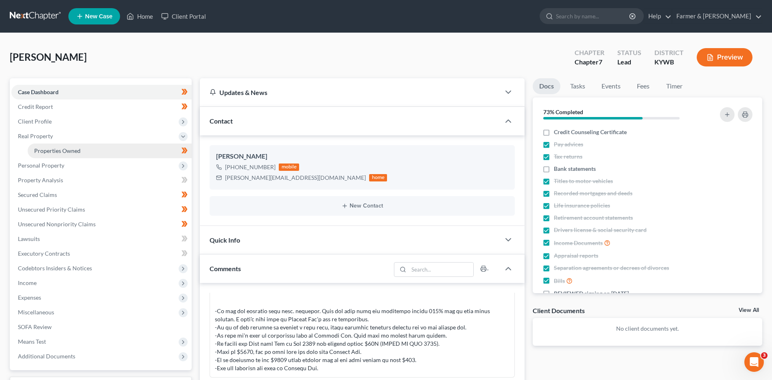
click at [59, 149] on span "Properties Owned" at bounding box center [57, 150] width 46 height 7
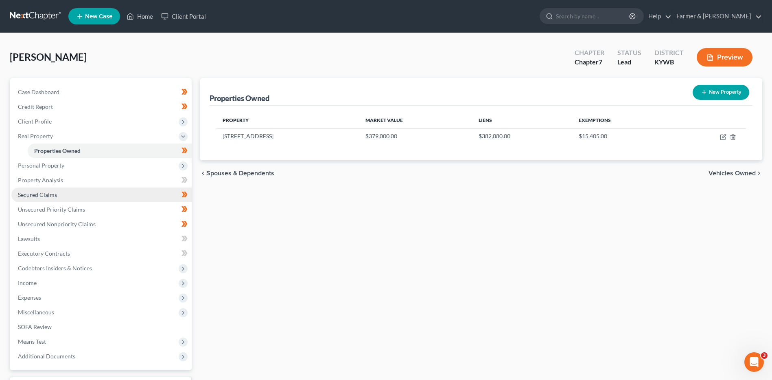
drag, startPoint x: 58, startPoint y: 200, endPoint x: 53, endPoint y: 200, distance: 4.5
click at [58, 200] on link "Secured Claims" at bounding box center [101, 194] width 180 height 15
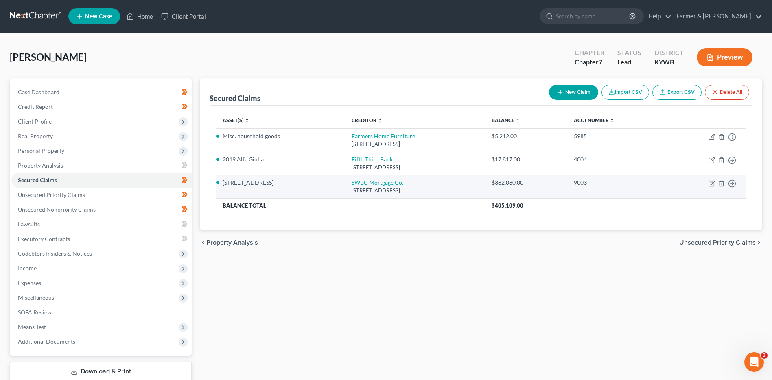
click at [368, 188] on div "PO Box 77404, Ewing, NJ 08628" at bounding box center [415, 190] width 127 height 8
click at [369, 184] on link "SWBC Mortgage Co." at bounding box center [378, 182] width 52 height 7
select select "33"
select select "0"
select select "3"
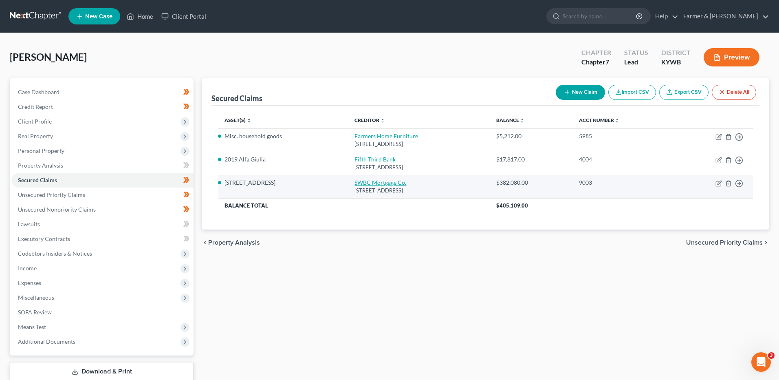
select select "0"
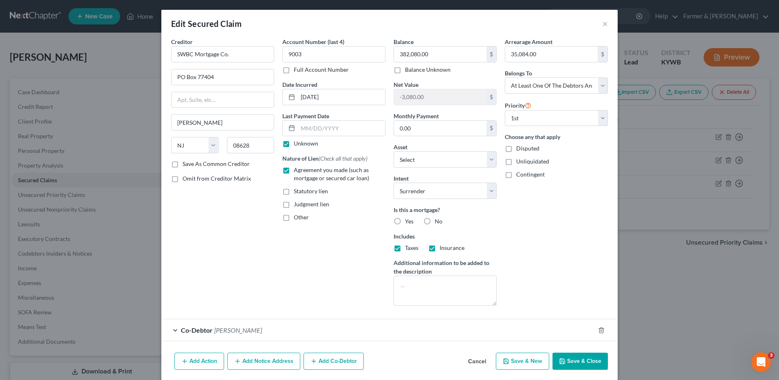
click at [566, 357] on button "Save & Close" at bounding box center [579, 360] width 55 height 17
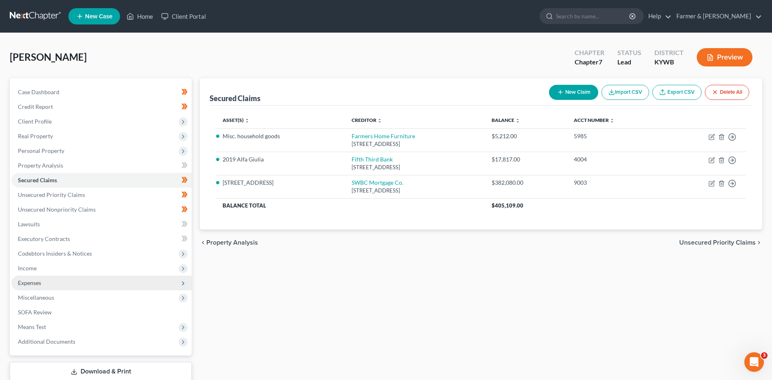
click at [29, 278] on span "Expenses" at bounding box center [101, 282] width 180 height 15
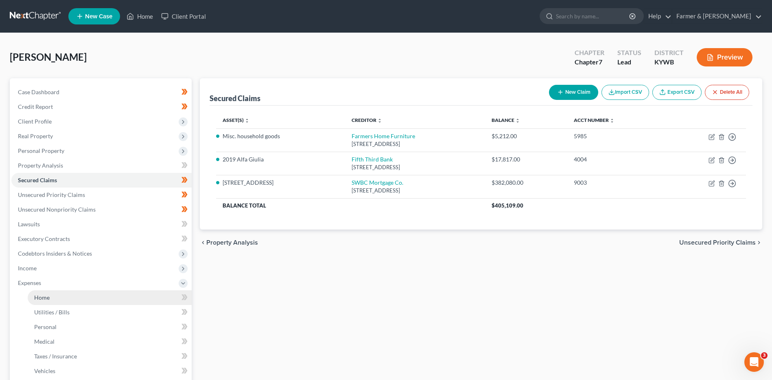
click at [45, 296] on span "Home" at bounding box center [41, 297] width 15 height 7
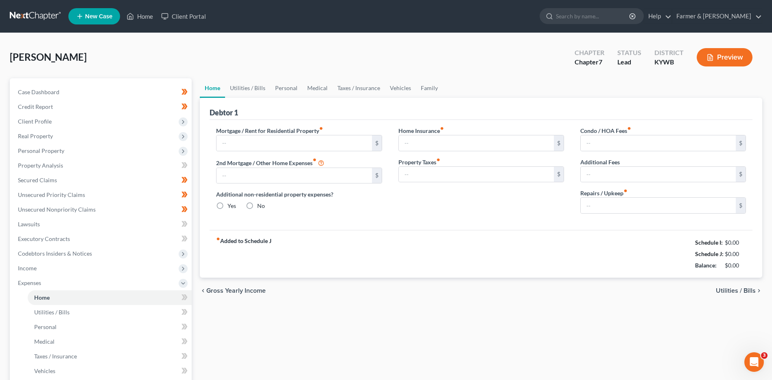
type input "665.00"
type input "0.00"
radio input "true"
type input "0.00"
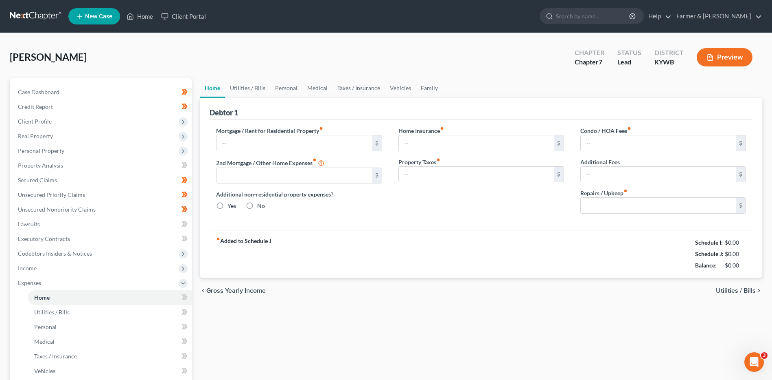
type input "0.00"
click at [44, 15] on link at bounding box center [36, 16] width 52 height 15
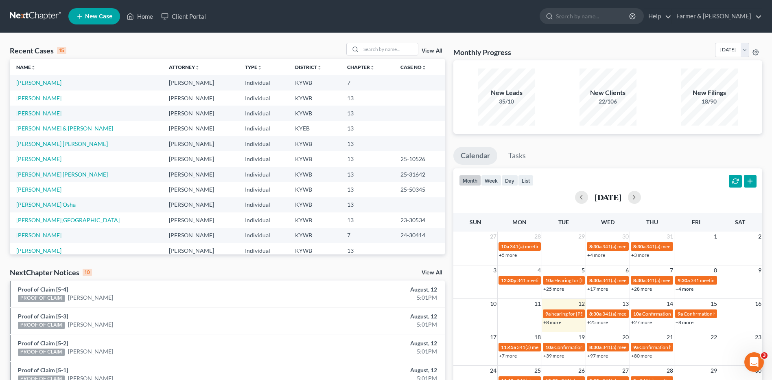
drag, startPoint x: 21, startPoint y: 16, endPoint x: 38, endPoint y: 13, distance: 17.3
click at [21, 16] on link at bounding box center [36, 16] width 52 height 15
click at [40, 83] on link "[PERSON_NAME]" at bounding box center [38, 82] width 45 height 7
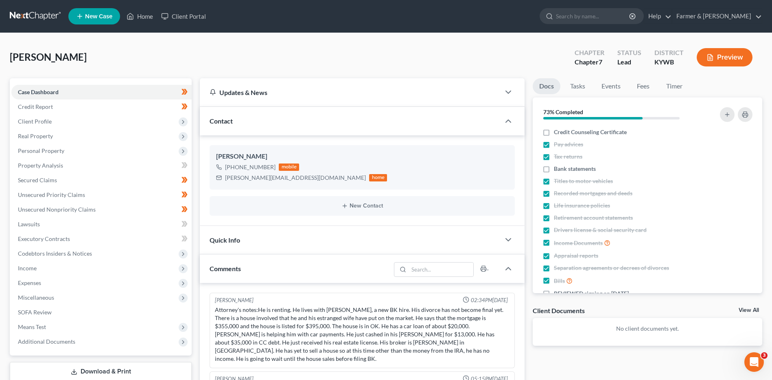
scroll to position [449, 0]
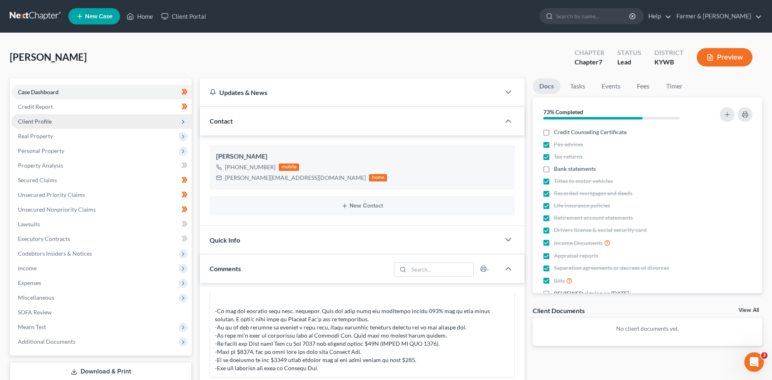
click at [53, 121] on span "Client Profile" at bounding box center [101, 121] width 180 height 15
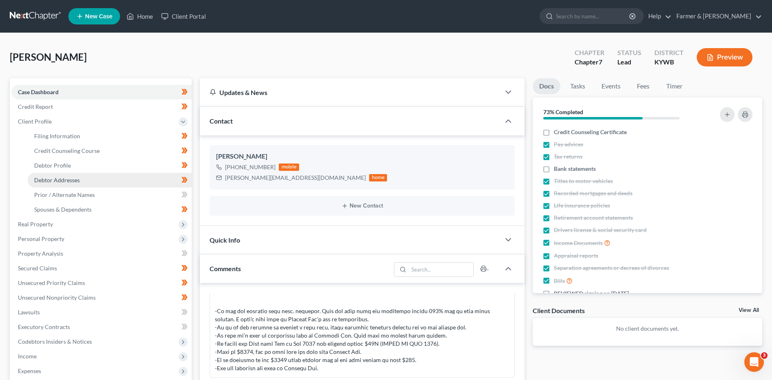
drag, startPoint x: 73, startPoint y: 180, endPoint x: 95, endPoint y: 176, distance: 21.9
click at [73, 180] on span "Debtor Addresses" at bounding box center [57, 179] width 46 height 7
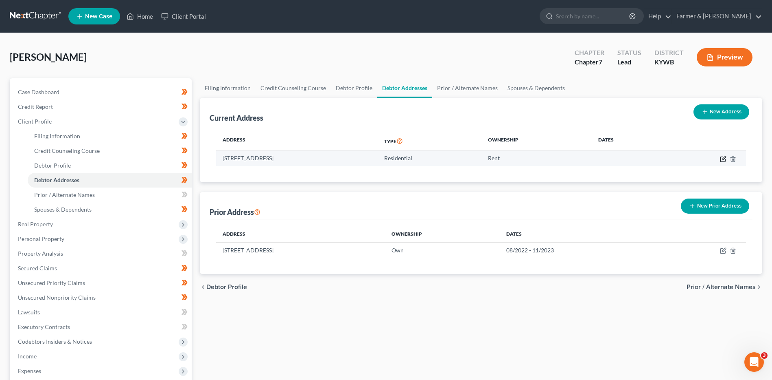
click at [723, 158] on icon "button" at bounding box center [724, 158] width 4 height 4
select select "18"
select select "0"
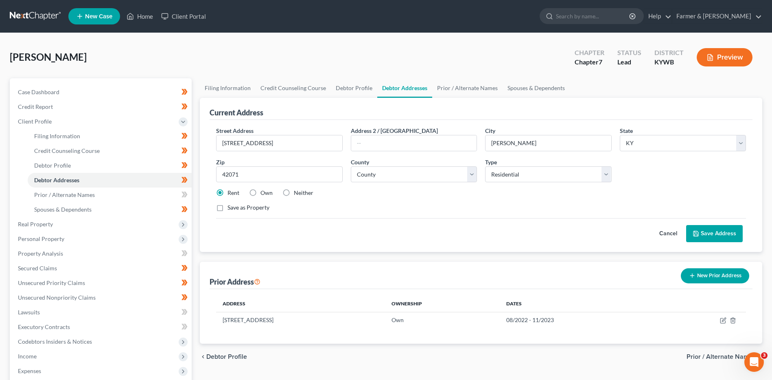
click at [660, 231] on button "Cancel" at bounding box center [669, 233] width 36 height 16
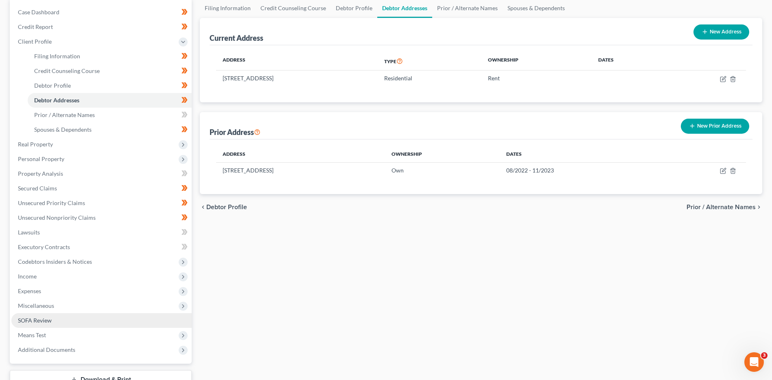
scroll to position [81, 0]
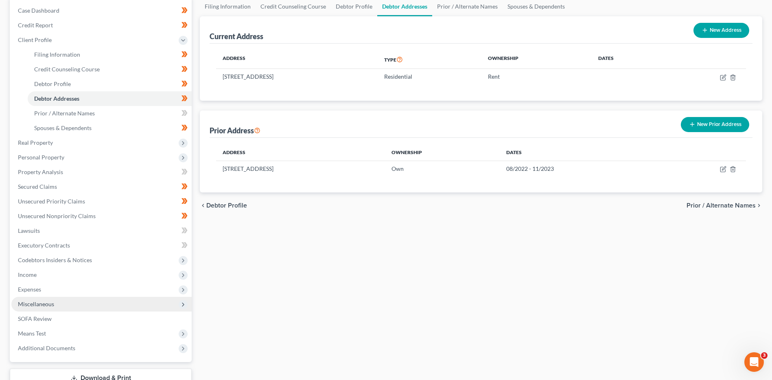
drag, startPoint x: 55, startPoint y: 303, endPoint x: 59, endPoint y: 304, distance: 4.1
click at [55, 303] on span "Miscellaneous" at bounding box center [101, 303] width 180 height 15
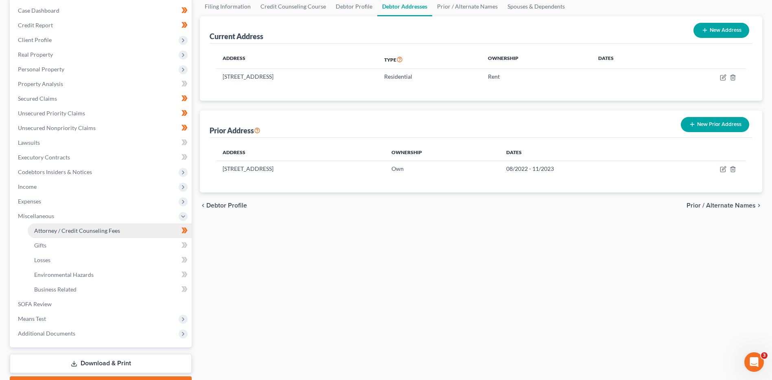
click at [97, 235] on link "Attorney / Credit Counseling Fees" at bounding box center [110, 230] width 164 height 15
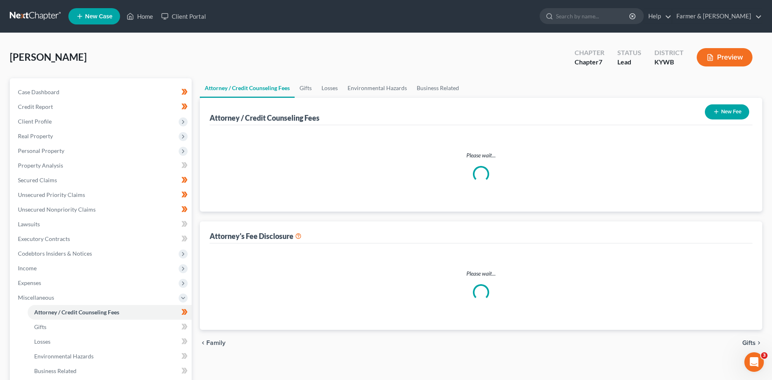
select select "0"
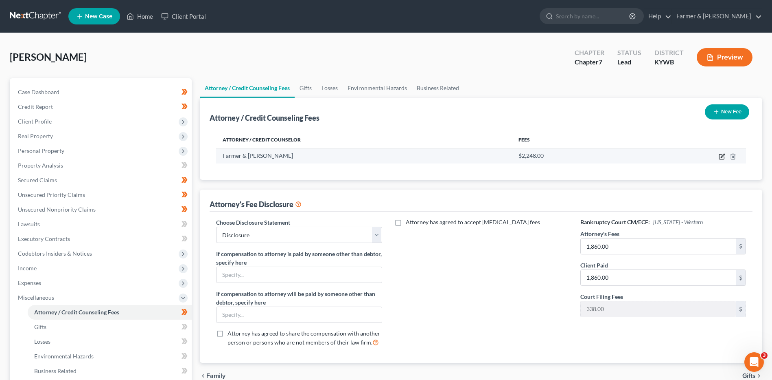
click at [722, 154] on icon "button" at bounding box center [722, 156] width 5 height 5
select select "18"
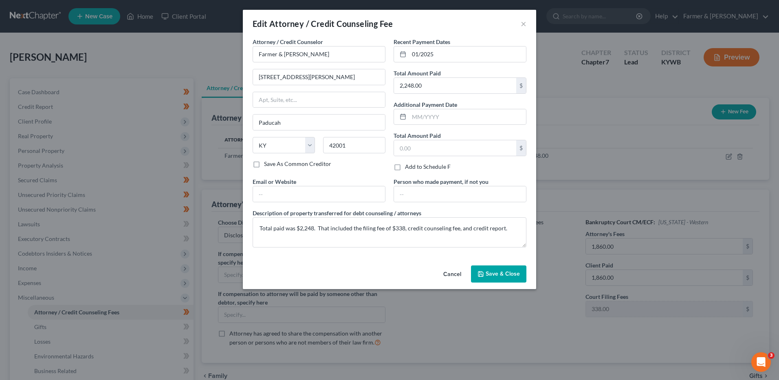
click at [495, 265] on div "Cancel Save & Close" at bounding box center [389, 275] width 293 height 27
click at [495, 267] on button "Save & Close" at bounding box center [498, 273] width 55 height 17
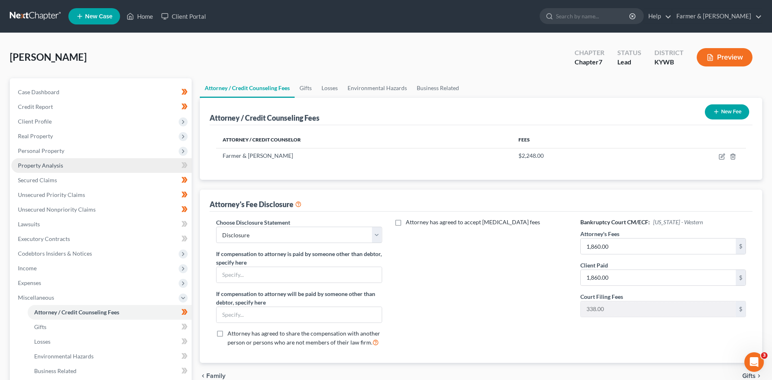
click at [52, 162] on span "Property Analysis" at bounding box center [40, 165] width 45 height 7
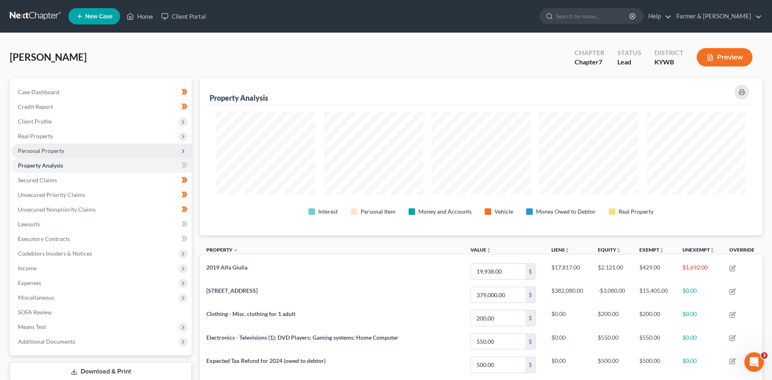
click at [60, 149] on span "Personal Property" at bounding box center [41, 150] width 46 height 7
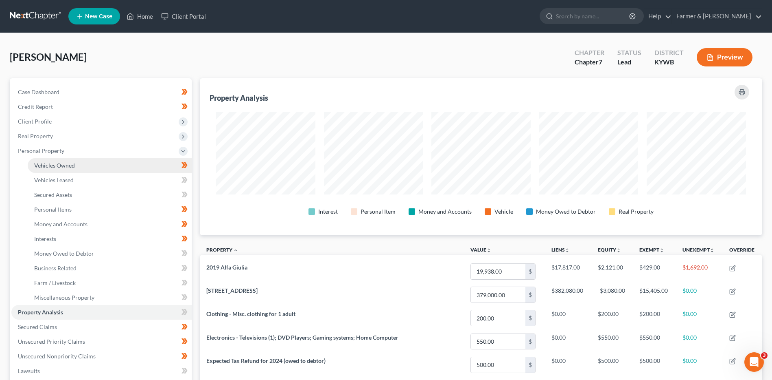
click at [69, 162] on span "Vehicles Owned" at bounding box center [54, 165] width 41 height 7
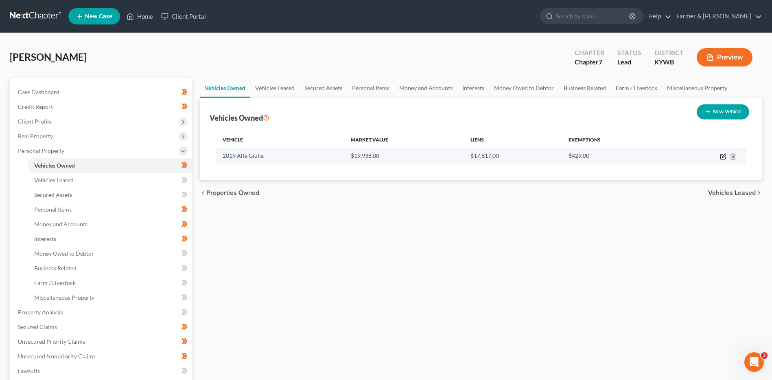
click at [724, 156] on icon "button" at bounding box center [723, 156] width 7 height 7
select select "0"
select select "7"
select select "2"
select select "0"
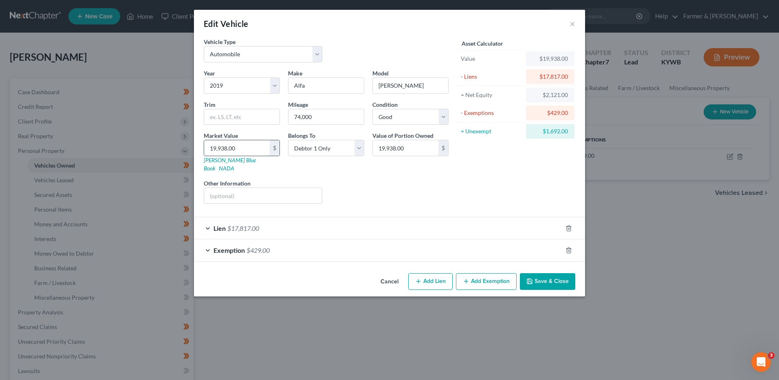
click at [247, 146] on input "19,938.00" at bounding box center [237, 147] width 66 height 15
type input "2"
type input "2.00"
type input "20"
type input "20.00"
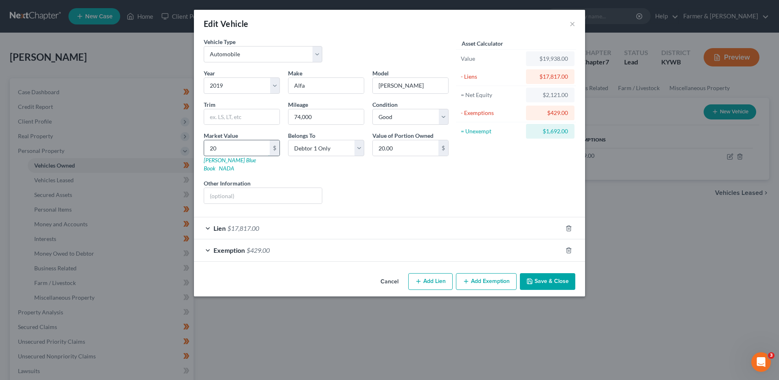
type input "200"
type input "200.00"
type input "2000"
type input "2,000.00"
type input "2,0000"
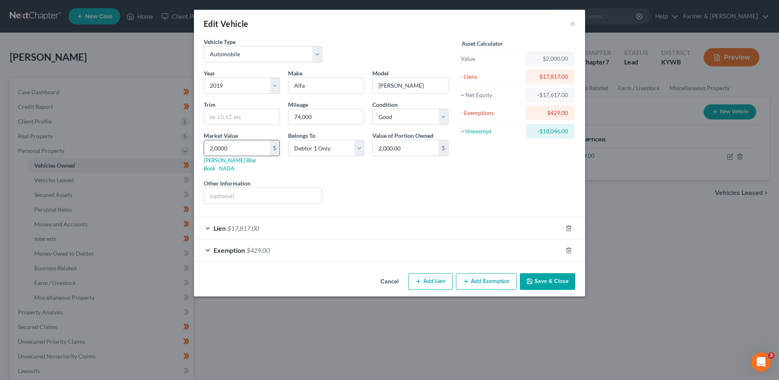
type input "20,000.00"
click at [567, 247] on icon "button" at bounding box center [568, 249] width 4 height 5
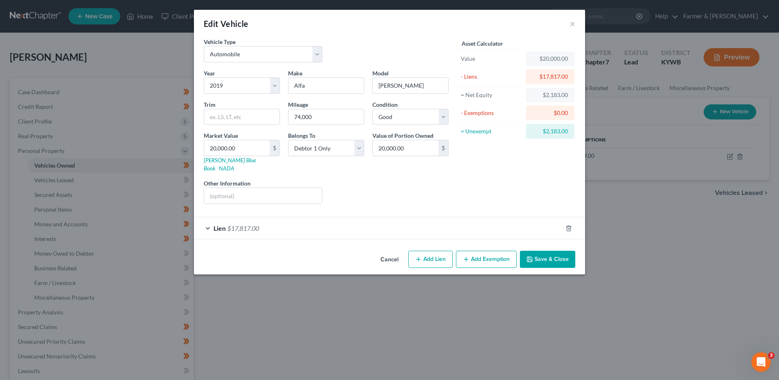
click at [554, 250] on button "Save & Close" at bounding box center [547, 258] width 55 height 17
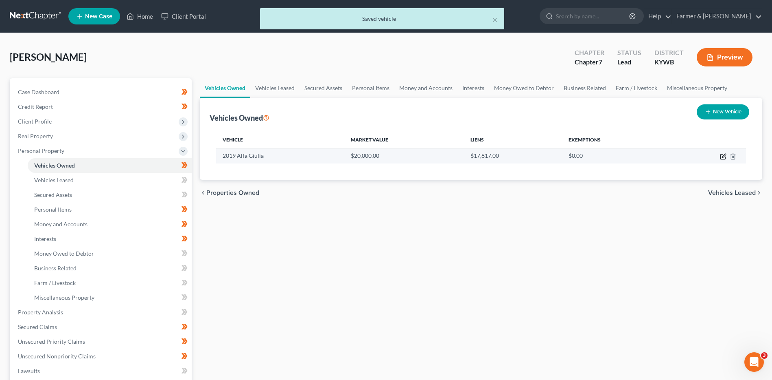
click at [720, 156] on icon "button" at bounding box center [723, 156] width 7 height 7
select select "0"
select select "7"
select select "2"
select select "0"
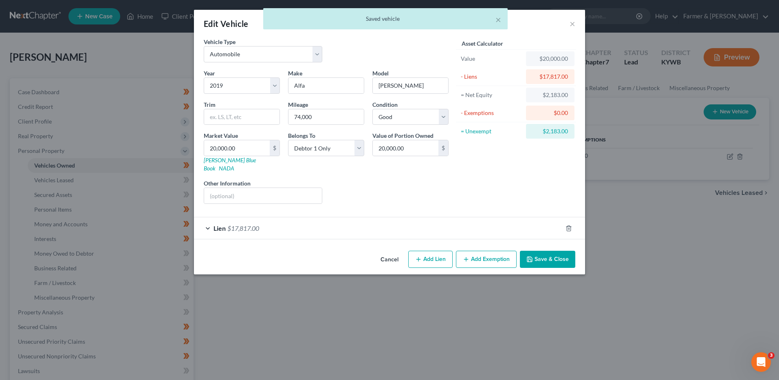
click at [502, 250] on button "Add Exemption" at bounding box center [486, 258] width 61 height 17
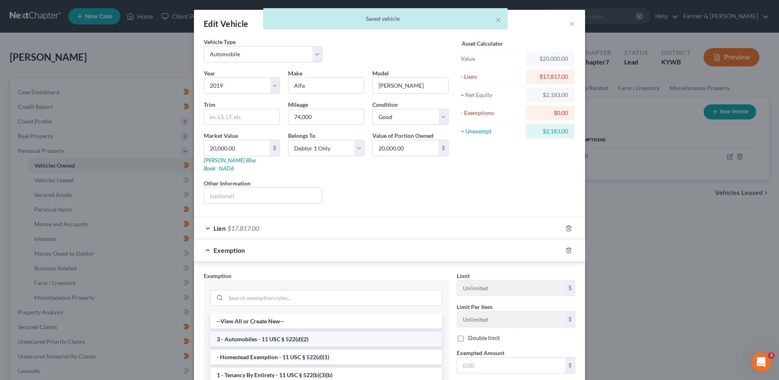
click at [260, 331] on li "3 - Automobiles - 11 USC § 522(d)(2)" at bounding box center [326, 338] width 232 height 15
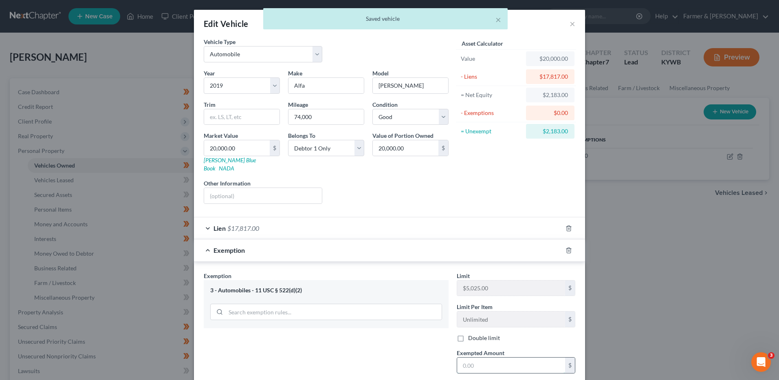
click at [474, 357] on input "text" at bounding box center [511, 364] width 108 height 15
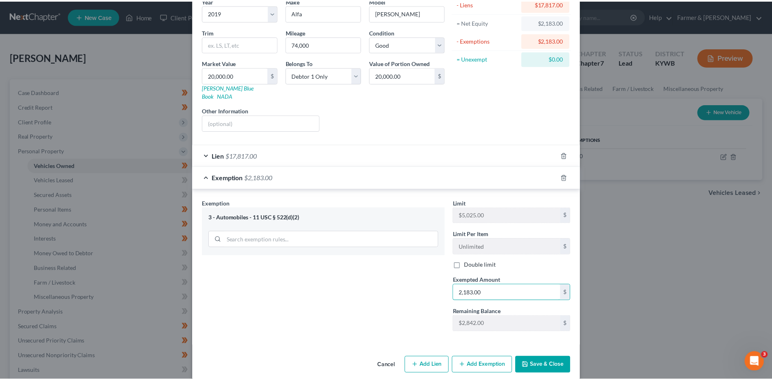
scroll to position [75, 0]
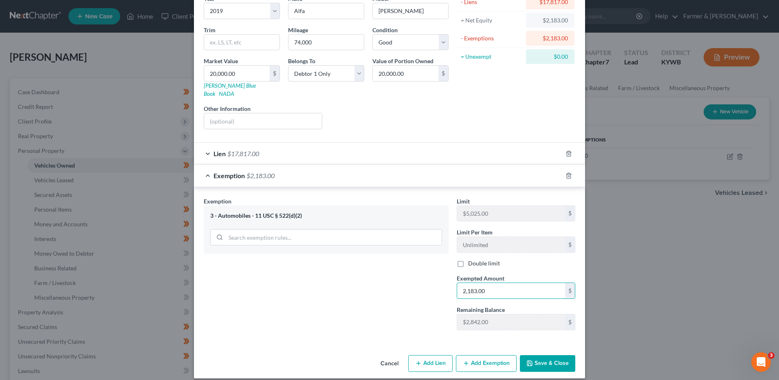
type input "2,183.00"
click at [555, 362] on button "Save & Close" at bounding box center [547, 363] width 55 height 17
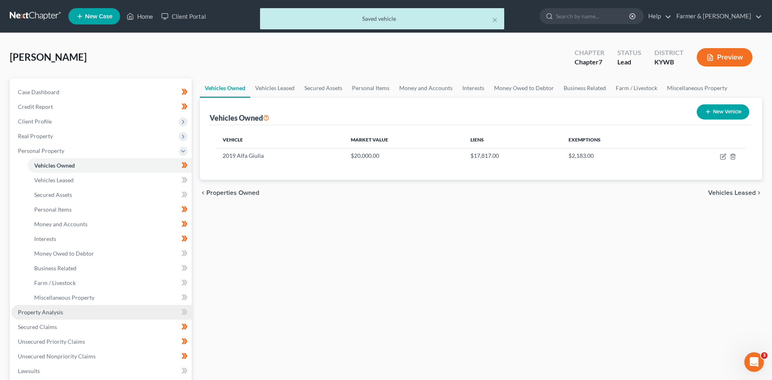
click at [71, 312] on link "Property Analysis" at bounding box center [101, 312] width 180 height 15
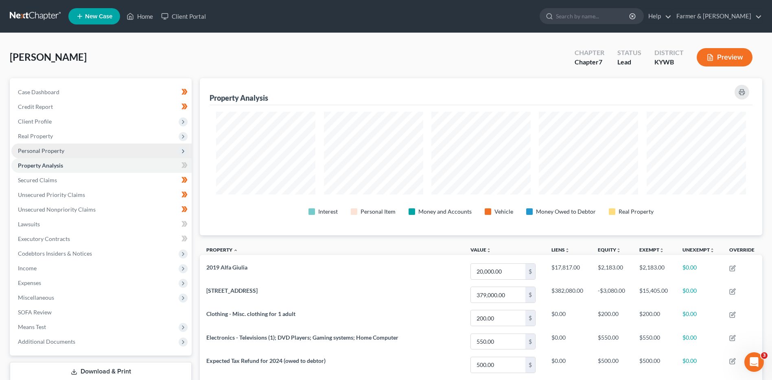
click at [57, 151] on span "Personal Property" at bounding box center [41, 150] width 46 height 7
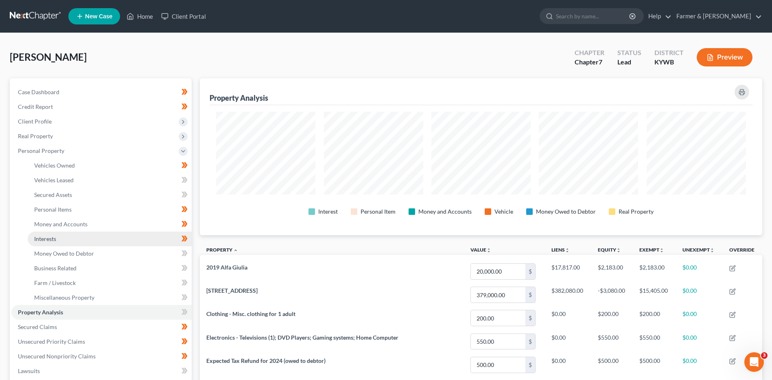
click at [79, 240] on link "Interests" at bounding box center [110, 238] width 164 height 15
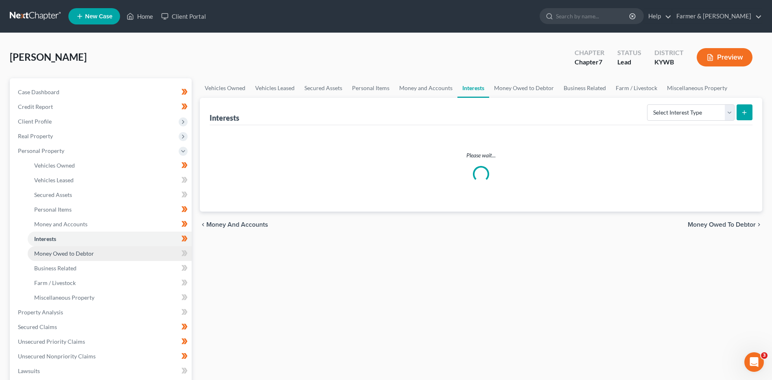
click at [80, 250] on span "Money Owed to Debtor" at bounding box center [64, 253] width 60 height 7
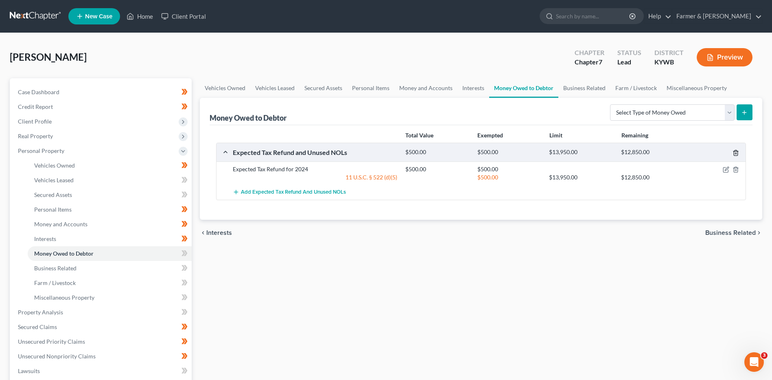
click at [735, 153] on icon "button" at bounding box center [736, 152] width 7 height 7
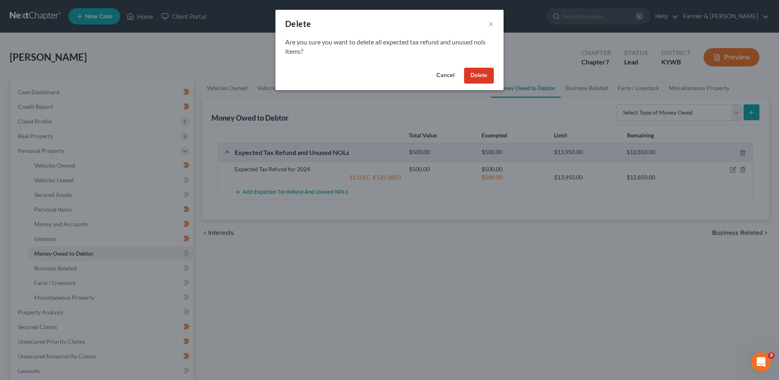
click at [478, 72] on button "Delete" at bounding box center [479, 76] width 30 height 16
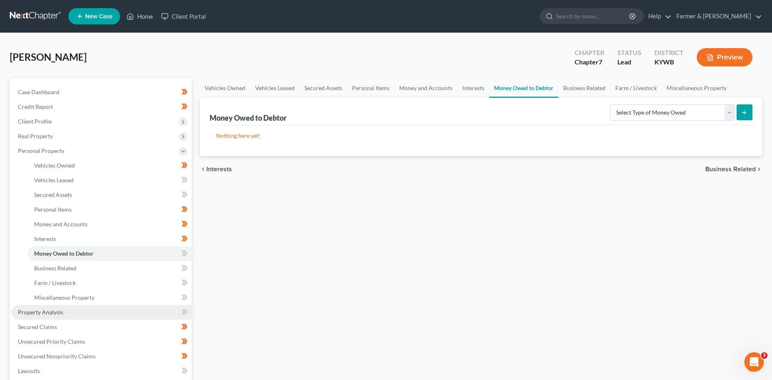
click at [58, 309] on span "Property Analysis" at bounding box center [40, 311] width 45 height 7
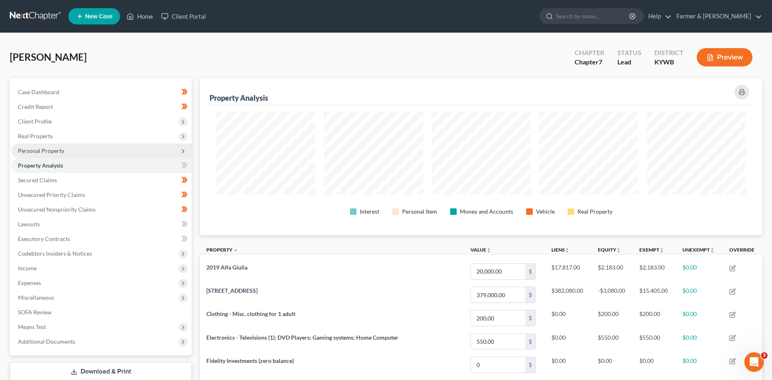
drag, startPoint x: 51, startPoint y: 149, endPoint x: 59, endPoint y: 154, distance: 9.9
click at [52, 148] on span "Personal Property" at bounding box center [41, 150] width 46 height 7
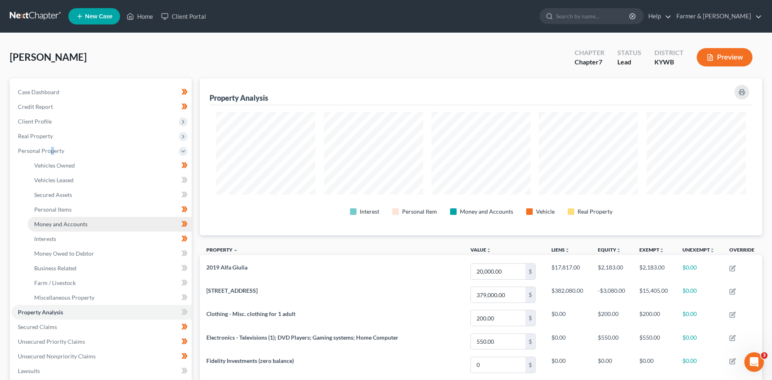
click at [91, 228] on link "Money and Accounts" at bounding box center [110, 224] width 164 height 15
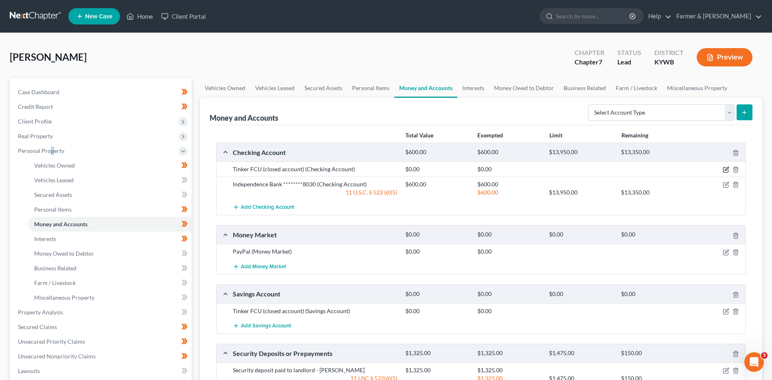
click at [726, 170] on icon "button" at bounding box center [727, 169] width 4 height 4
select select "37"
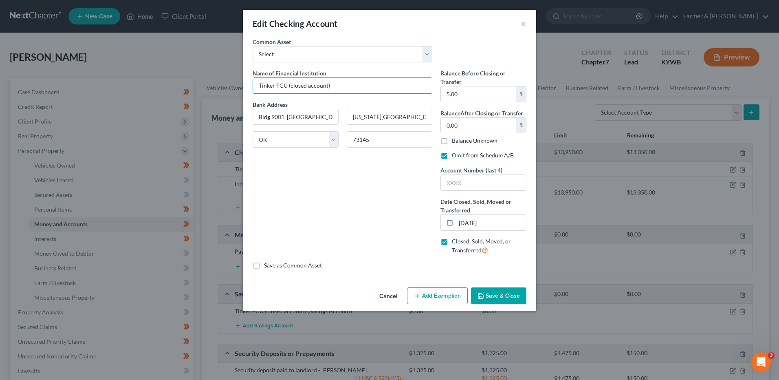
drag, startPoint x: 286, startPoint y: 88, endPoint x: 351, endPoint y: 94, distance: 65.8
click at [351, 94] on div "Name of Financial Institution * Tinker FCU (closed account) Bank Address Bldg 9…" at bounding box center [342, 165] width 188 height 192
type input "Tinker Federal Credit Union"
click at [490, 290] on button "Save & Close" at bounding box center [498, 295] width 55 height 17
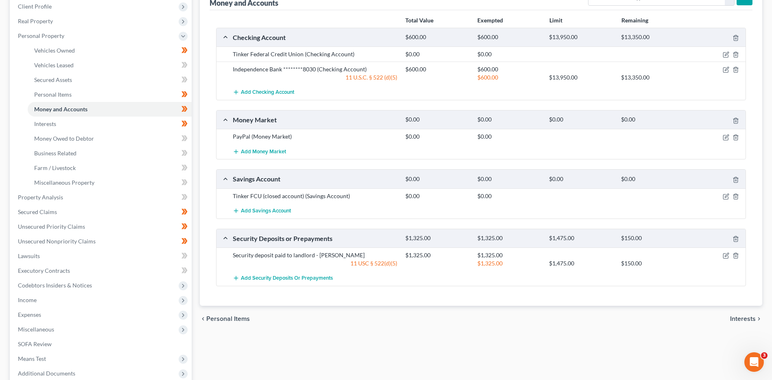
scroll to position [122, 0]
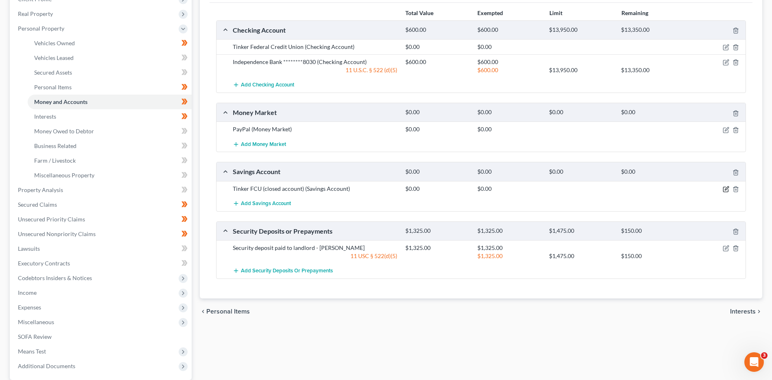
click at [724, 187] on icon "button" at bounding box center [726, 189] width 5 height 5
select select "37"
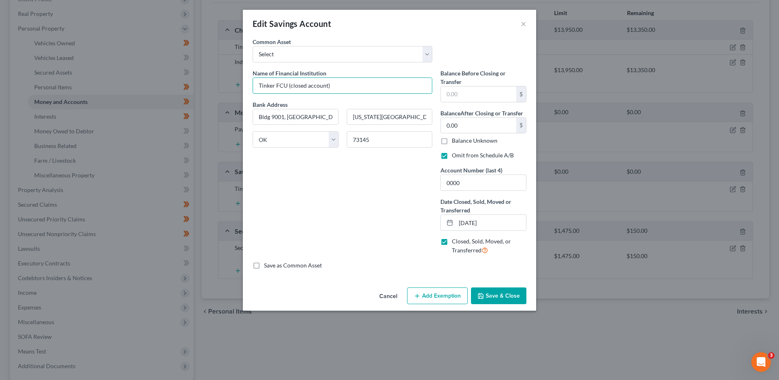
drag, startPoint x: 308, startPoint y: 87, endPoint x: 499, endPoint y: 73, distance: 191.5
click at [491, 76] on div "Name of Financial Institution * Tinker FCU (closed account) Bank Address Bldg 9…" at bounding box center [389, 165] width 282 height 192
type input "Tinker Federal Credit Union"
type input "5.00"
drag, startPoint x: 479, startPoint y: 97, endPoint x: 434, endPoint y: 91, distance: 45.2
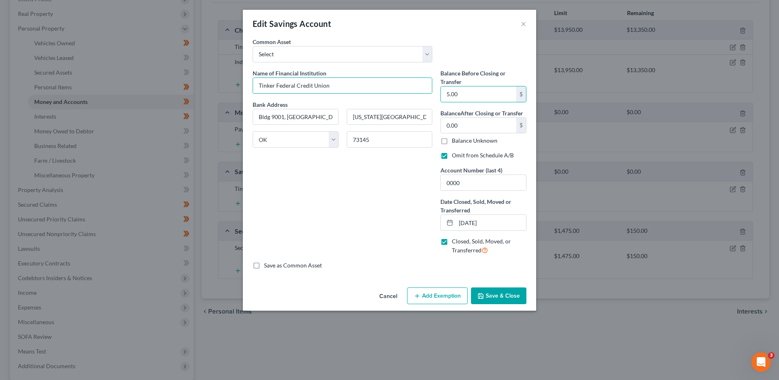
click at [434, 91] on div "Name of Financial Institution * Tinker Federal Credit Union Bank Address Bldg 9…" at bounding box center [389, 165] width 282 height 192
drag, startPoint x: 444, startPoint y: 187, endPoint x: 432, endPoint y: 188, distance: 11.8
click at [432, 187] on div "Name of Financial Institution * Tinker Federal Credit Union Bank Address Bldg 9…" at bounding box center [389, 165] width 282 height 192
click at [509, 296] on button "Save & Close" at bounding box center [498, 295] width 55 height 17
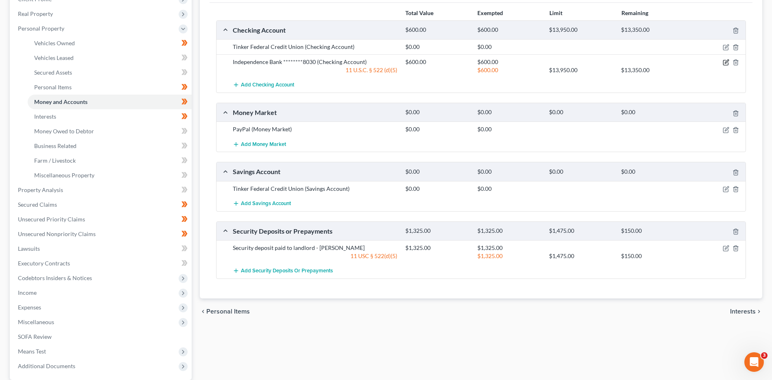
drag, startPoint x: 725, startPoint y: 64, endPoint x: 716, endPoint y: 63, distance: 9.0
click at [725, 64] on icon "button" at bounding box center [726, 62] width 7 height 7
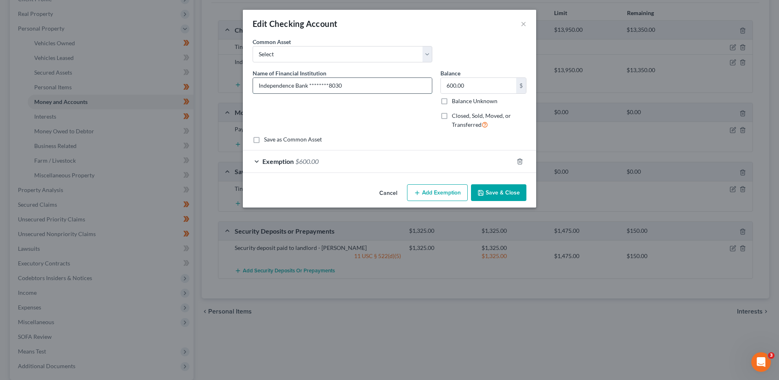
drag, startPoint x: 321, startPoint y: 84, endPoint x: 308, endPoint y: 83, distance: 12.7
click at [308, 83] on input "Independence Bank ********8030" at bounding box center [342, 85] width 179 height 15
type input "Independence Bank #8030"
click at [500, 185] on button "Save & Close" at bounding box center [498, 192] width 55 height 17
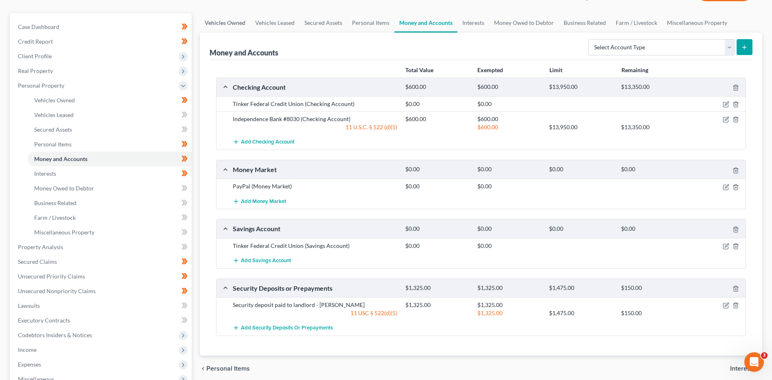
scroll to position [0, 0]
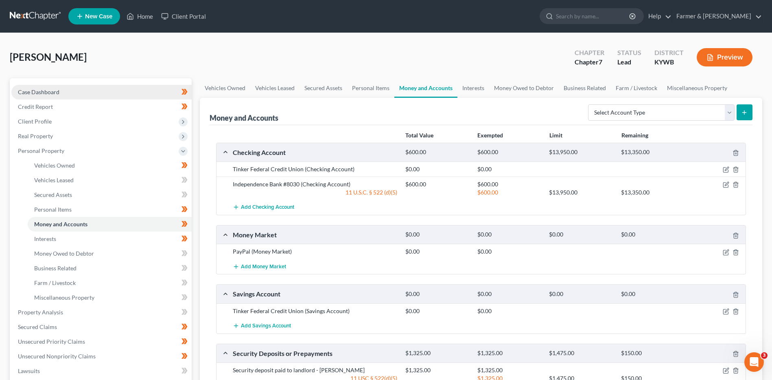
click at [119, 93] on link "Case Dashboard" at bounding box center [101, 92] width 180 height 15
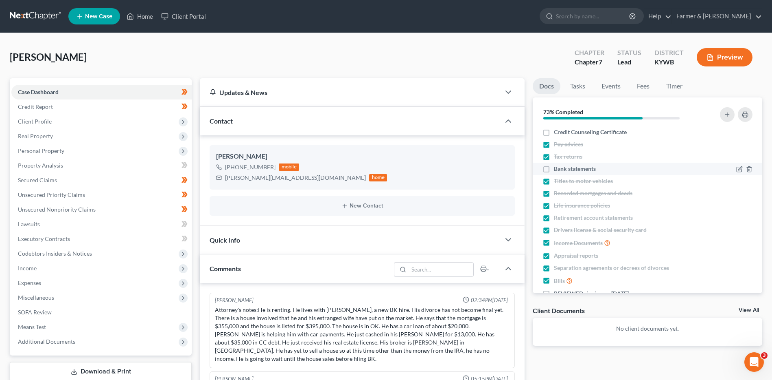
scroll to position [449, 0]
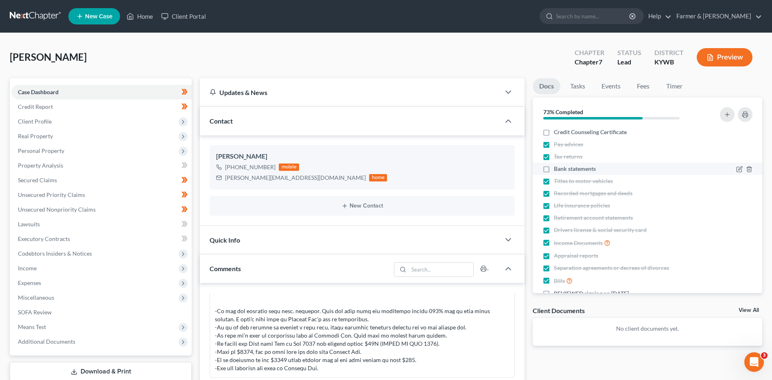
click at [554, 167] on label "Bank statements" at bounding box center [575, 169] width 42 height 8
click at [557, 167] on input "Bank statements" at bounding box center [559, 167] width 5 height 5
checkbox input "true"
click at [737, 134] on icon "button" at bounding box center [739, 132] width 5 height 5
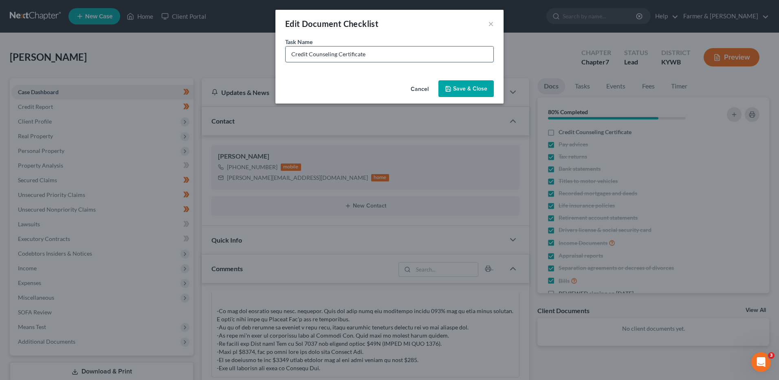
click at [382, 58] on input "Credit Counseling Certificate" at bounding box center [389, 53] width 208 height 15
type input "Credit Counseling Certificate - Expired"
click at [489, 84] on button "Save & Close" at bounding box center [465, 88] width 55 height 17
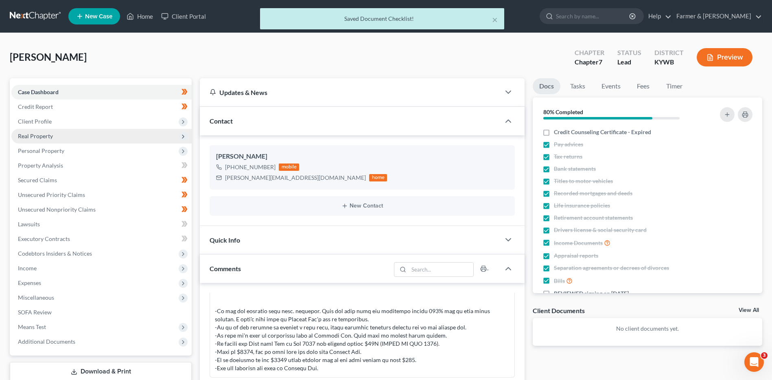
drag, startPoint x: 41, startPoint y: 129, endPoint x: 48, endPoint y: 137, distance: 10.4
click at [41, 129] on span "Real Property" at bounding box center [101, 136] width 180 height 15
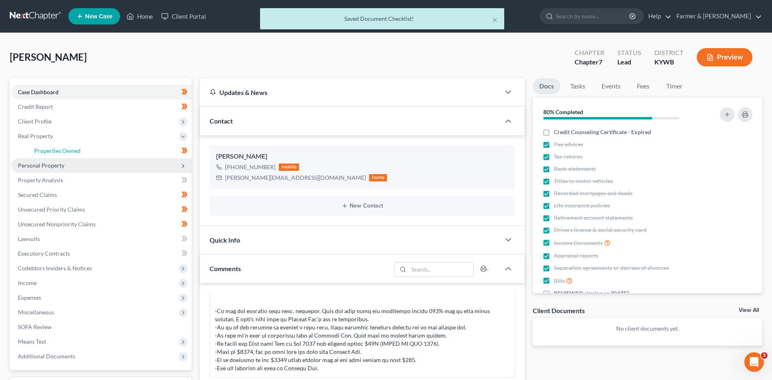
drag, startPoint x: 53, startPoint y: 149, endPoint x: 57, endPoint y: 160, distance: 11.6
click at [54, 149] on span "Properties Owned" at bounding box center [57, 150] width 46 height 7
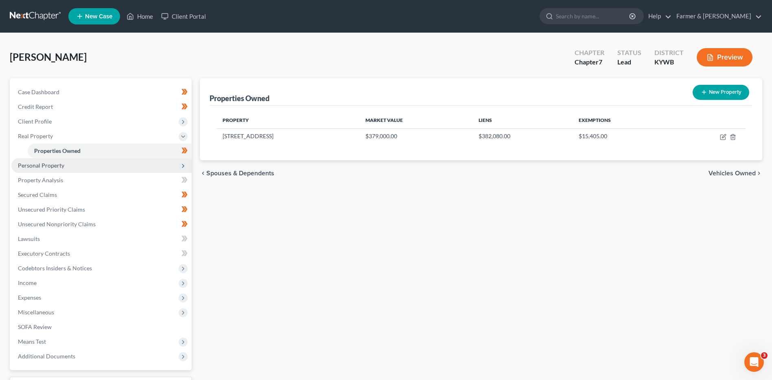
click at [48, 163] on span "Personal Property" at bounding box center [41, 165] width 46 height 7
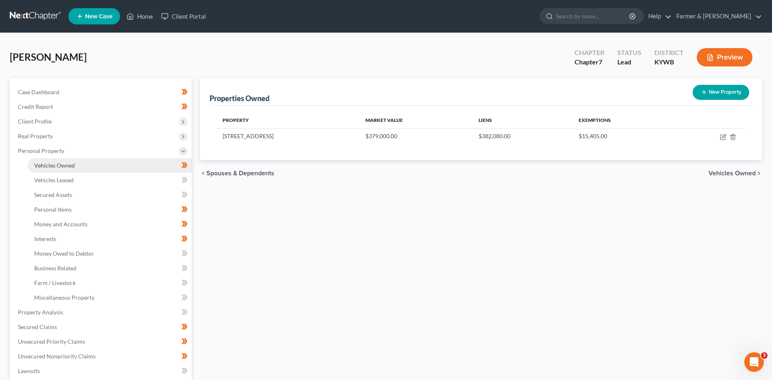
click at [66, 171] on link "Vehicles Owned" at bounding box center [110, 165] width 164 height 15
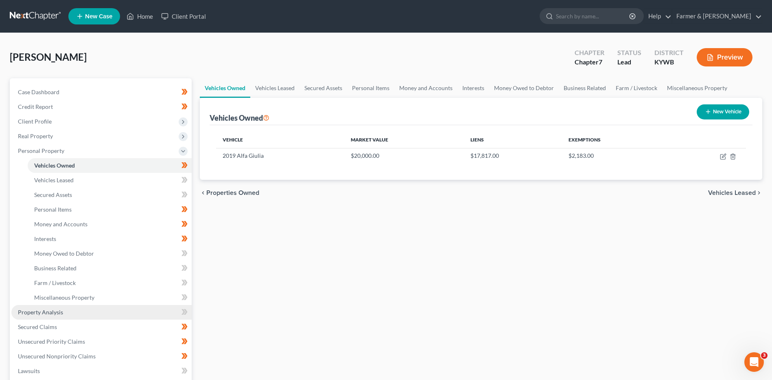
click at [73, 312] on link "Property Analysis" at bounding box center [101, 312] width 180 height 15
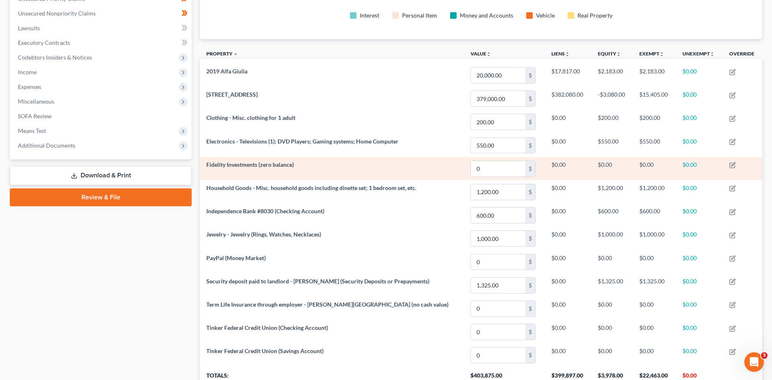
scroll to position [407047, 406641]
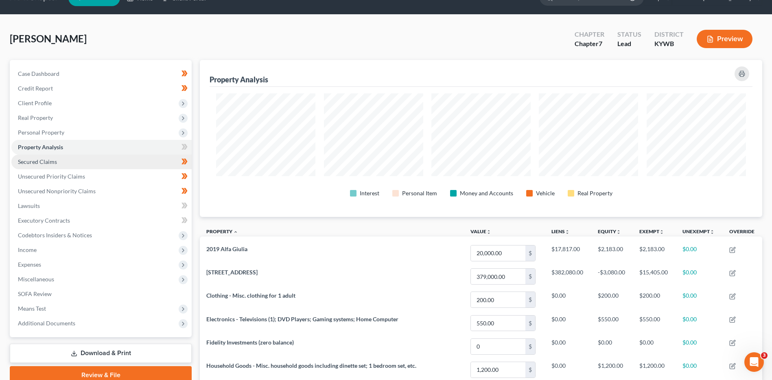
click at [76, 161] on link "Secured Claims" at bounding box center [101, 161] width 180 height 15
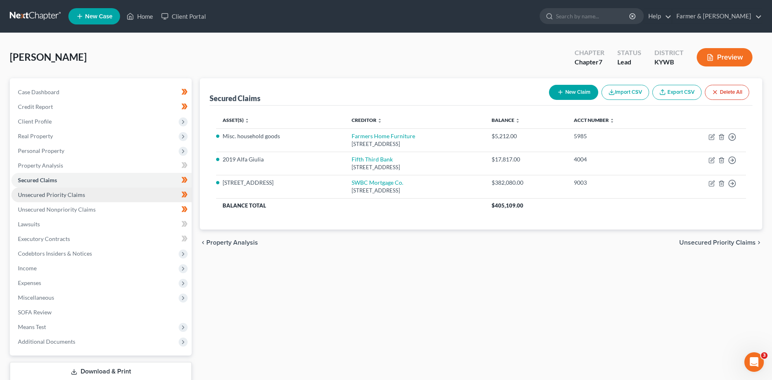
click at [80, 193] on span "Unsecured Priority Claims" at bounding box center [51, 194] width 67 height 7
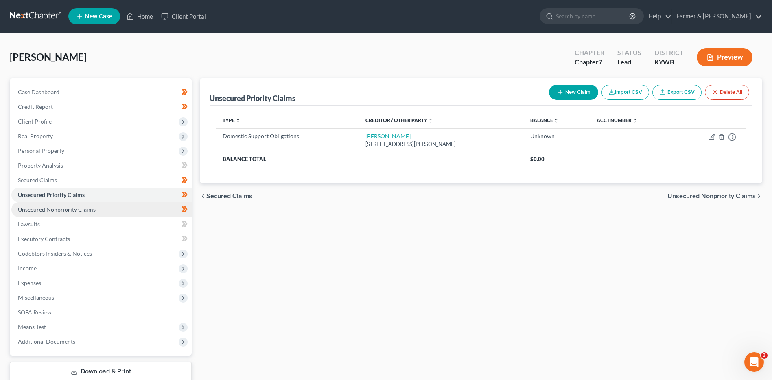
click at [85, 206] on span "Unsecured Nonpriority Claims" at bounding box center [57, 209] width 78 height 7
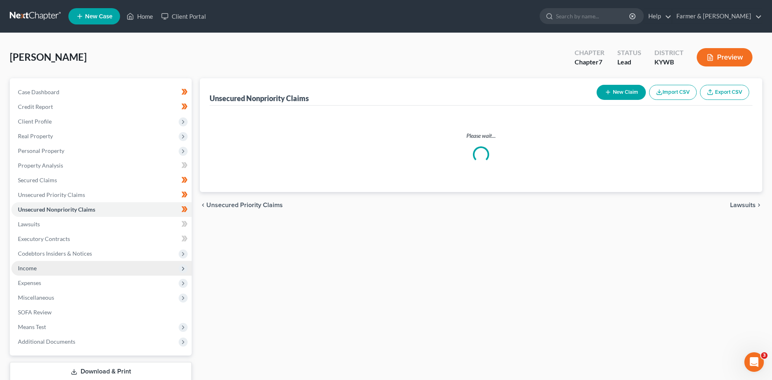
click at [72, 264] on span "Income" at bounding box center [101, 268] width 180 height 15
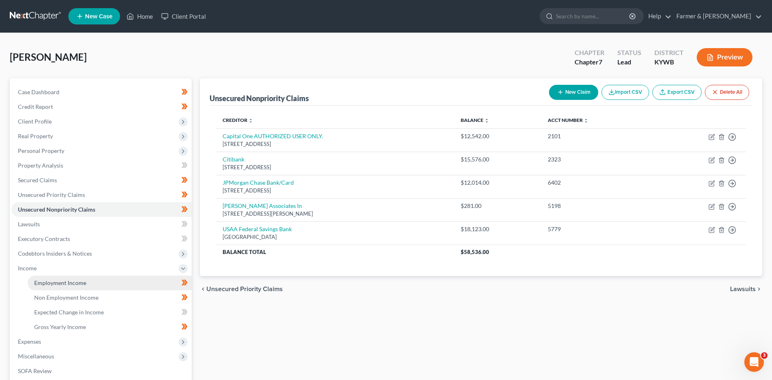
click at [77, 279] on span "Employment Income" at bounding box center [60, 282] width 52 height 7
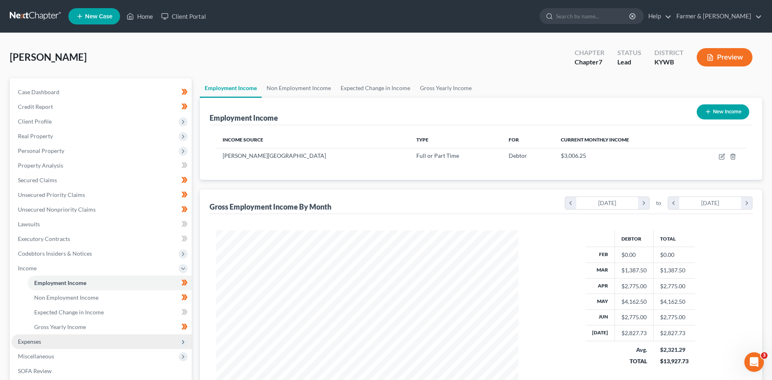
click at [66, 337] on span "Expenses" at bounding box center [101, 341] width 180 height 15
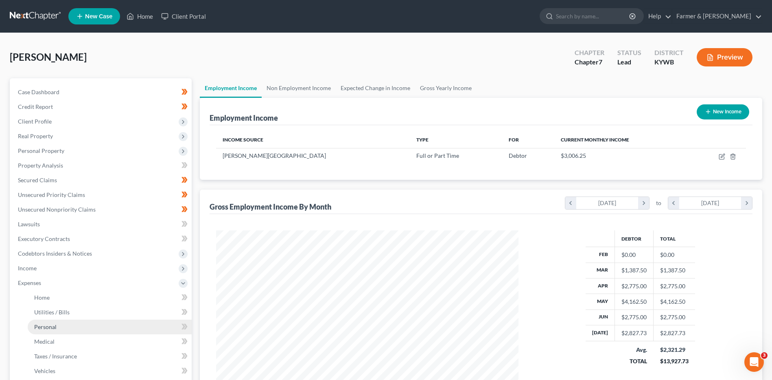
click at [77, 321] on link "Personal" at bounding box center [110, 326] width 164 height 15
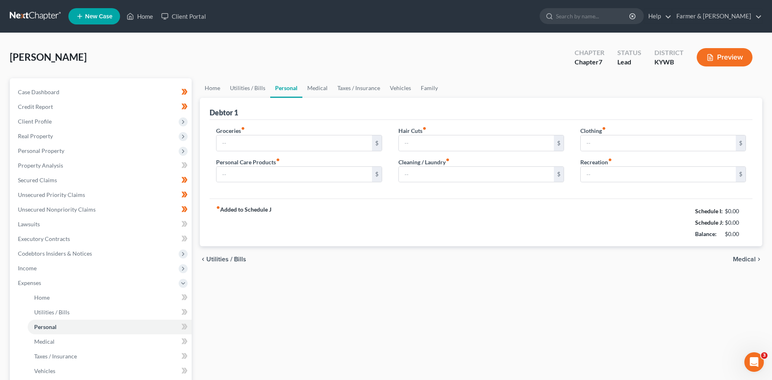
type input "250.00"
type input "10.00"
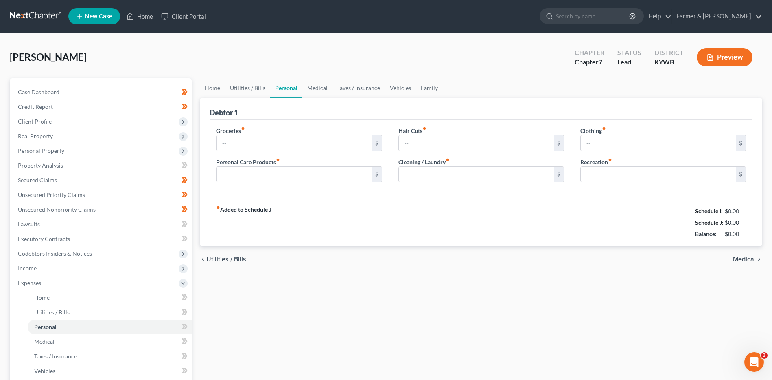
type input "10.00"
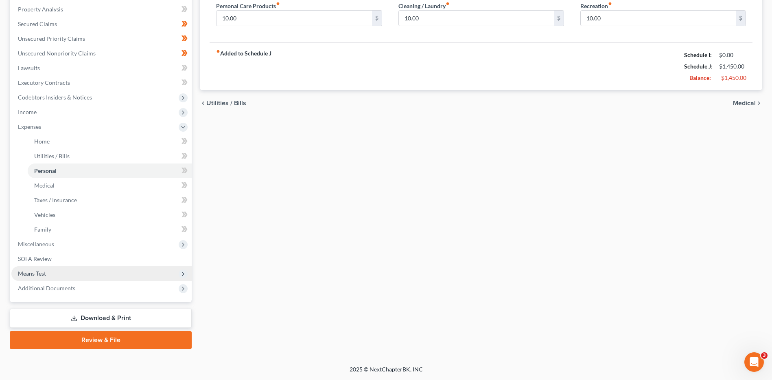
click at [55, 273] on span "Means Test" at bounding box center [101, 273] width 180 height 15
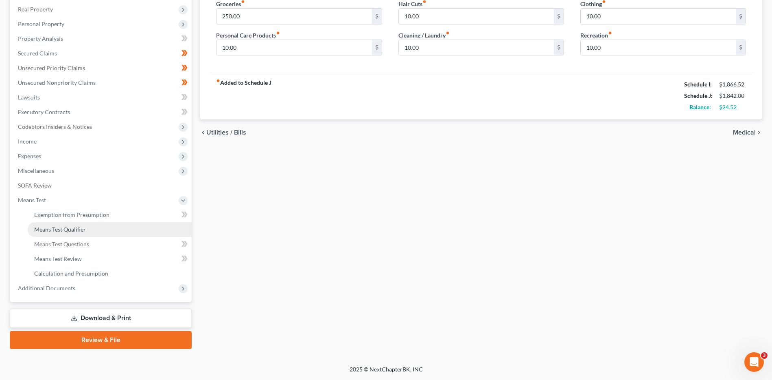
click at [71, 222] on link "Means Test Qualifier" at bounding box center [110, 229] width 164 height 15
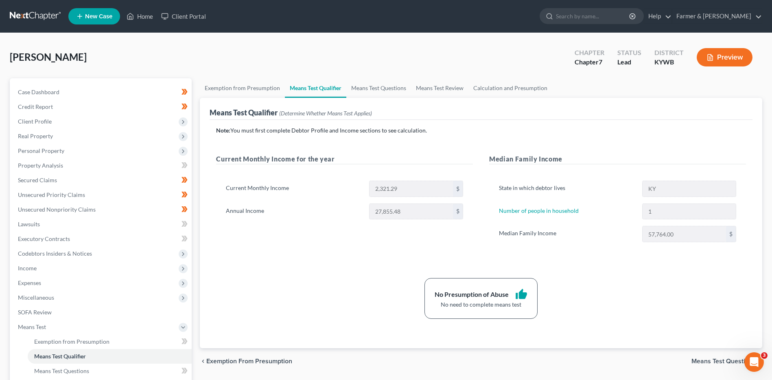
click at [26, 17] on link at bounding box center [36, 16] width 52 height 15
